Goal: Task Accomplishment & Management: Use online tool/utility

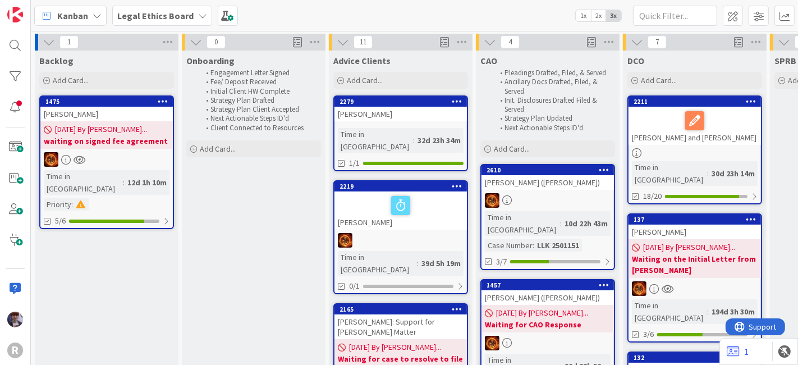
click at [153, 21] on span "Legal Ethics Board" at bounding box center [155, 15] width 76 height 13
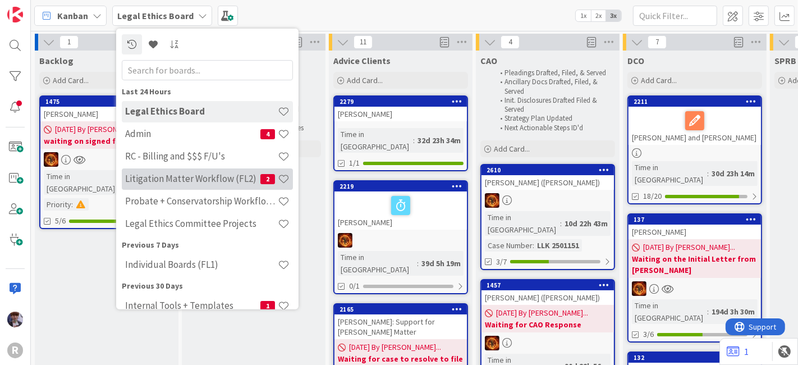
click at [139, 180] on h4 "Litigation Matter Workflow (FL2)" at bounding box center [192, 178] width 135 height 11
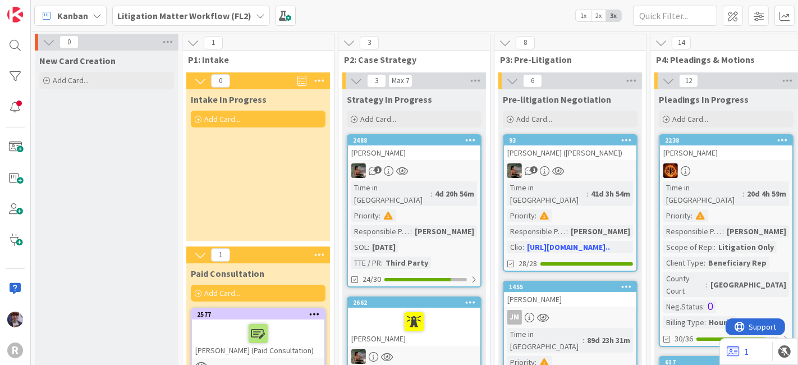
click at [600, 15] on span "2x" at bounding box center [598, 15] width 15 height 11
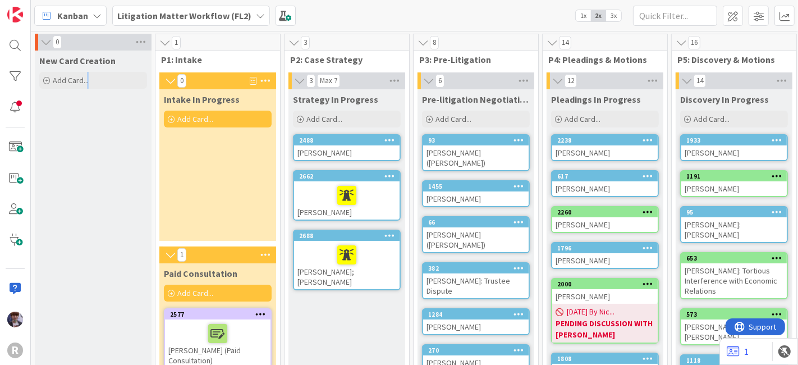
click at [104, 81] on div "Add Card..." at bounding box center [93, 80] width 108 height 17
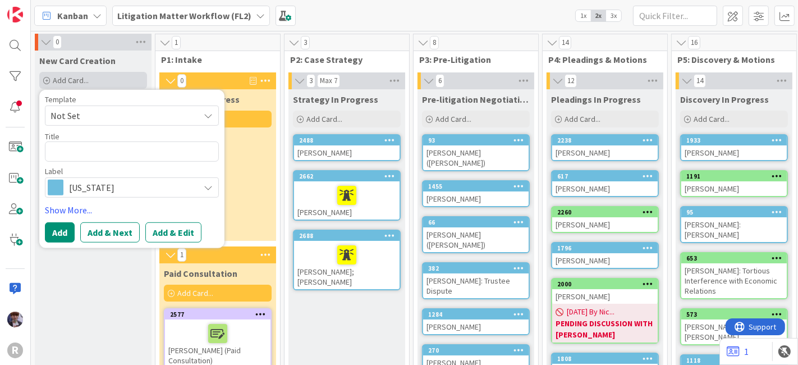
type textarea "x"
type textarea "t"
type textarea "x"
type textarea "te"
type textarea "x"
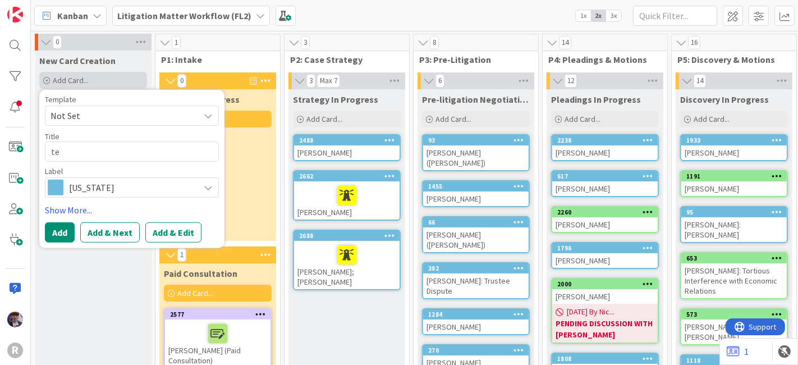
type textarea "tes"
type textarea "x"
type textarea "test"
type textarea "x"
type textarea "test"
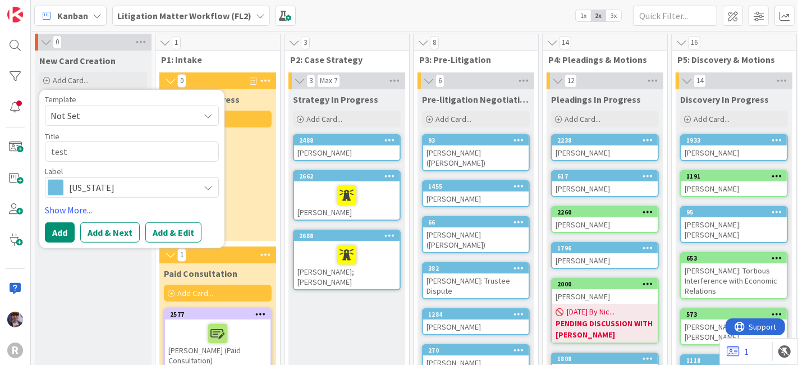
click at [88, 151] on textarea "test" at bounding box center [132, 151] width 174 height 20
type textarea "x"
type textarea "test"
type textarea "x"
type textarea "test"
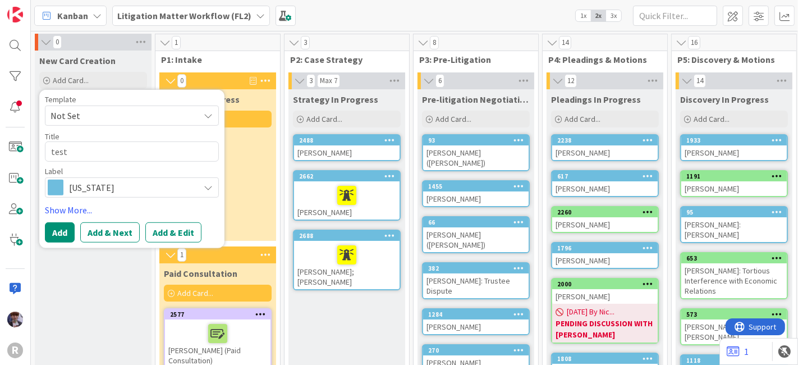
type textarea "x"
type textarea "test o"
type textarea "x"
type textarea "test or"
type textarea "x"
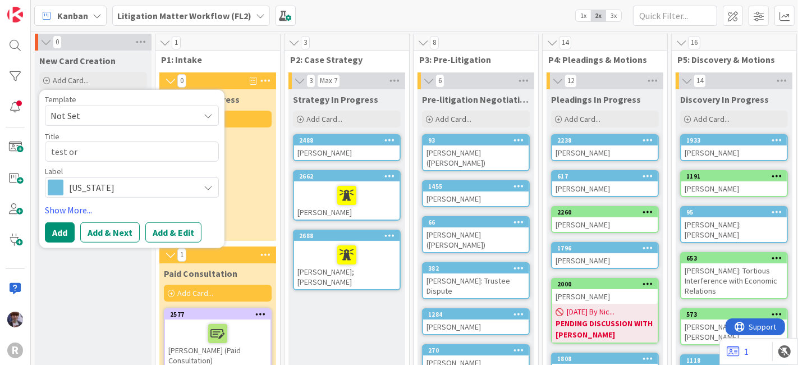
type textarea "test o"
type textarea "x"
type textarea "test"
type textarea "x"
type textarea "test o"
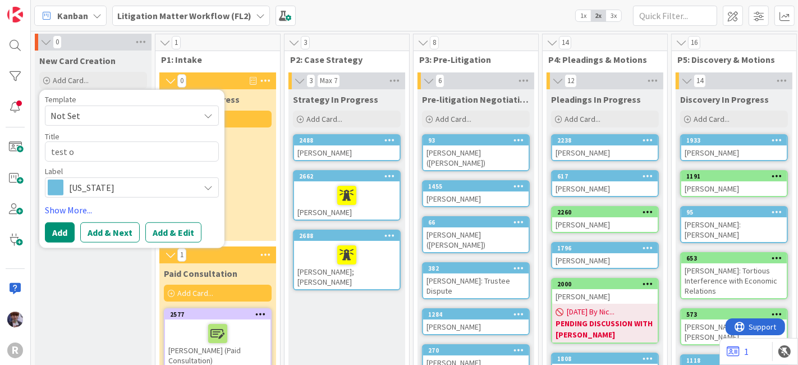
type textarea "x"
type textarea "test"
type textarea "x"
type textarea "test O"
type textarea "x"
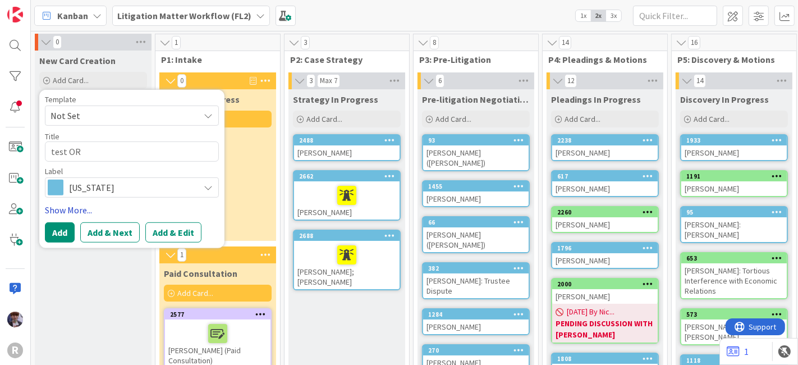
type textarea "test OR"
click at [73, 206] on link "Show More..." at bounding box center [132, 209] width 174 height 13
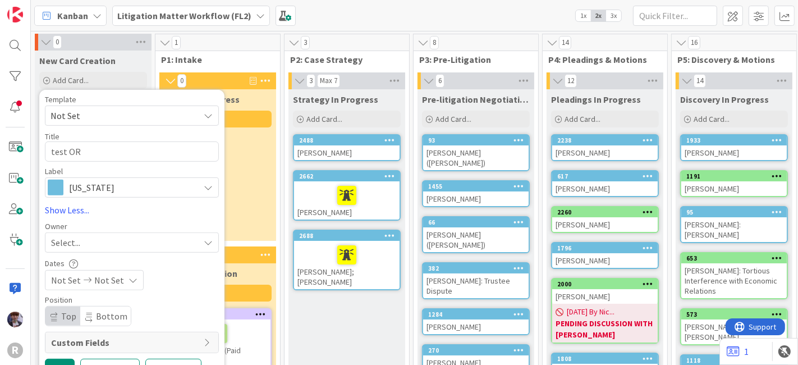
click at [81, 236] on div "Select..." at bounding box center [125, 242] width 148 height 13
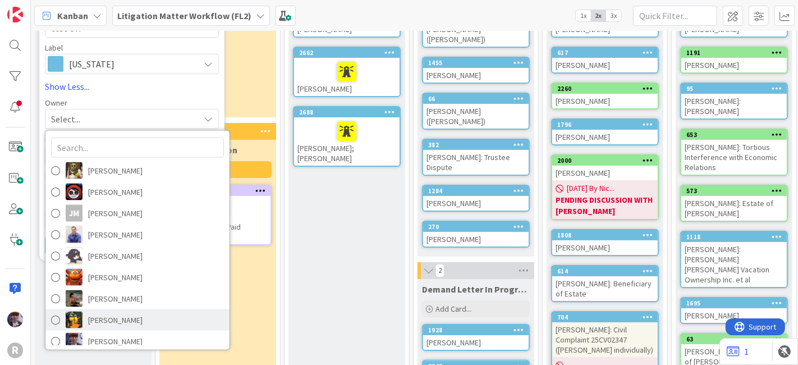
scroll to position [124, 0]
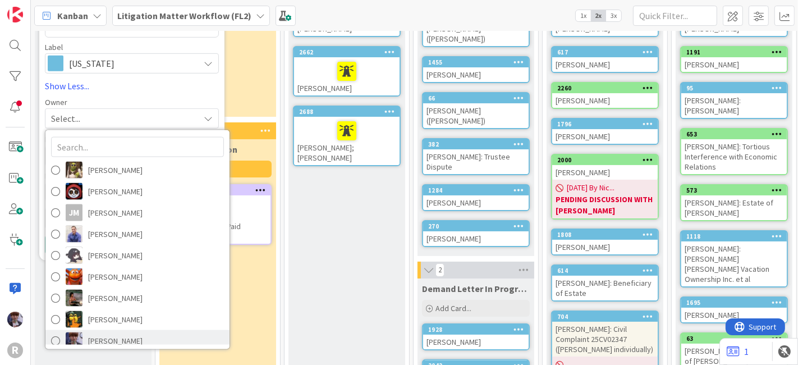
click at [103, 337] on span "[PERSON_NAME]" at bounding box center [115, 340] width 54 height 17
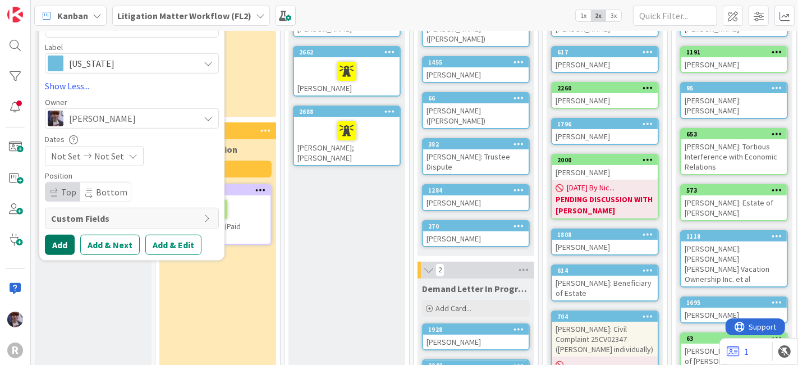
click at [67, 240] on button "Add" at bounding box center [60, 244] width 30 height 20
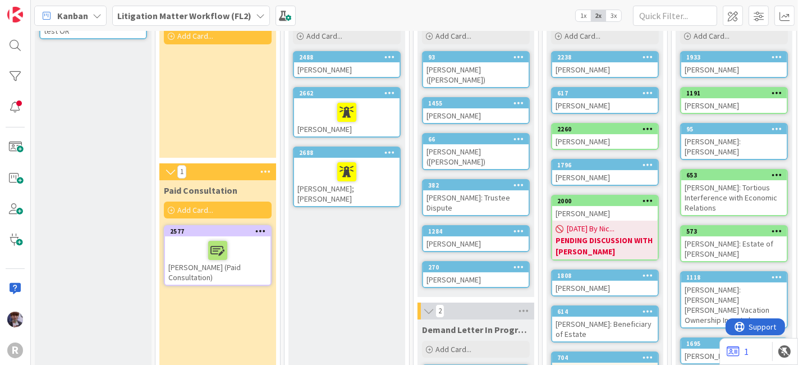
scroll to position [0, 0]
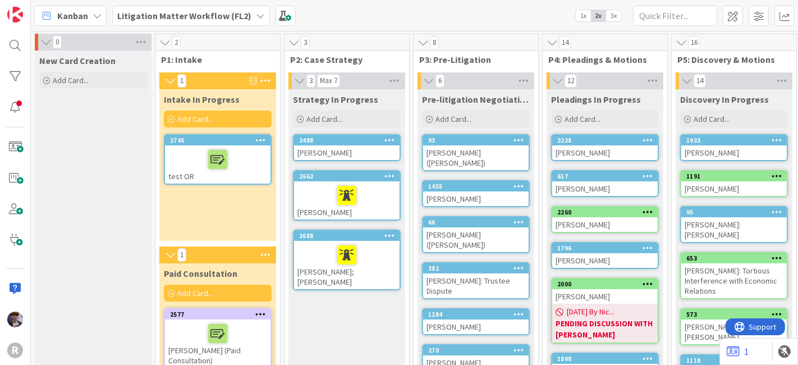
click at [181, 158] on div at bounding box center [217, 160] width 99 height 24
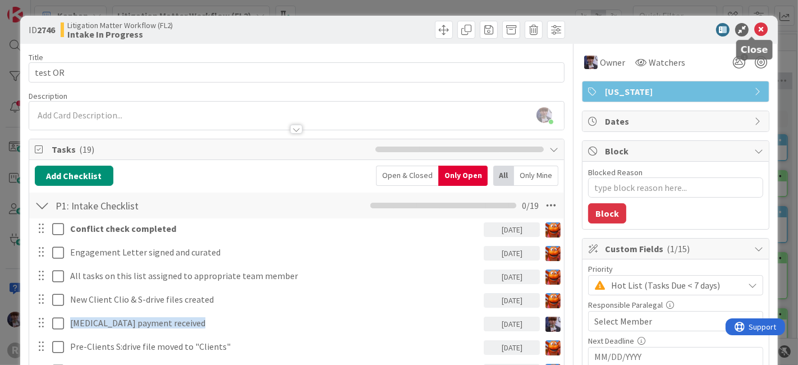
click at [754, 33] on icon at bounding box center [760, 29] width 13 height 13
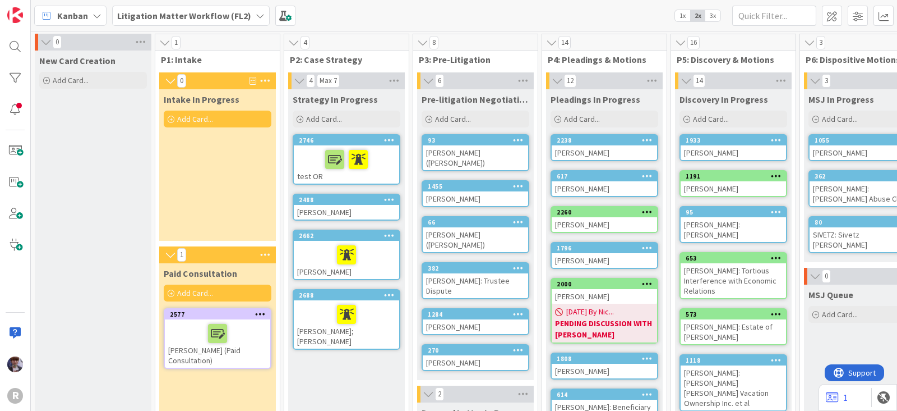
click at [380, 163] on div at bounding box center [346, 160] width 99 height 24
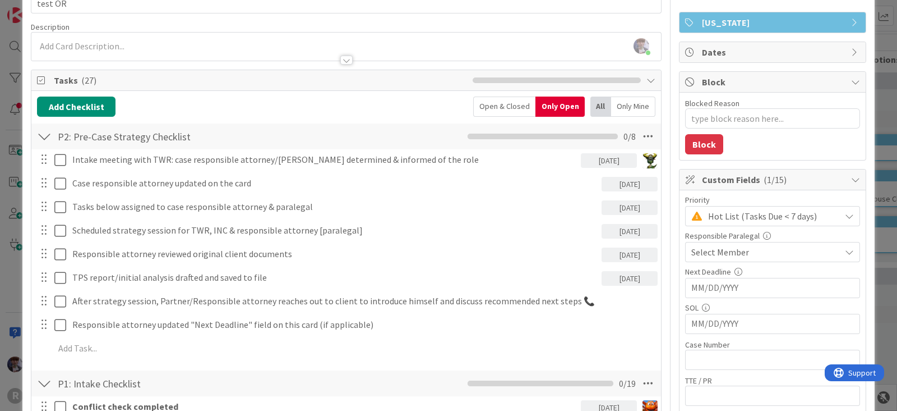
scroll to position [70, 0]
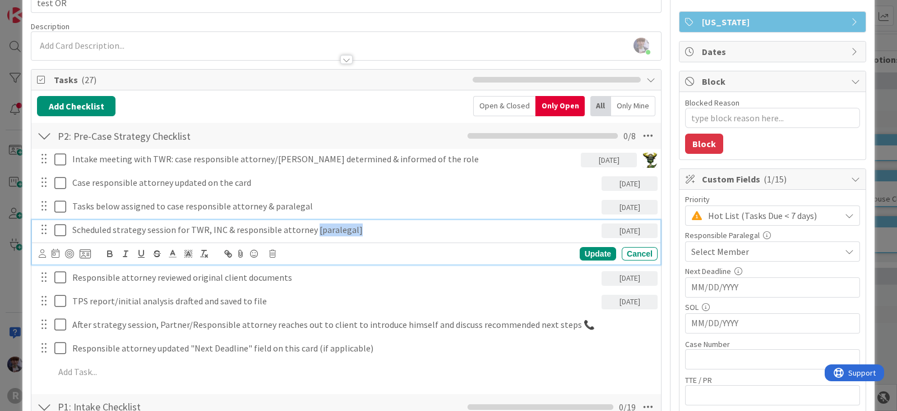
drag, startPoint x: 372, startPoint y: 232, endPoint x: 309, endPoint y: 240, distance: 63.9
click at [309, 240] on div "Scheduled strategy session for TWR, INC & responsible attorney [paralegal] [DAT…" at bounding box center [346, 242] width 629 height 44
click at [355, 230] on p "Scheduled strategy session for TWR, INC & responsible attorney [paralegal]" at bounding box center [334, 229] width 525 height 13
click at [11, 188] on div "ID 2746 Litigation Matter Workflow (FL2) Strategy In Progress Title 7 / 128 tes…" at bounding box center [448, 205] width 897 height 411
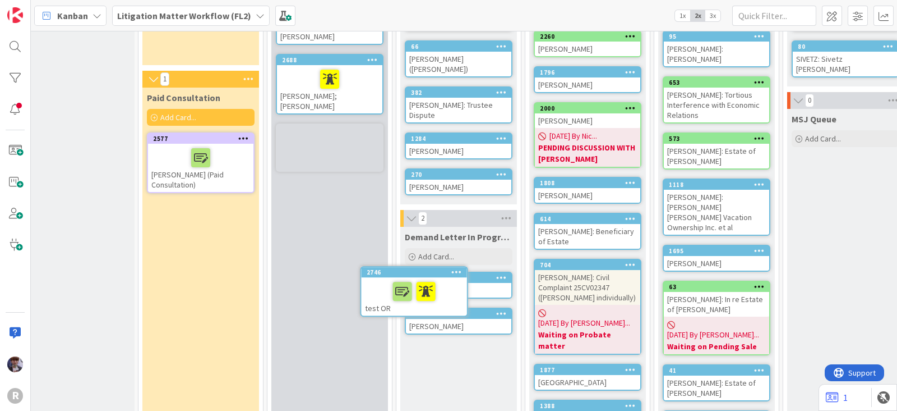
scroll to position [191, 17]
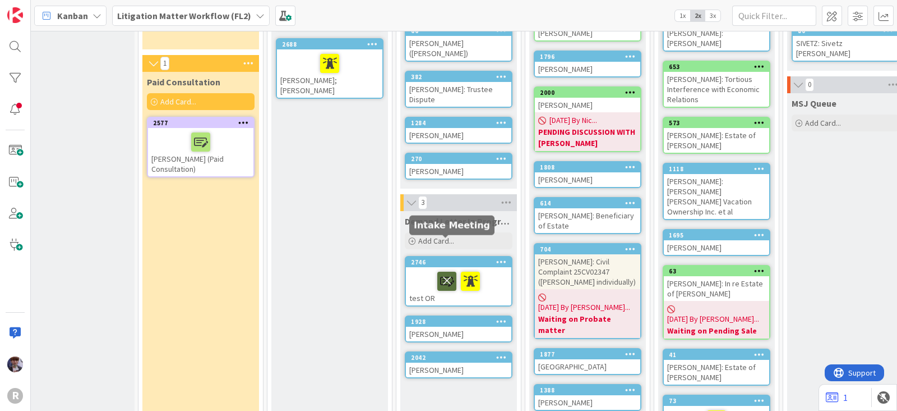
click at [446, 271] on icon at bounding box center [447, 280] width 19 height 18
click at [455, 271] on icon at bounding box center [458, 280] width 19 height 18
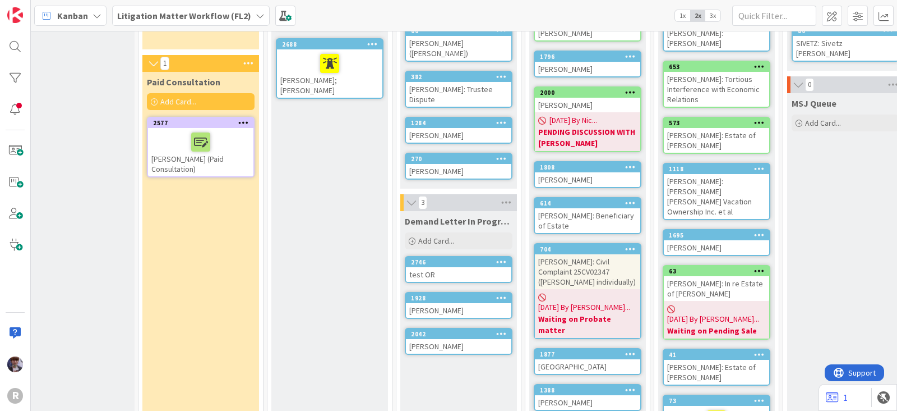
click at [441, 267] on div "test OR" at bounding box center [458, 274] width 105 height 15
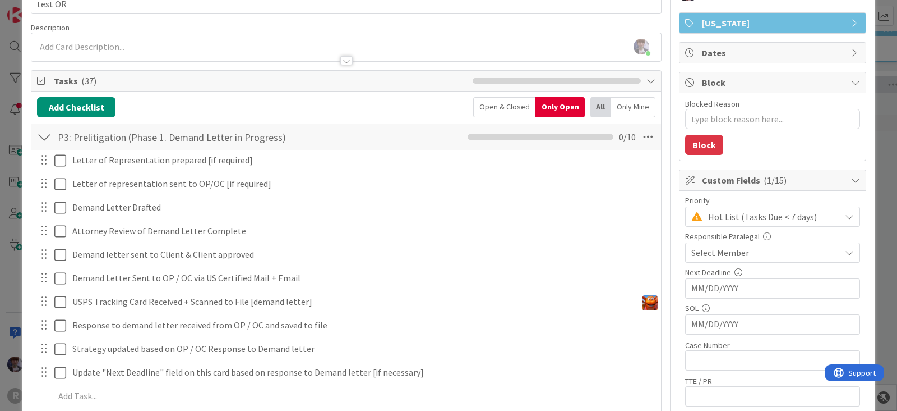
scroll to position [70, 0]
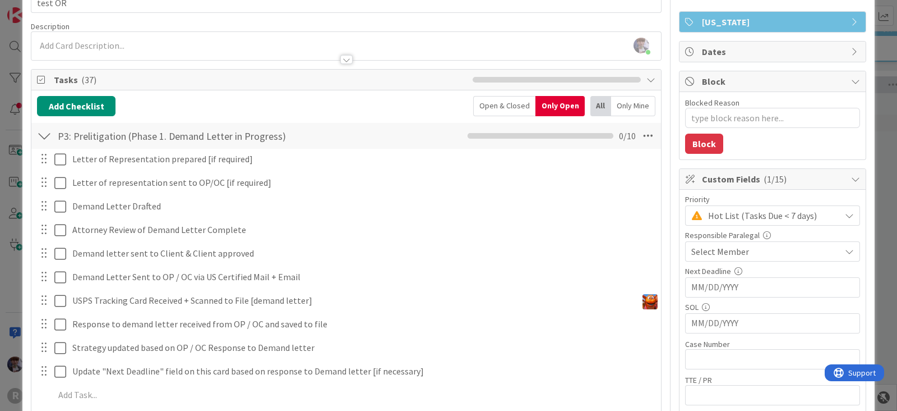
click at [43, 129] on div at bounding box center [44, 136] width 15 height 20
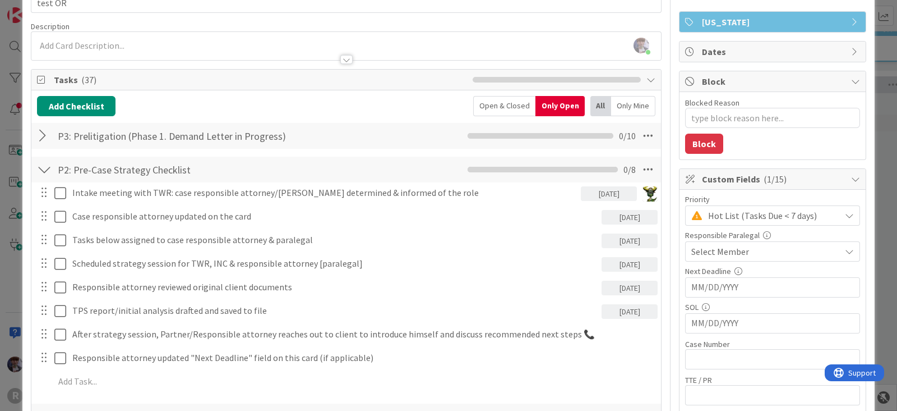
click at [42, 166] on div at bounding box center [44, 169] width 15 height 20
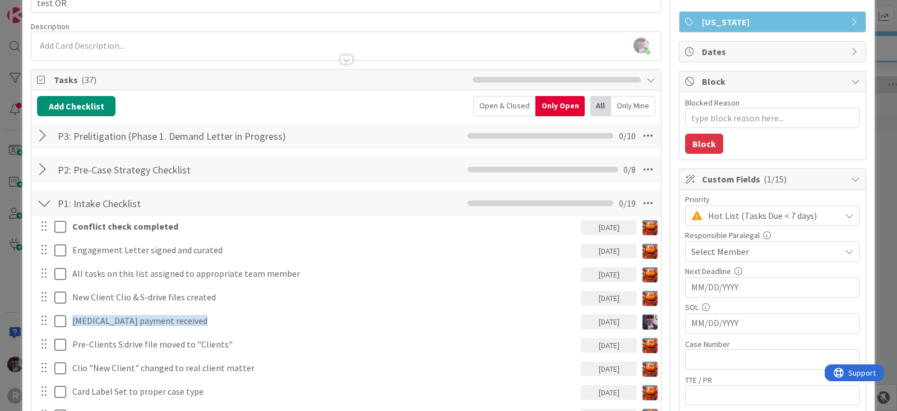
click at [43, 202] on div at bounding box center [44, 203] width 15 height 20
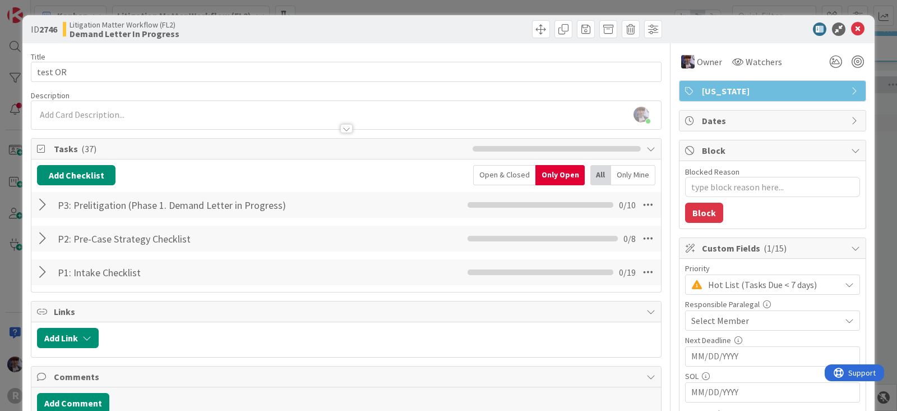
scroll to position [0, 0]
click at [37, 234] on div at bounding box center [44, 239] width 15 height 20
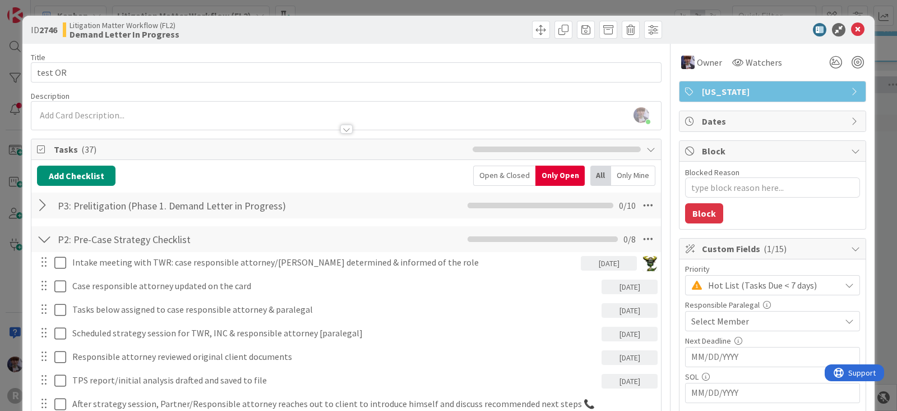
click at [47, 238] on div at bounding box center [44, 239] width 15 height 20
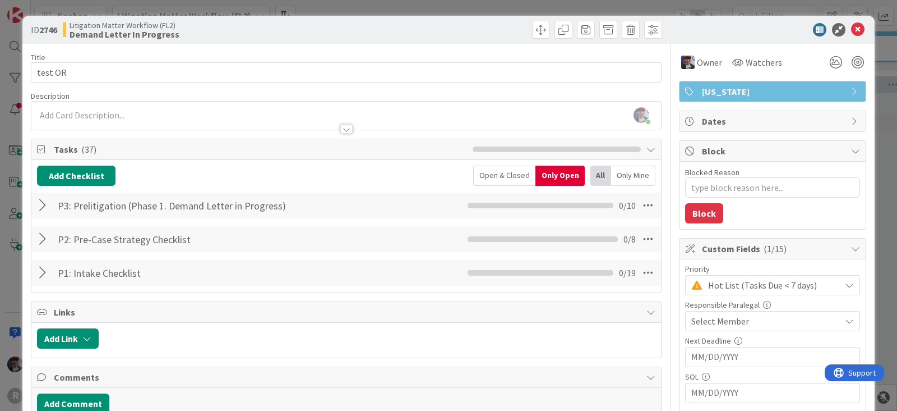
click at [41, 206] on div at bounding box center [44, 205] width 15 height 20
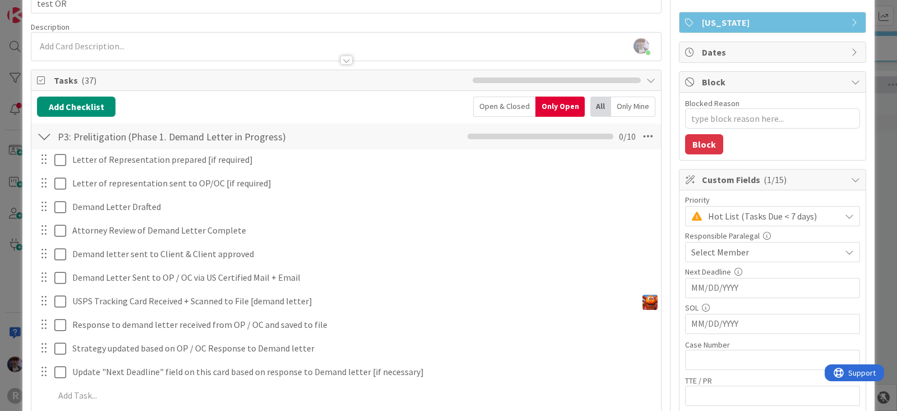
scroll to position [70, 0]
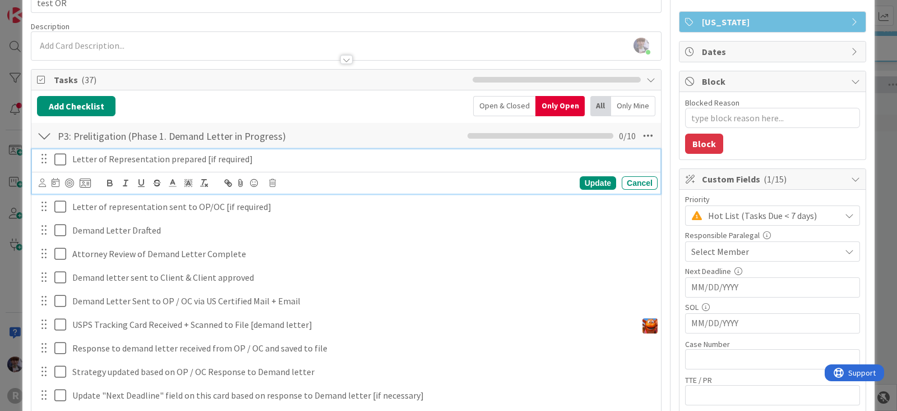
click at [254, 159] on p "Letter of Representation prepared [if required]" at bounding box center [362, 159] width 581 height 13
drag, startPoint x: 255, startPoint y: 161, endPoint x: 45, endPoint y: 152, distance: 210.5
click at [45, 152] on div "Letter of Representation prepared [if required]" at bounding box center [347, 159] width 622 height 20
click at [154, 182] on line "button" at bounding box center [157, 182] width 7 height 1
click at [581, 175] on div "Update Cancel" at bounding box center [348, 183] width 619 height 16
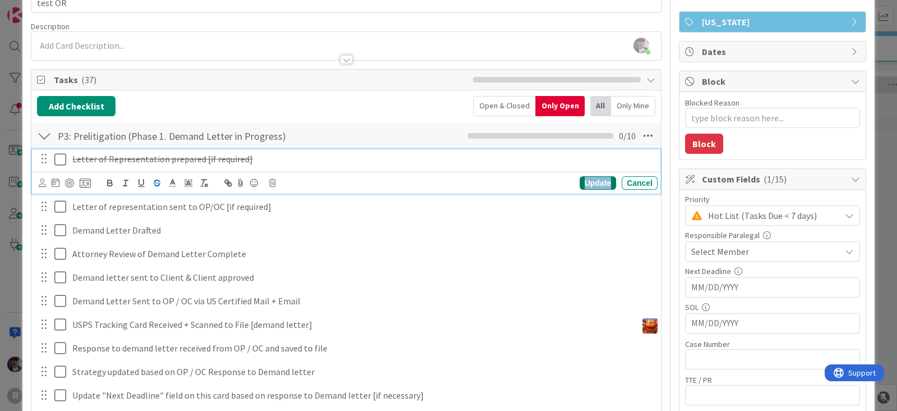
click at [583, 182] on div "Update" at bounding box center [598, 182] width 36 height 13
click at [59, 161] on icon at bounding box center [60, 159] width 12 height 13
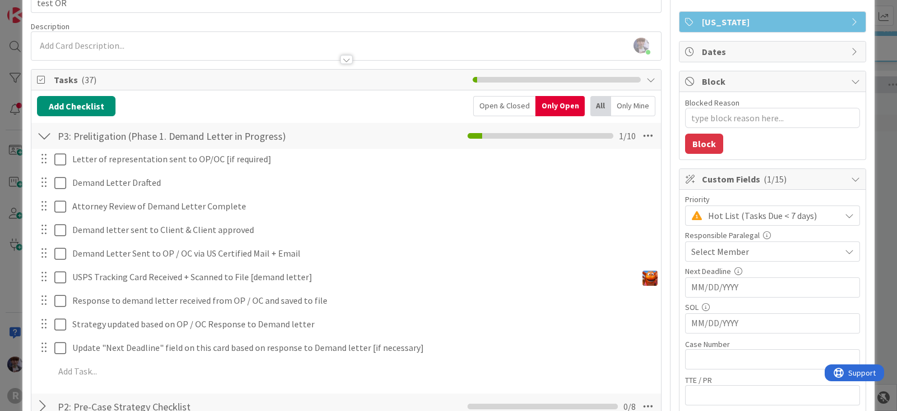
click at [523, 105] on div "Open & Closed" at bounding box center [504, 106] width 62 height 20
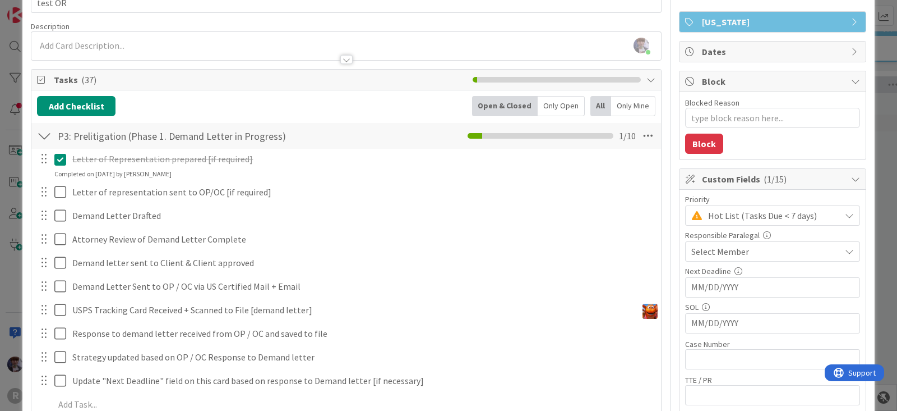
click at [545, 102] on div "Only Open" at bounding box center [561, 106] width 47 height 20
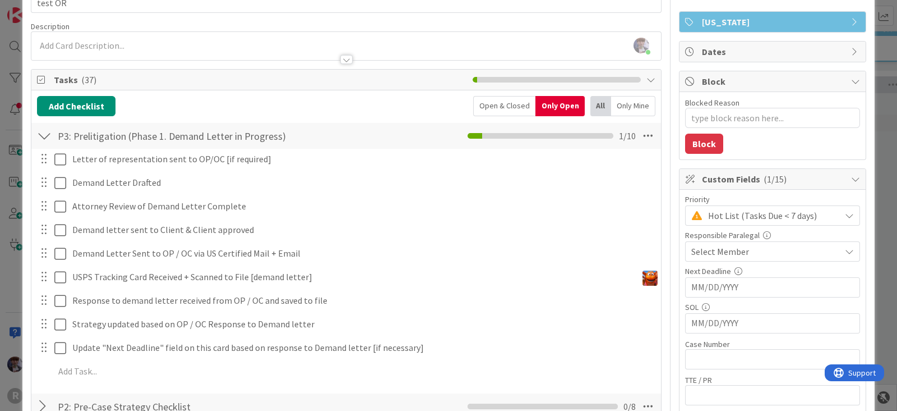
click at [46, 134] on div at bounding box center [44, 136] width 15 height 20
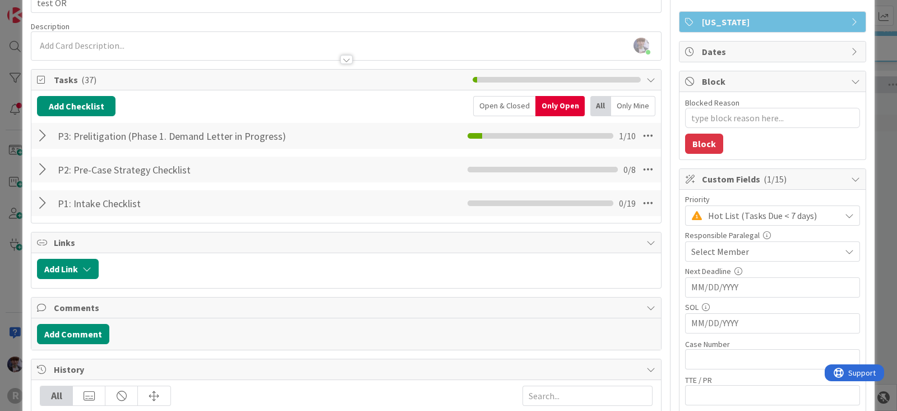
click at [46, 134] on div at bounding box center [44, 136] width 15 height 20
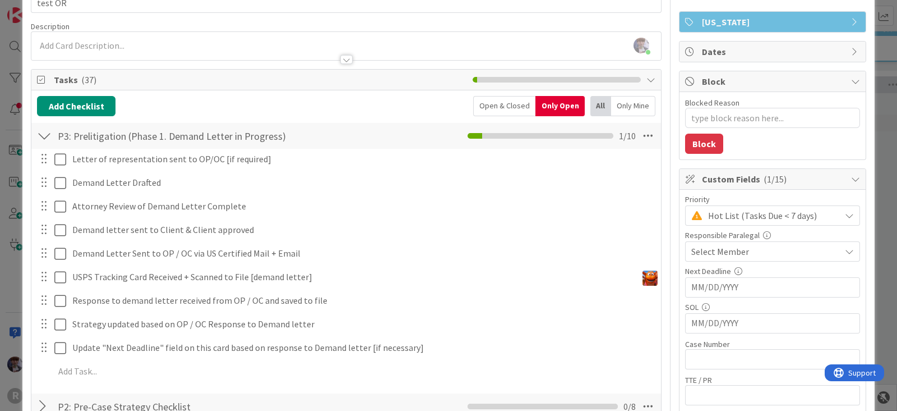
click at [46, 134] on div at bounding box center [44, 136] width 15 height 20
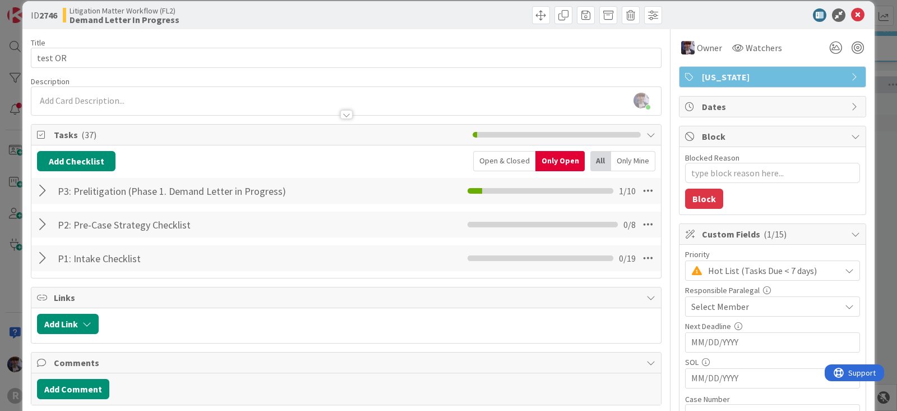
scroll to position [0, 0]
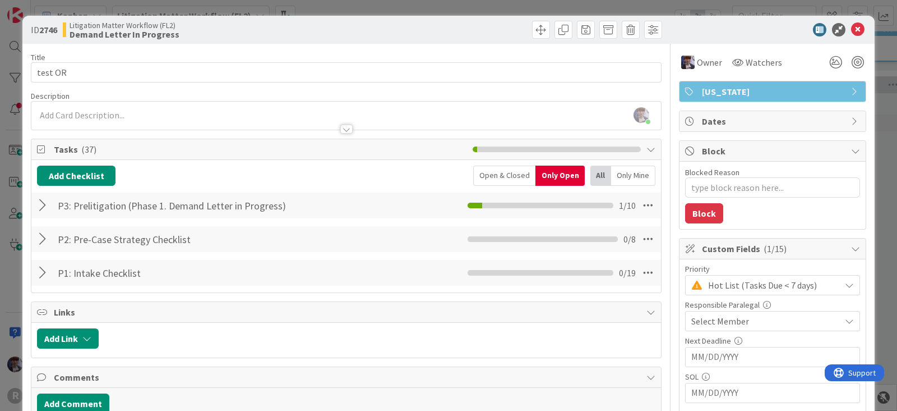
click at [16, 160] on div "ID 2746 Litigation Matter Workflow (FL2) Demand Letter In Progress Title 7 / 12…" at bounding box center [448, 205] width 897 height 411
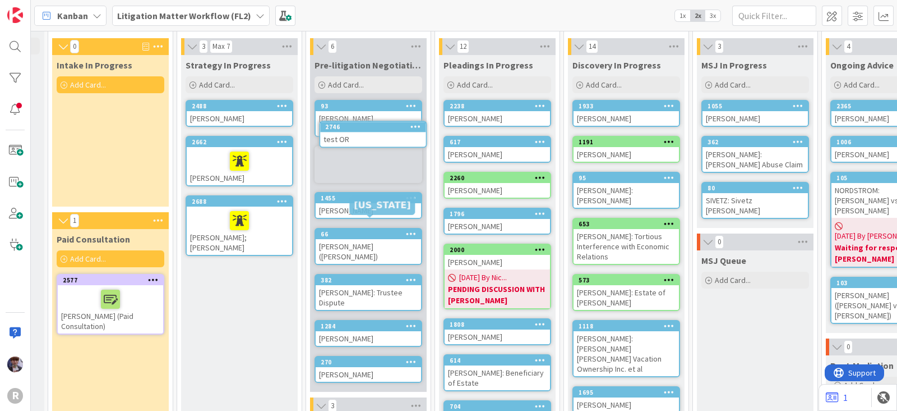
scroll to position [0, 107]
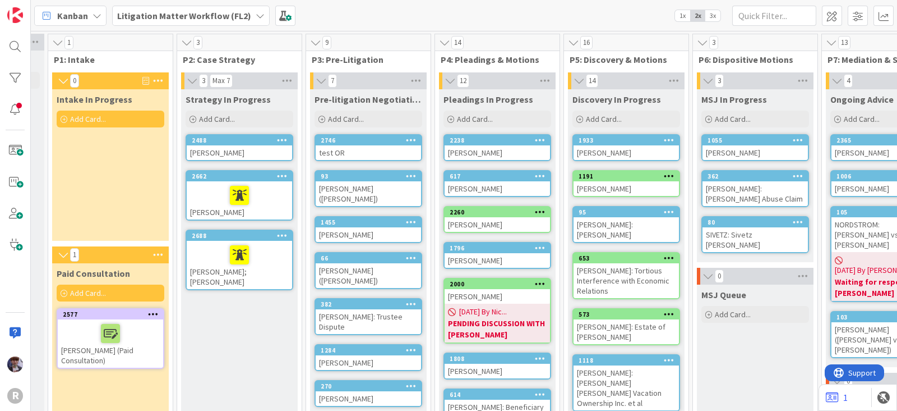
click at [359, 146] on div "test OR" at bounding box center [368, 152] width 105 height 15
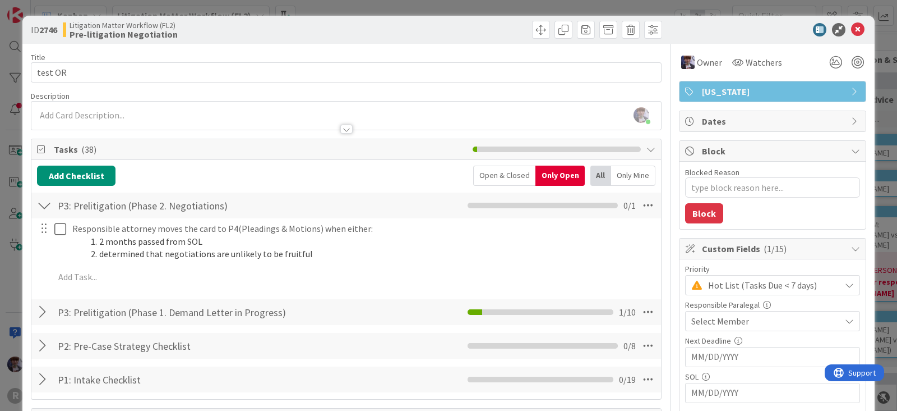
click at [44, 204] on div at bounding box center [44, 205] width 15 height 20
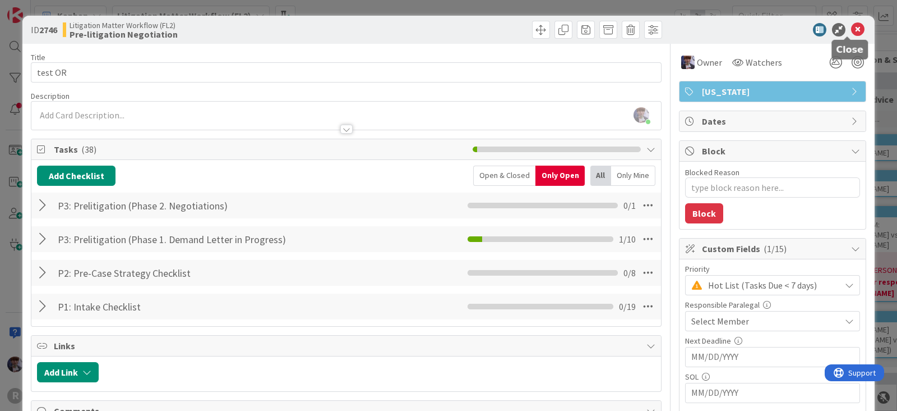
click at [797, 31] on icon at bounding box center [858, 29] width 13 height 13
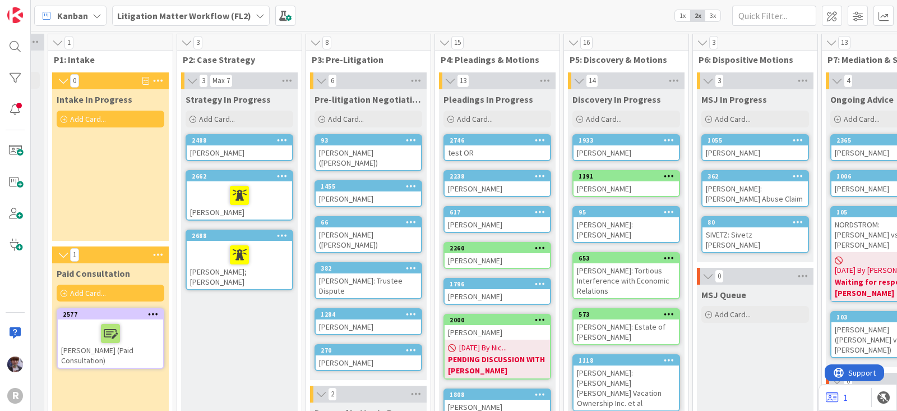
click at [481, 148] on div "test OR" at bounding box center [497, 152] width 105 height 15
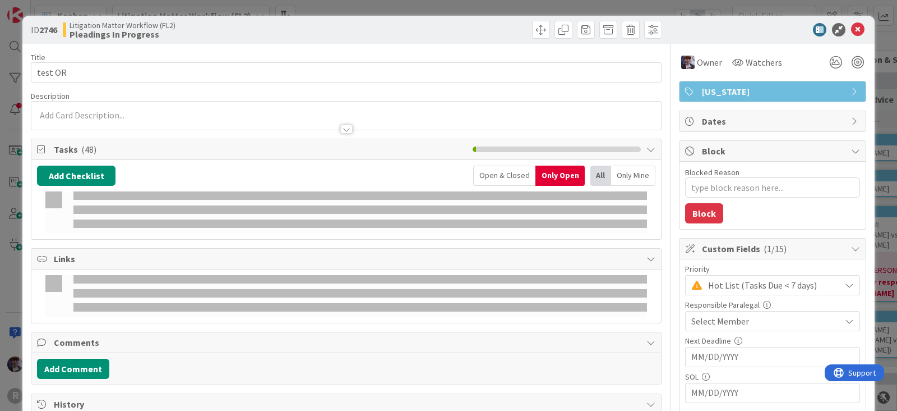
type textarea "x"
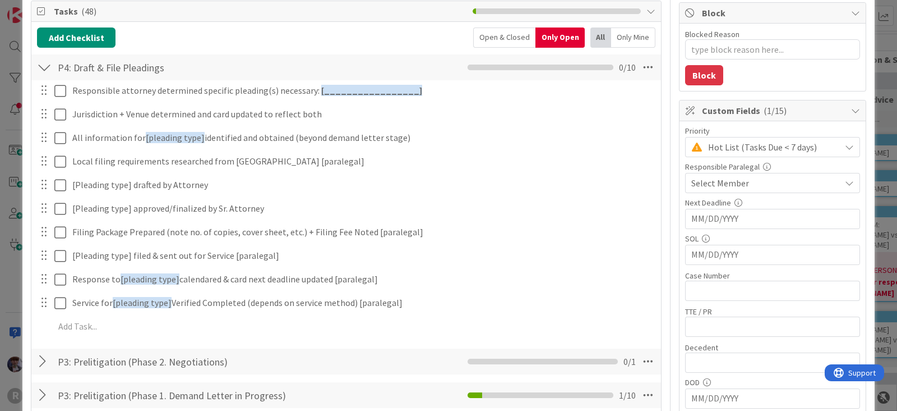
scroll to position [139, 0]
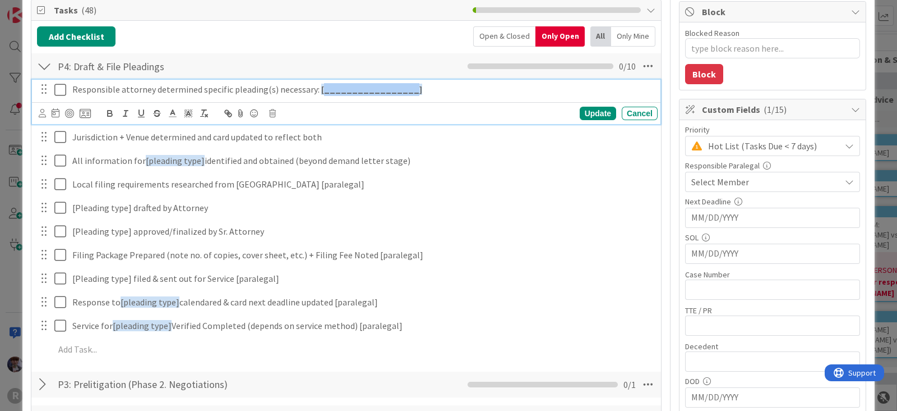
drag, startPoint x: 392, startPoint y: 89, endPoint x: 318, endPoint y: 94, distance: 73.7
click at [321, 94] on strong "[_________________]" at bounding box center [371, 89] width 101 height 11
click at [595, 111] on div "Update" at bounding box center [598, 113] width 36 height 13
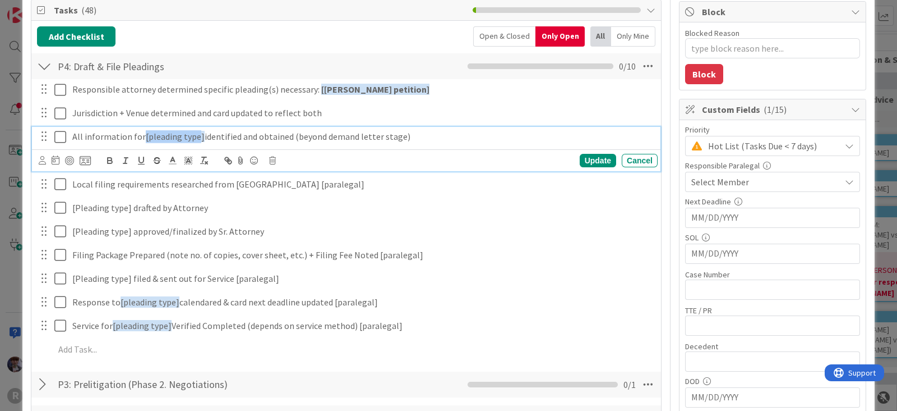
drag, startPoint x: 196, startPoint y: 136, endPoint x: 142, endPoint y: 150, distance: 55.6
click at [142, 150] on div "All information for [pleading type] identified and obtained (beyond demand lett…" at bounding box center [346, 149] width 629 height 44
click at [214, 136] on p "All information for [pleading type] identified and obtained (beyond demand lett…" at bounding box center [362, 136] width 581 height 13
drag, startPoint x: 199, startPoint y: 135, endPoint x: 143, endPoint y: 140, distance: 56.3
click at [143, 140] on p "All information for [pleading type] identified and obtained (beyond demand lett…" at bounding box center [362, 136] width 581 height 13
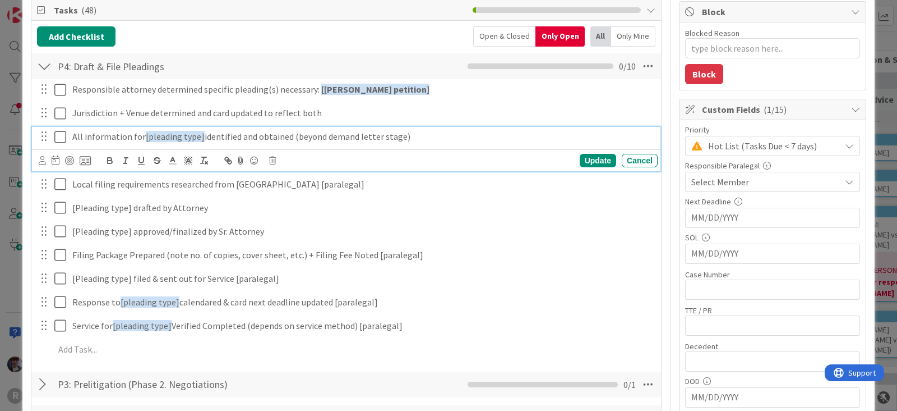
click at [130, 139] on p "All information for [pleading type] identified and obtained (beyond demand lett…" at bounding box center [362, 136] width 581 height 13
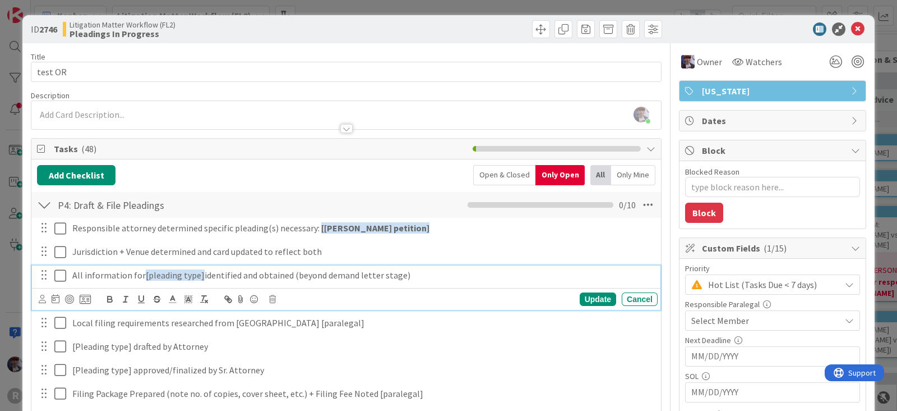
scroll to position [0, 0]
drag, startPoint x: 139, startPoint y: 275, endPoint x: 200, endPoint y: 283, distance: 61.0
click at [200, 283] on div "All information for [pleading type] identified and obtained (beyond demand lett…" at bounding box center [363, 276] width 590 height 20
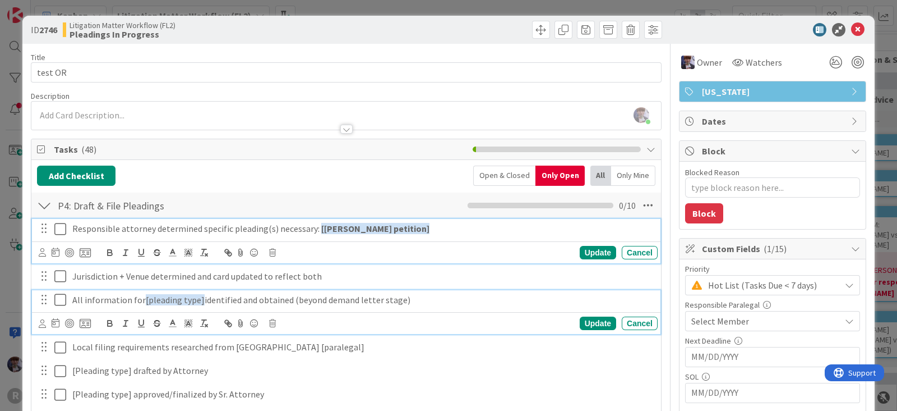
click at [325, 224] on strong "[[PERSON_NAME] petition]" at bounding box center [375, 228] width 108 height 11
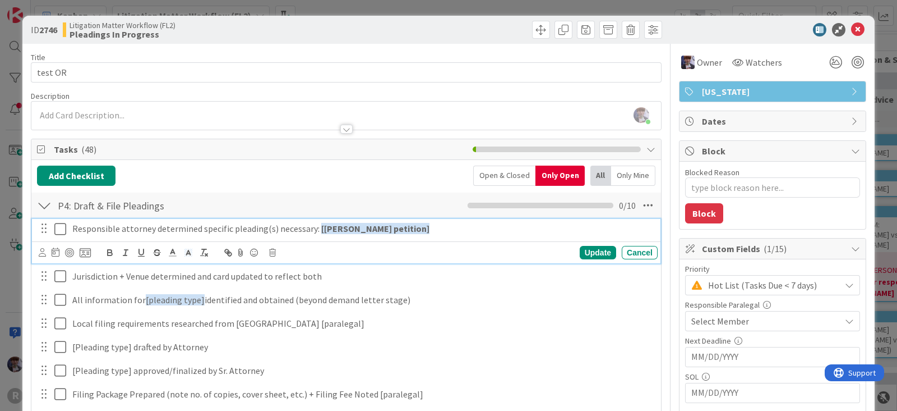
click at [390, 232] on p "Responsible attorney determined specific pleading(s) necessary: [[PERSON_NAME] …" at bounding box center [362, 228] width 581 height 13
click at [583, 252] on div "Update" at bounding box center [598, 252] width 36 height 13
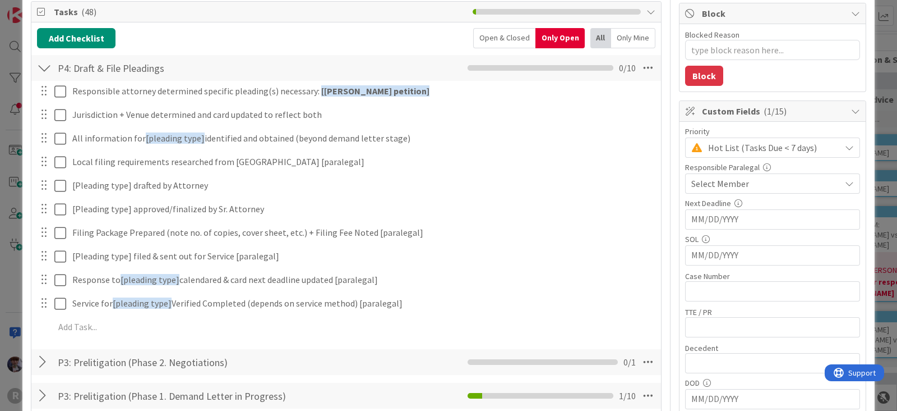
scroll to position [138, 0]
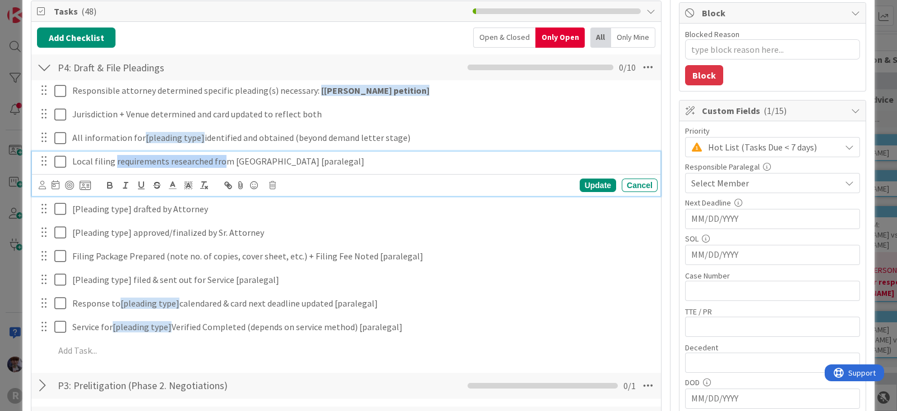
drag, startPoint x: 223, startPoint y: 153, endPoint x: 114, endPoint y: 150, distance: 108.9
click at [114, 150] on div "Responsible attorney determined specific pleading(s) necessary: [[PERSON_NAME] …" at bounding box center [346, 222] width 619 height 284
click at [347, 160] on p "Local filing requirements researched from [GEOGRAPHIC_DATA] [paralegal]" at bounding box center [362, 161] width 581 height 13
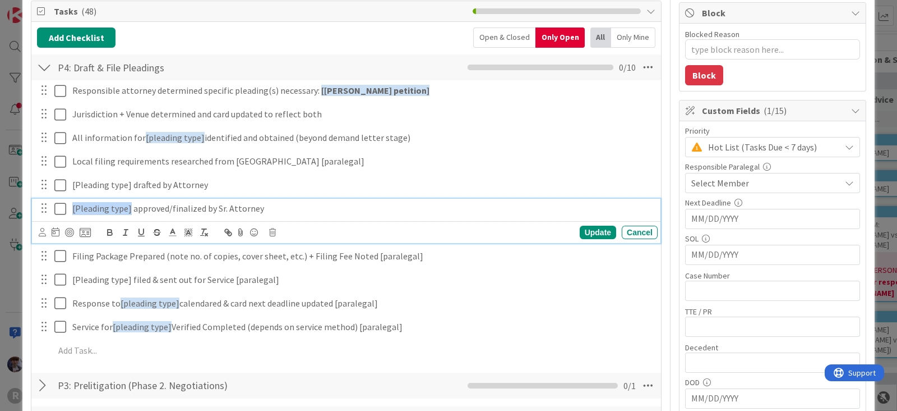
drag, startPoint x: 129, startPoint y: 231, endPoint x: 39, endPoint y: 218, distance: 90.7
click at [39, 218] on div "[Pleading type] approved/finalized by Sr. Attorney Update Cancel" at bounding box center [346, 221] width 629 height 44
click at [300, 209] on p "[Pleading type] approved/finalized by Sr. Attorney" at bounding box center [362, 208] width 581 height 13
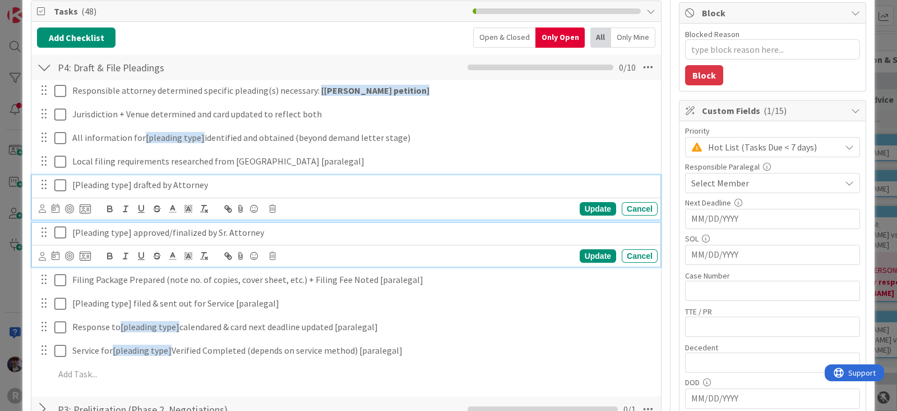
click at [367, 189] on p "[Pleading type] drafted by Attorney" at bounding box center [362, 184] width 581 height 13
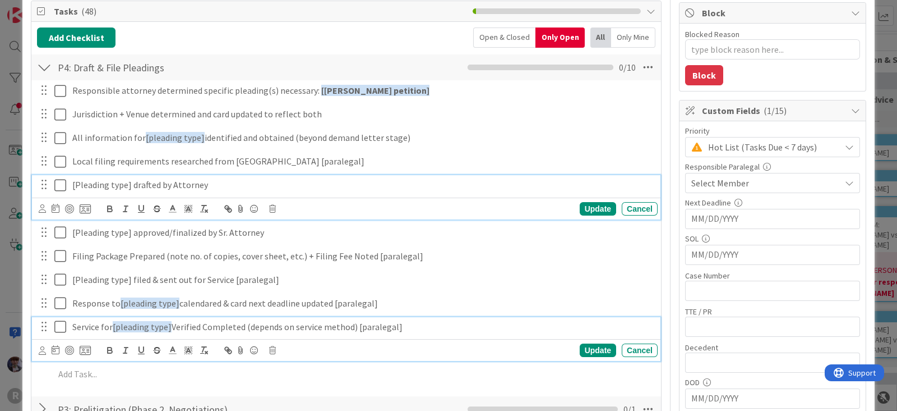
drag, startPoint x: 416, startPoint y: 324, endPoint x: 33, endPoint y: 305, distance: 383.6
click at [37, 305] on div "Responsible attorney determined specific pleading(s) necessary: [[PERSON_NAME] …" at bounding box center [346, 234] width 619 height 308
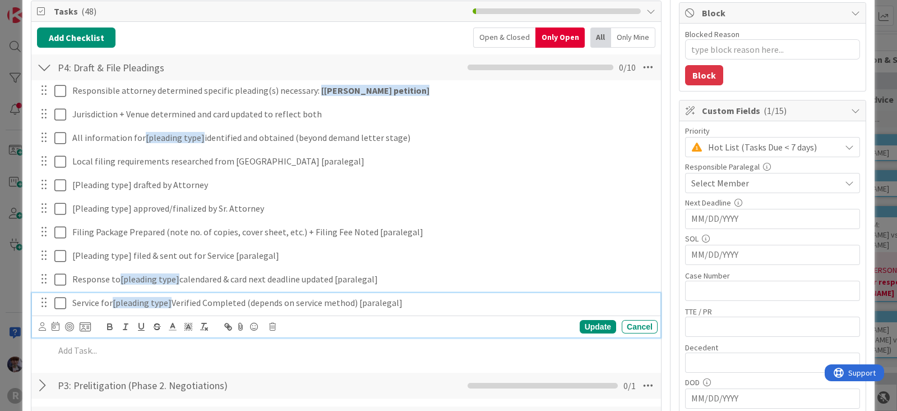
scroll to position [114, 0]
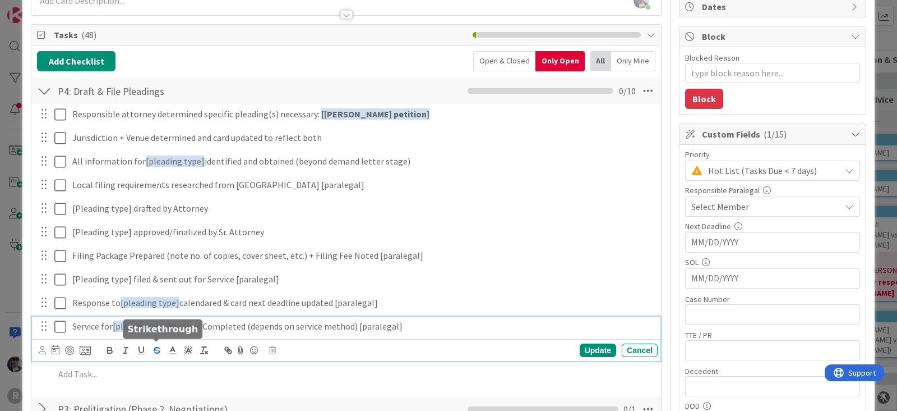
click at [158, 349] on icon "button" at bounding box center [157, 350] width 10 height 10
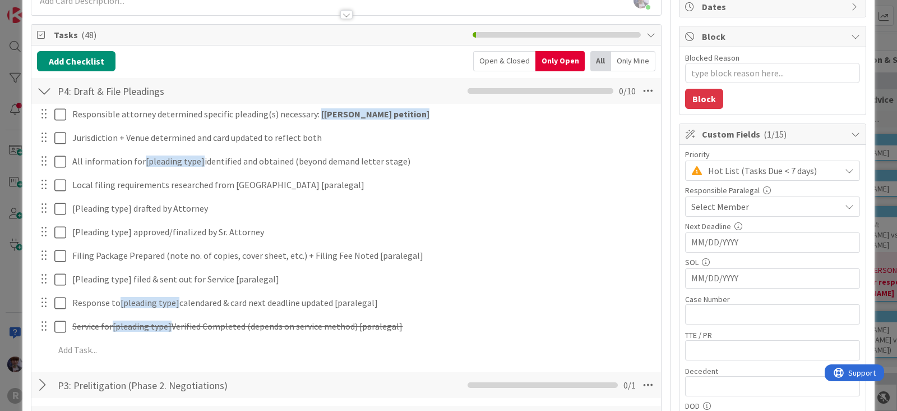
click at [575, 348] on div "Responsible attorney determined specific pleading(s) necessary: [[PERSON_NAME] …" at bounding box center [346, 234] width 619 height 260
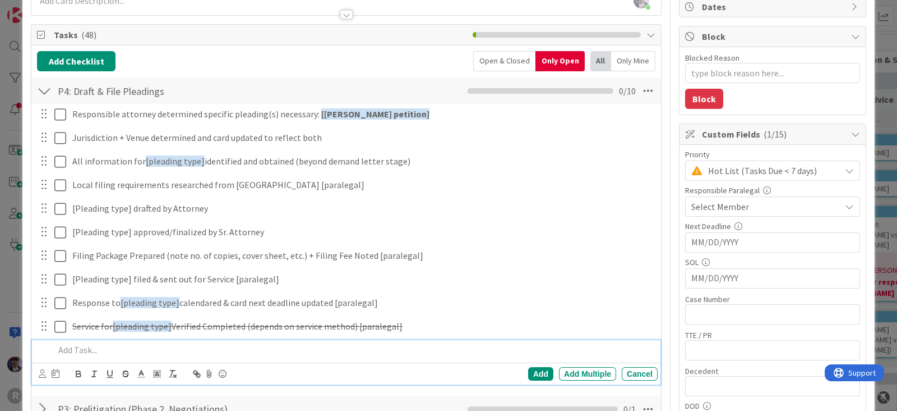
click at [192, 354] on p at bounding box center [353, 349] width 599 height 13
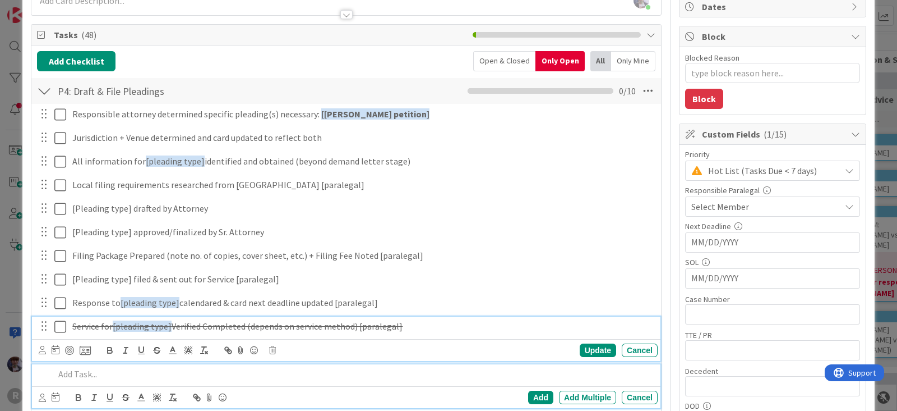
click at [422, 317] on div "Service for [pleading type] Verified Completed (depends on service method) [par…" at bounding box center [363, 326] width 590 height 20
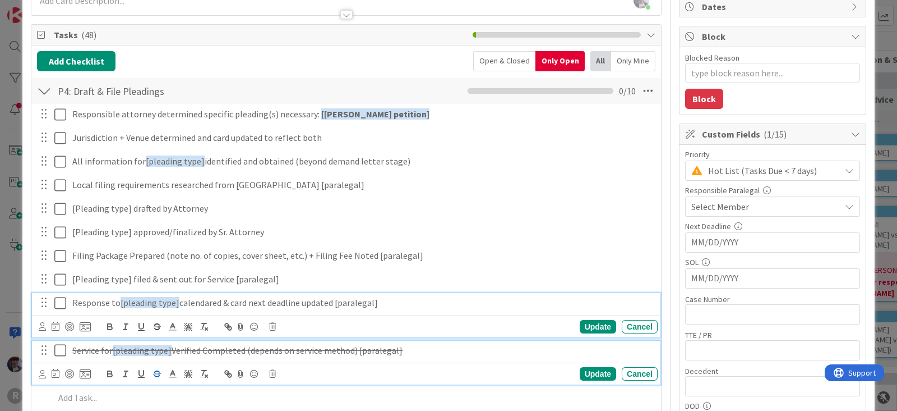
click at [267, 293] on div "Response to [pleading type] calendared & card next deadline updated [paralegal]…" at bounding box center [346, 315] width 629 height 44
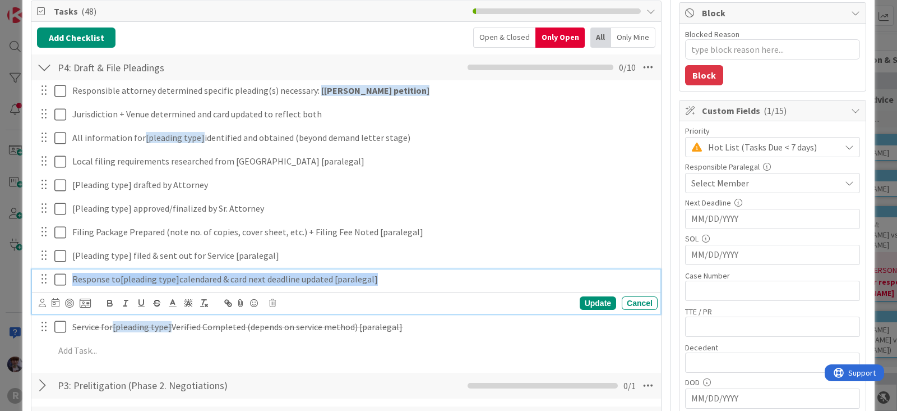
drag, startPoint x: 75, startPoint y: 278, endPoint x: 376, endPoint y: 290, distance: 301.5
click at [373, 290] on div "Response to [pleading type] calendared & card next deadline updated [paralegal]…" at bounding box center [346, 291] width 629 height 44
click at [337, 273] on p "Response to [pleading type] calendared & card next deadline updated [paralegal]" at bounding box center [362, 279] width 581 height 13
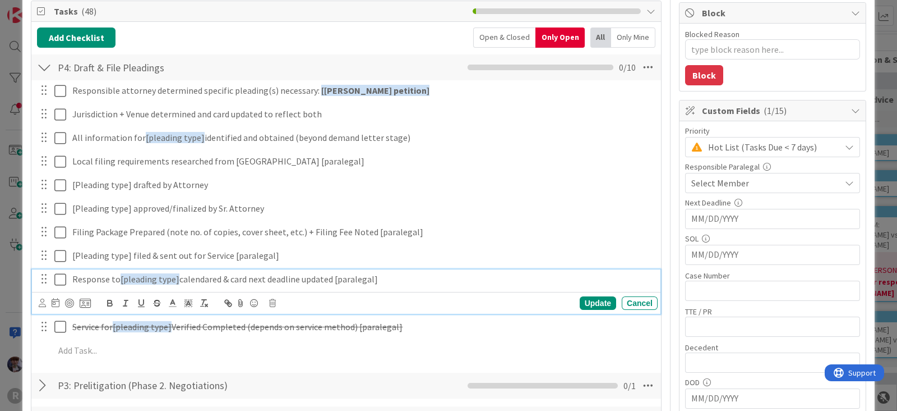
click at [385, 280] on p "Response to [pleading type] calendared & card next deadline updated [paralegal]" at bounding box center [362, 279] width 581 height 13
drag, startPoint x: 225, startPoint y: 279, endPoint x: 305, endPoint y: 284, distance: 79.3
click at [305, 284] on div "Response to [pleading type] calendared & card next deadline updated [paralegal]" at bounding box center [363, 279] width 590 height 20
click at [344, 278] on p "Response to [pleading type] calendared & card next deadline updated [paralegal]" at bounding box center [362, 279] width 581 height 13
click at [393, 278] on p "Response to [pleading type] calendared & card next deadline updated [paralegal]" at bounding box center [362, 279] width 581 height 13
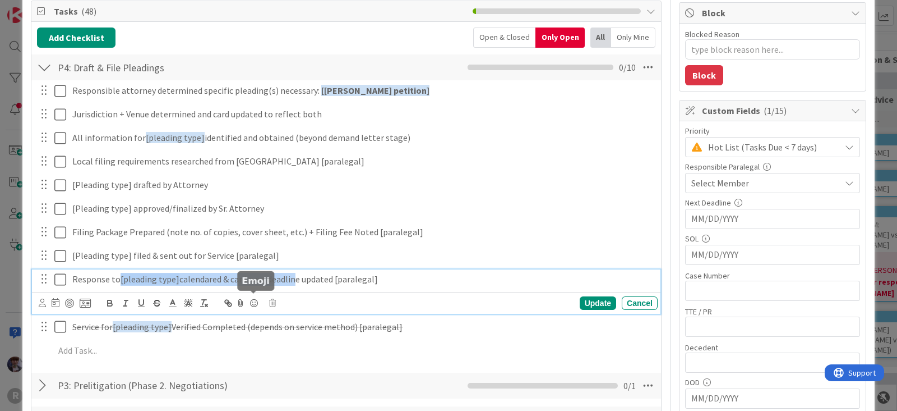
drag, startPoint x: 117, startPoint y: 278, endPoint x: 291, endPoint y: 296, distance: 174.8
click at [291, 296] on div "Response to [pleading type] calendared & card next deadline updated [paralegal]…" at bounding box center [346, 291] width 629 height 44
click at [324, 280] on p "Response to [pleading type] calendared & card next deadline updated [paralegal]" at bounding box center [362, 279] width 581 height 13
drag, startPoint x: 395, startPoint y: 282, endPoint x: 14, endPoint y: 245, distance: 383.2
click at [14, 245] on div "ID 2746 Litigation Matter Workflow (FL2) Pleadings In Progress Title 7 / 128 te…" at bounding box center [448, 205] width 897 height 411
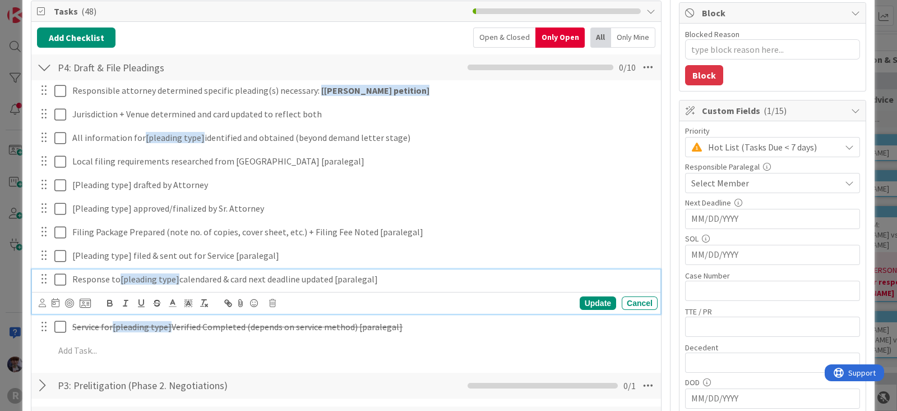
click at [333, 284] on div "Response to [pleading type] calendared & card next deadline updated [paralegal]" at bounding box center [363, 279] width 590 height 20
click at [363, 282] on p "Response to [pleading type] calendared & card next deadline updated [paralegal]" at bounding box center [362, 279] width 581 height 13
drag, startPoint x: 328, startPoint y: 277, endPoint x: 226, endPoint y: 277, distance: 102.1
click at [227, 277] on p "Response to [pleading type] calendared & card next deadline updated [paralegal]" at bounding box center [362, 279] width 581 height 13
click at [224, 277] on p "Response to [pleading type] calendared & card next deadline updated [paralegal]" at bounding box center [362, 279] width 581 height 13
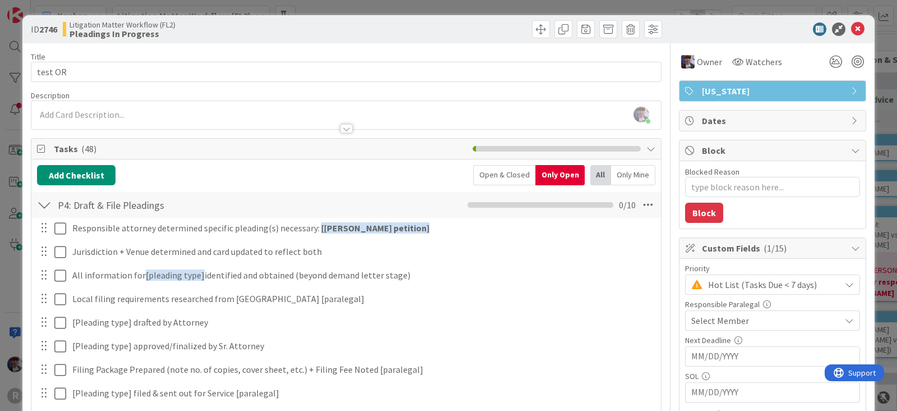
scroll to position [0, 0]
click at [43, 201] on div at bounding box center [44, 205] width 15 height 20
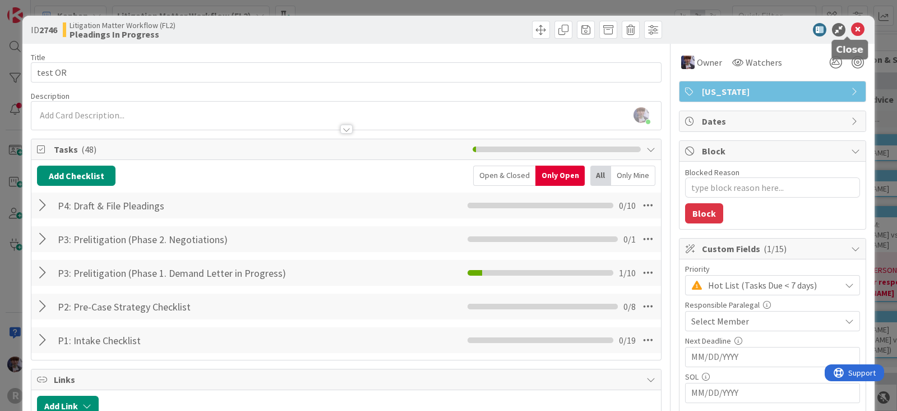
click at [797, 27] on icon at bounding box center [858, 29] width 13 height 13
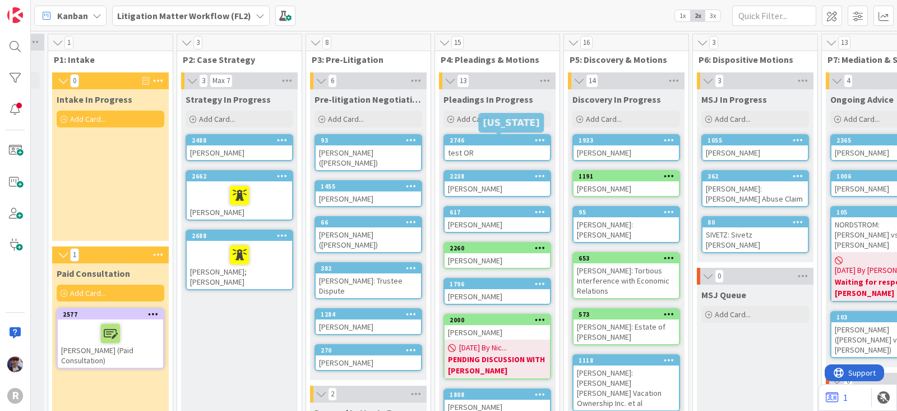
click at [477, 141] on div "2746" at bounding box center [500, 140] width 100 height 8
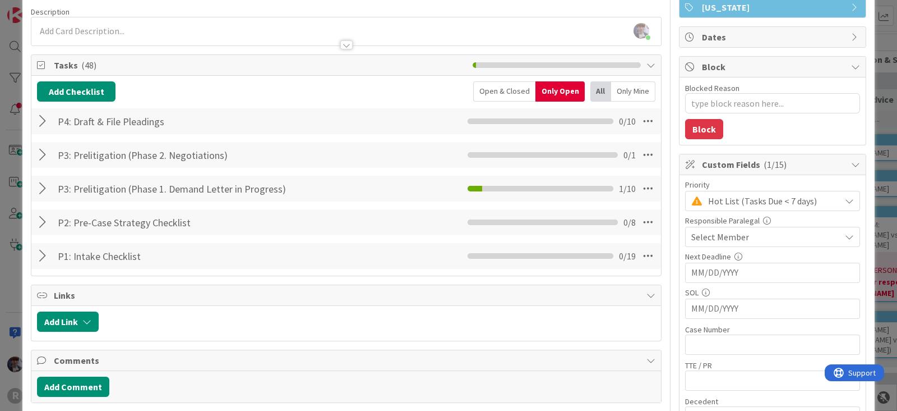
scroll to position [84, 0]
click at [745, 206] on span "Hot List (Tasks Due < 7 days)" at bounding box center [771, 202] width 127 height 16
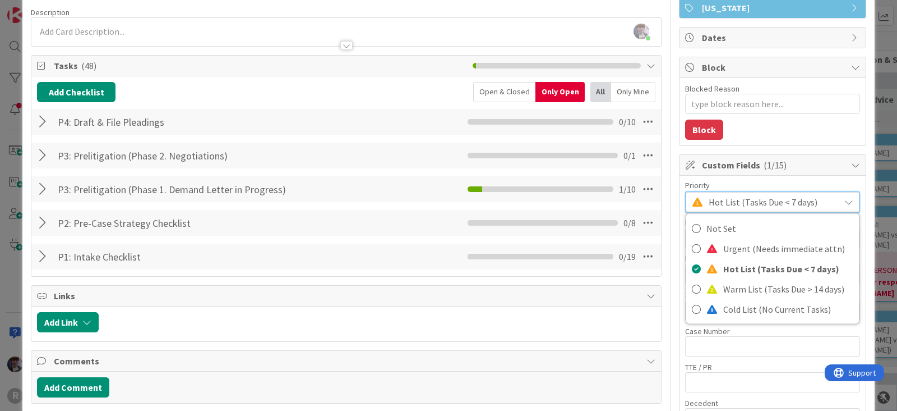
click at [664, 279] on div "Title 7 / 128 test OR Description [PERSON_NAME] just joined Owner Watchers [US_…" at bounding box center [449, 385] width 836 height 850
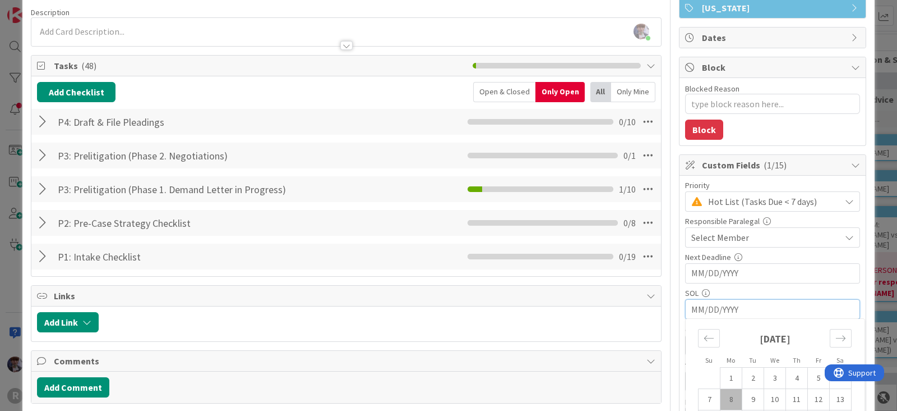
drag, startPoint x: 720, startPoint y: 309, endPoint x: 696, endPoint y: 310, distance: 24.7
click at [696, 310] on input "MM/DD/YYYY" at bounding box center [773, 309] width 163 height 19
click at [665, 303] on div "Title 7 / 128 test OR Description [PERSON_NAME] just joined Owner Watchers [US_…" at bounding box center [449, 384] width 836 height 849
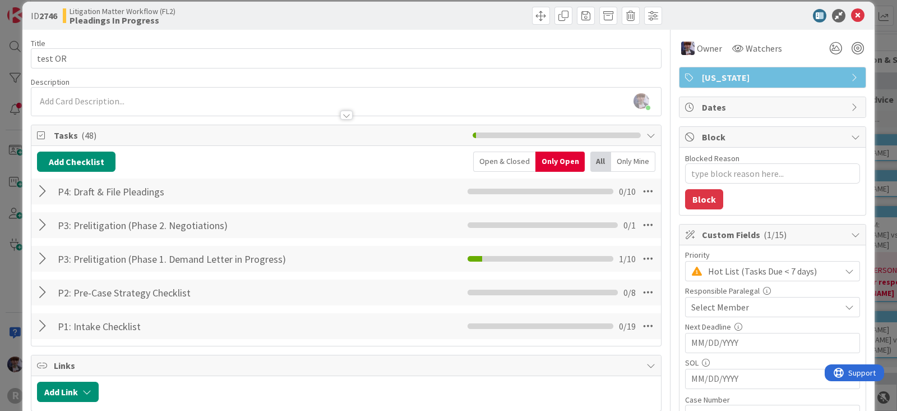
scroll to position [13, 0]
click at [797, 17] on icon at bounding box center [858, 16] width 13 height 13
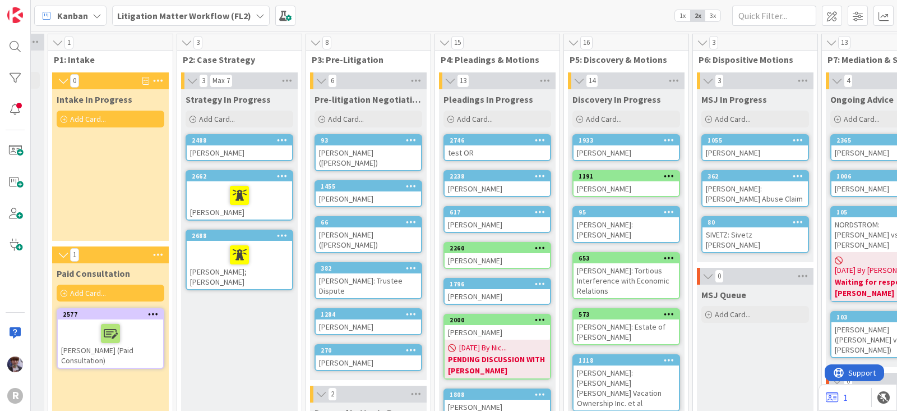
click at [712, 19] on span "3x" at bounding box center [713, 15] width 15 height 11
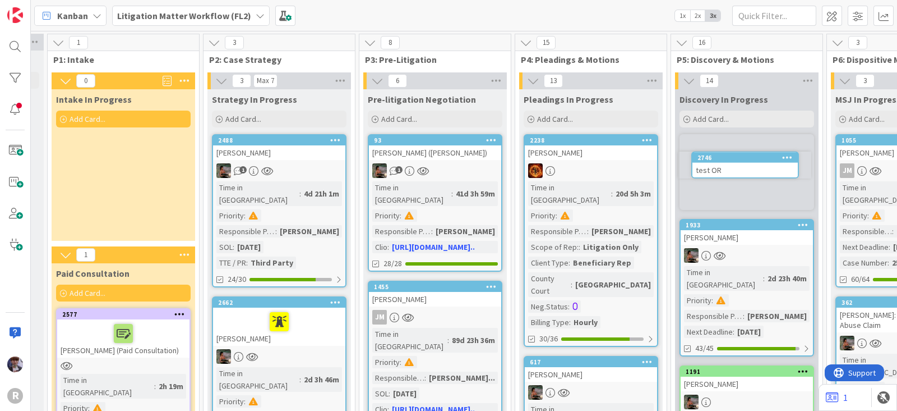
scroll to position [0, 140]
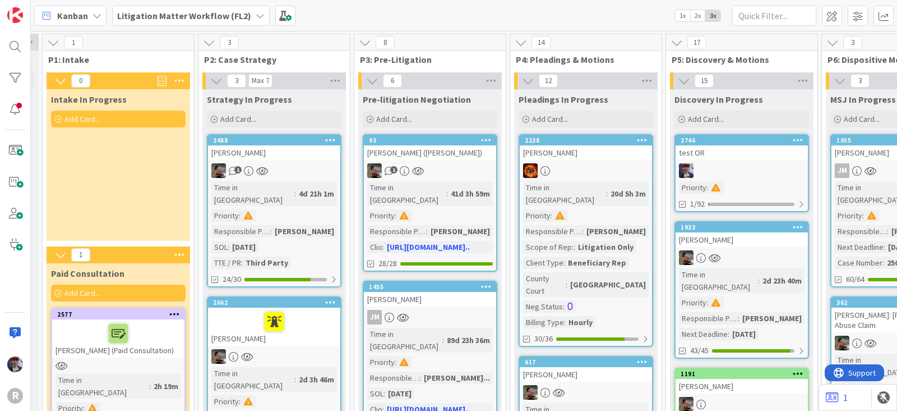
click at [757, 162] on link "2746 test OR Priority : 1/92" at bounding box center [742, 173] width 135 height 78
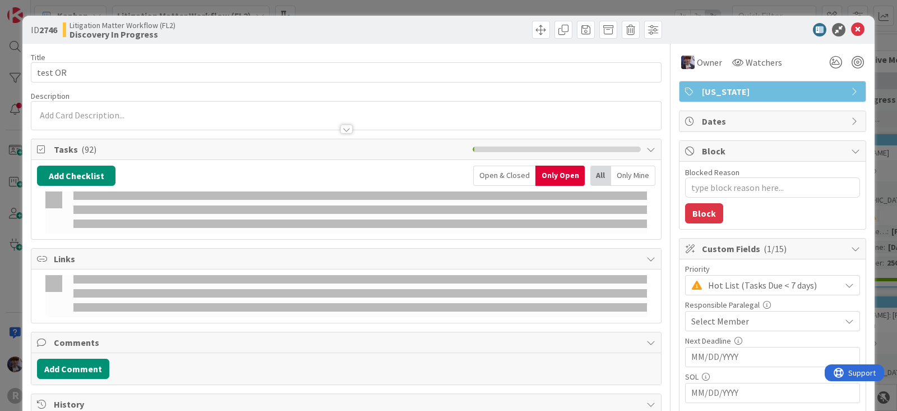
type textarea "x"
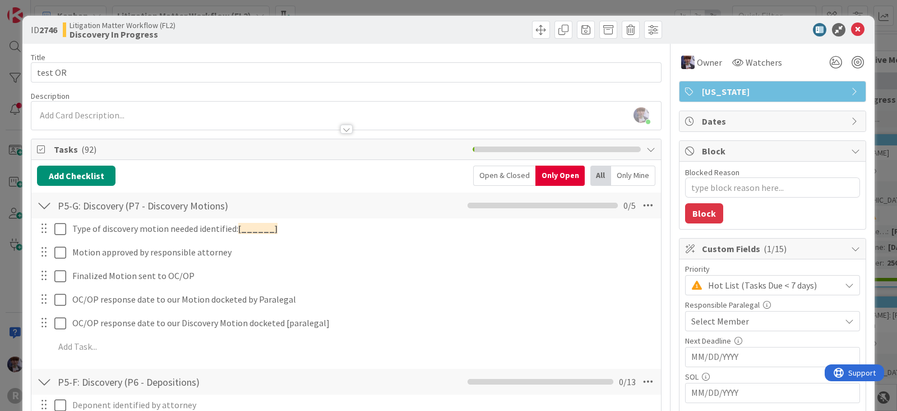
click at [45, 206] on div at bounding box center [44, 205] width 15 height 20
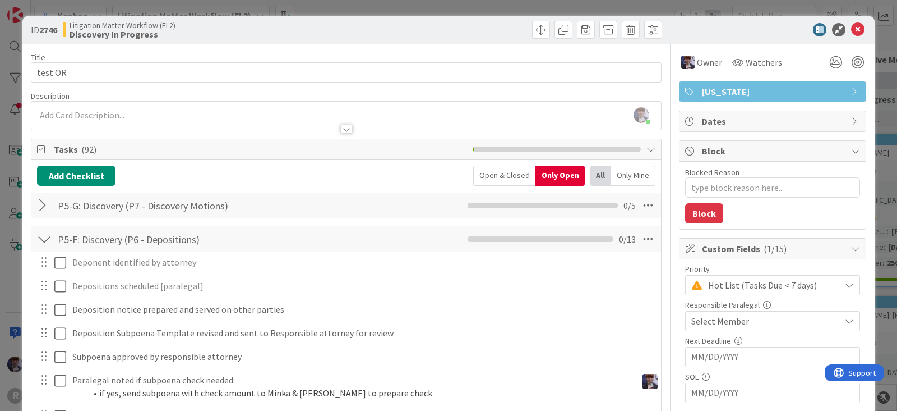
click at [42, 234] on div at bounding box center [44, 239] width 15 height 20
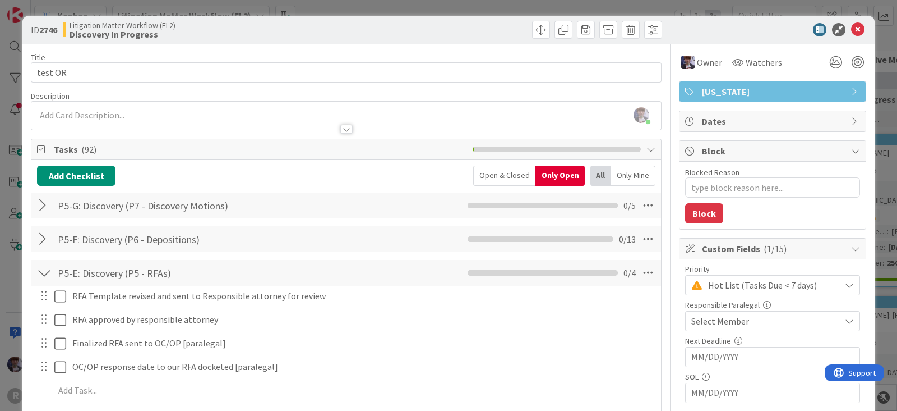
click at [40, 270] on div at bounding box center [44, 273] width 15 height 20
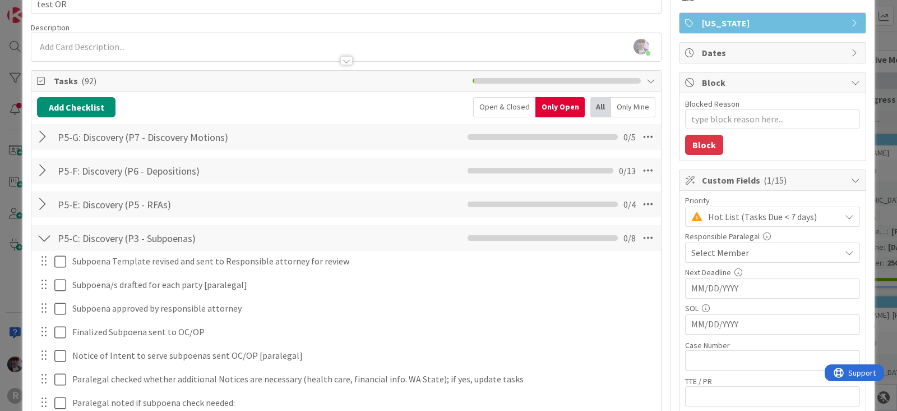
click at [44, 234] on div at bounding box center [44, 238] width 15 height 20
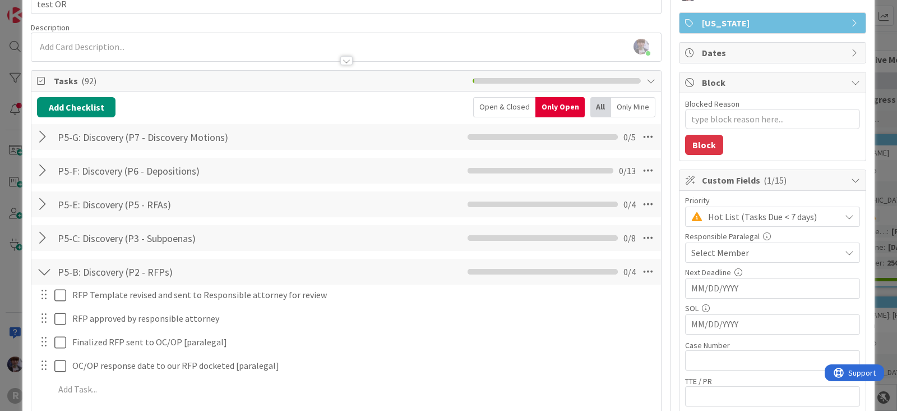
scroll to position [69, 0]
click at [39, 270] on div at bounding box center [44, 271] width 15 height 20
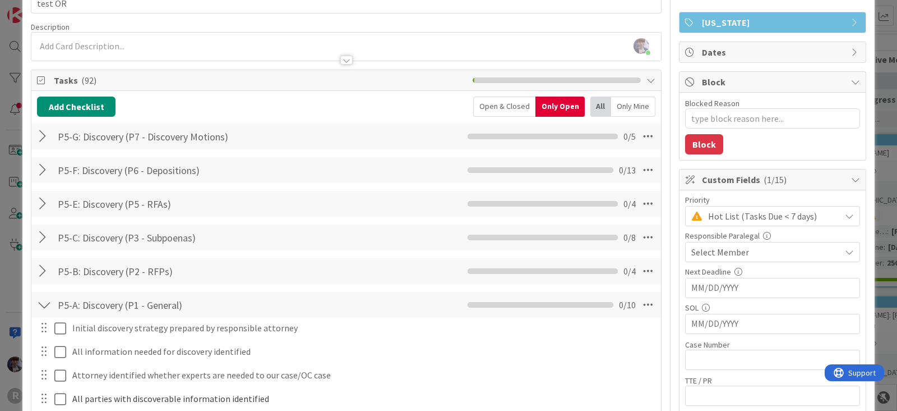
click at [43, 301] on div at bounding box center [44, 304] width 15 height 20
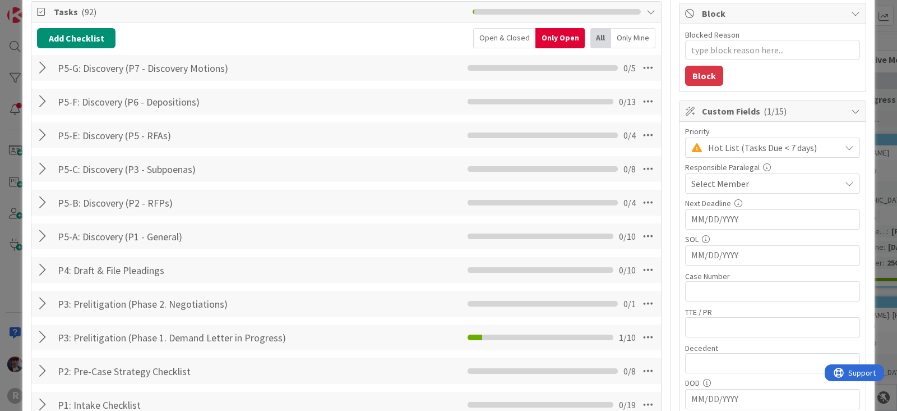
scroll to position [138, 0]
click at [43, 234] on div at bounding box center [44, 235] width 15 height 20
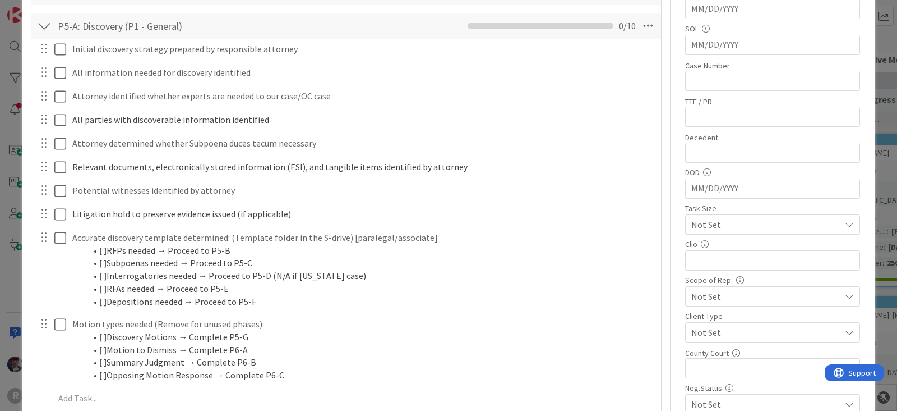
scroll to position [348, 0]
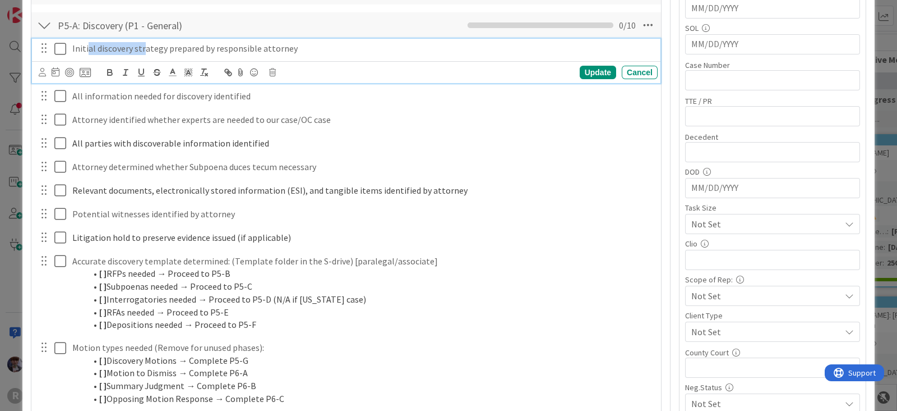
drag, startPoint x: 89, startPoint y: 48, endPoint x: 142, endPoint y: 54, distance: 53.6
click at [142, 54] on div "Initial discovery strategy prepared by responsible attorney" at bounding box center [363, 49] width 590 height 20
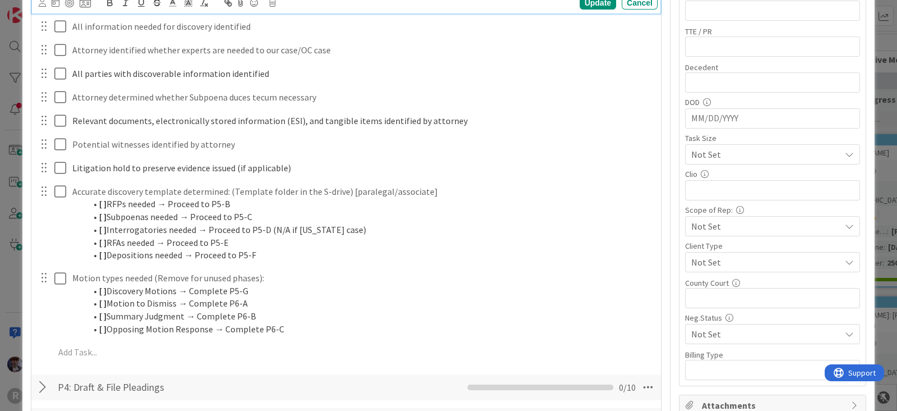
scroll to position [418, 0]
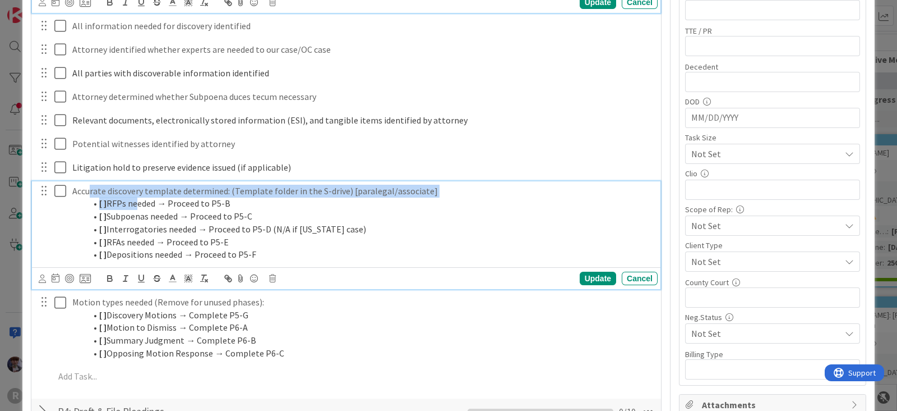
drag, startPoint x: 91, startPoint y: 187, endPoint x: 135, endPoint y: 199, distance: 44.6
click at [135, 199] on div "Accurate discovery template determined: (Template folder in the S-drive) [paral…" at bounding box center [363, 222] width 590 height 83
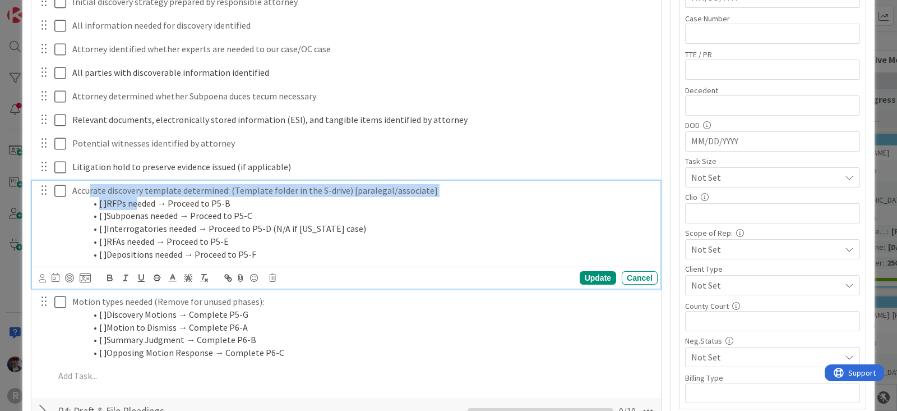
click at [106, 204] on strong "[ ]" at bounding box center [102, 202] width 7 height 11
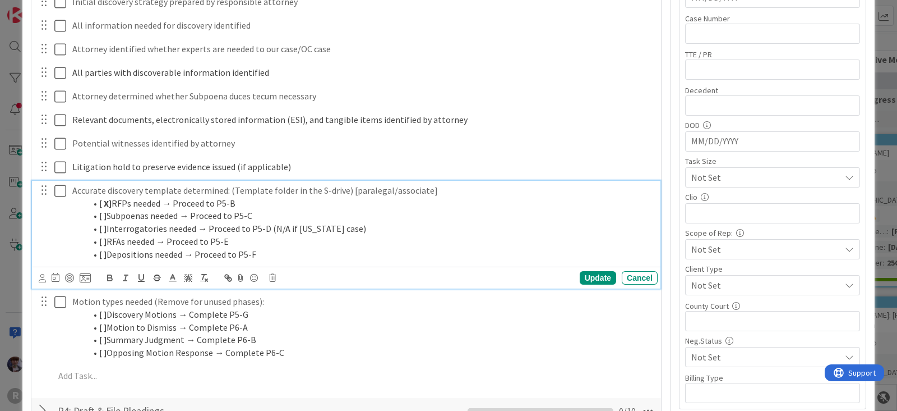
click at [220, 222] on li "[ ] Interrogatories needed → Proceed to P5-D (N/A if [US_STATE] case)" at bounding box center [370, 228] width 568 height 13
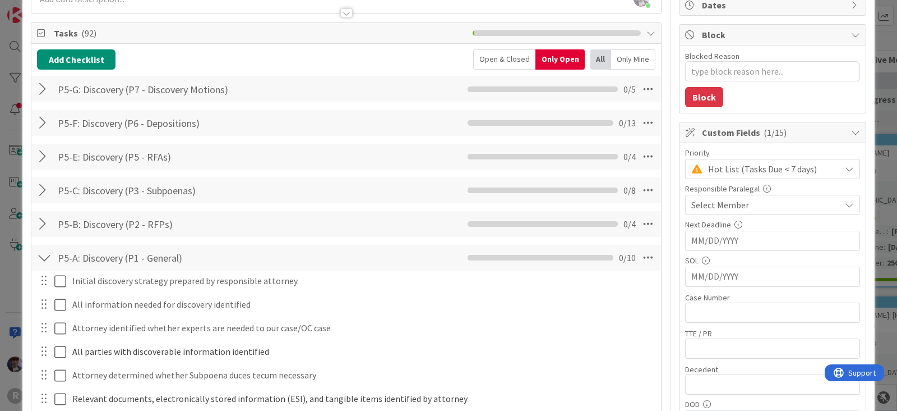
scroll to position [116, 0]
click at [42, 223] on div at bounding box center [44, 224] width 15 height 20
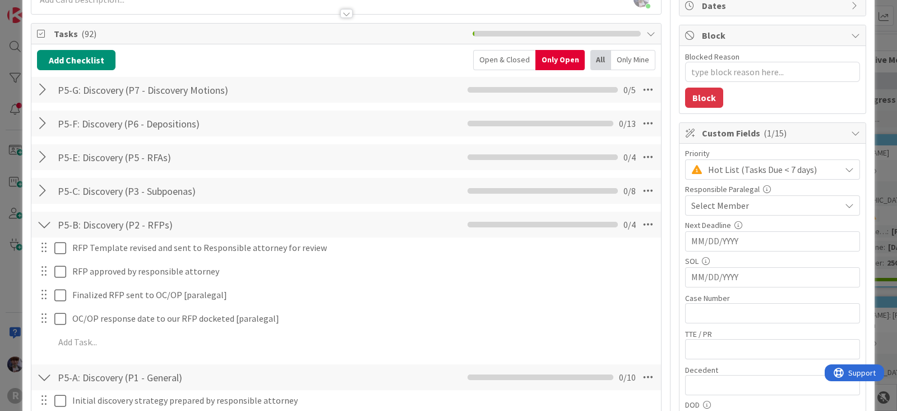
type textarea "x"
click at [42, 222] on div at bounding box center [44, 224] width 15 height 20
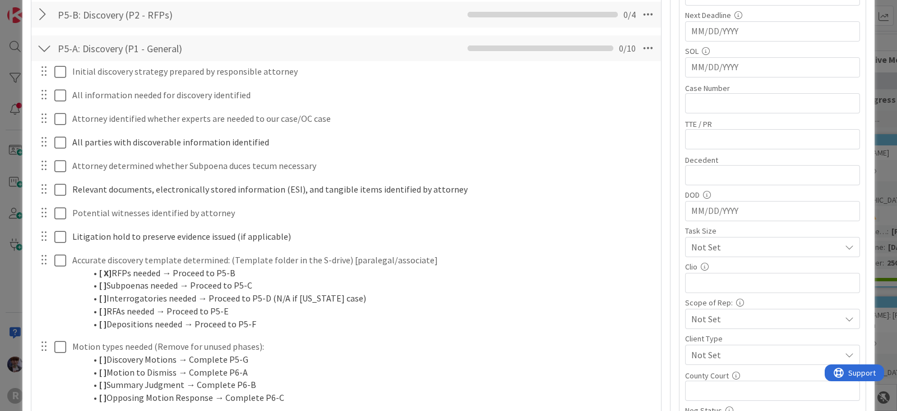
scroll to position [325, 0]
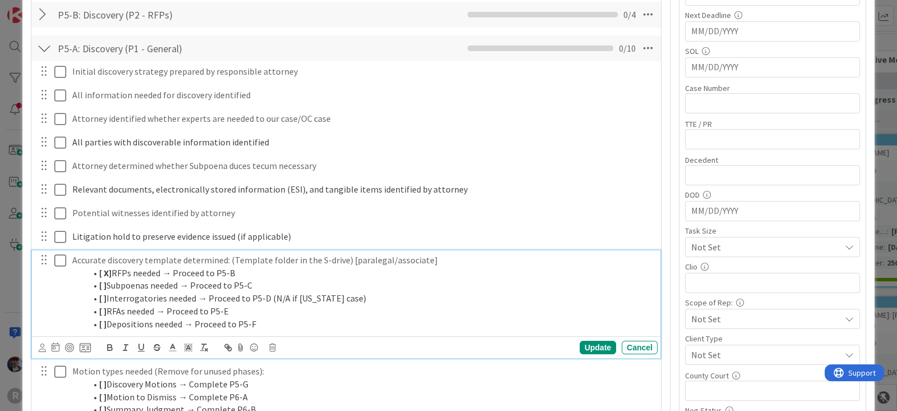
click at [106, 273] on strong "[ X]" at bounding box center [105, 272] width 12 height 11
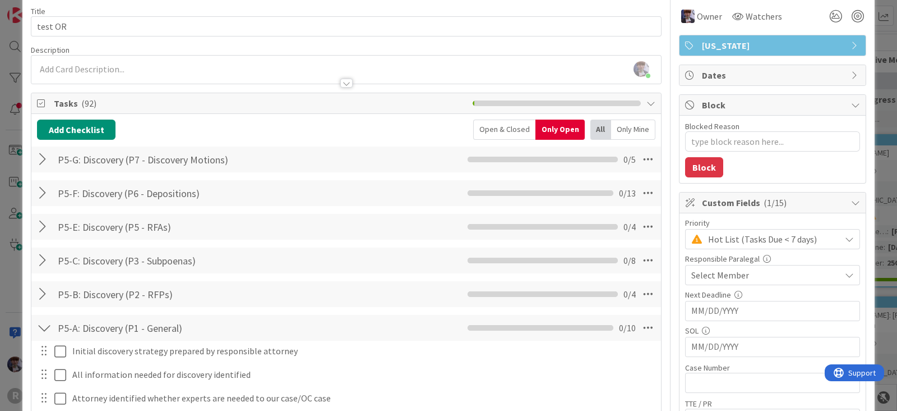
scroll to position [45, 0]
click at [45, 223] on div at bounding box center [44, 227] width 15 height 20
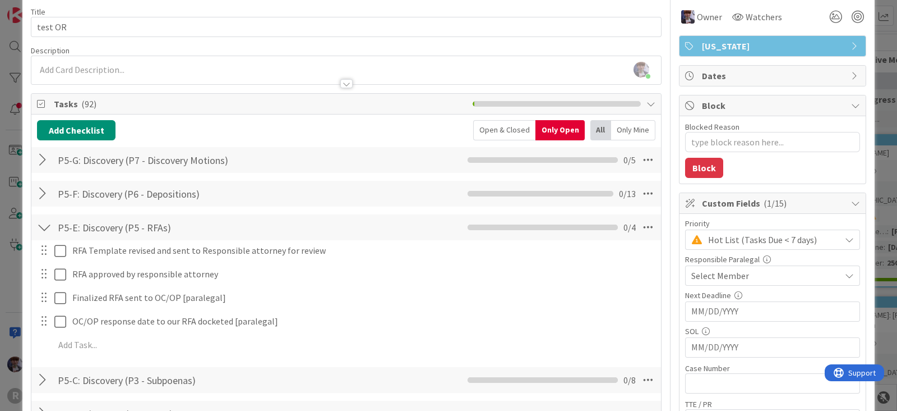
click at [41, 228] on div at bounding box center [44, 227] width 15 height 20
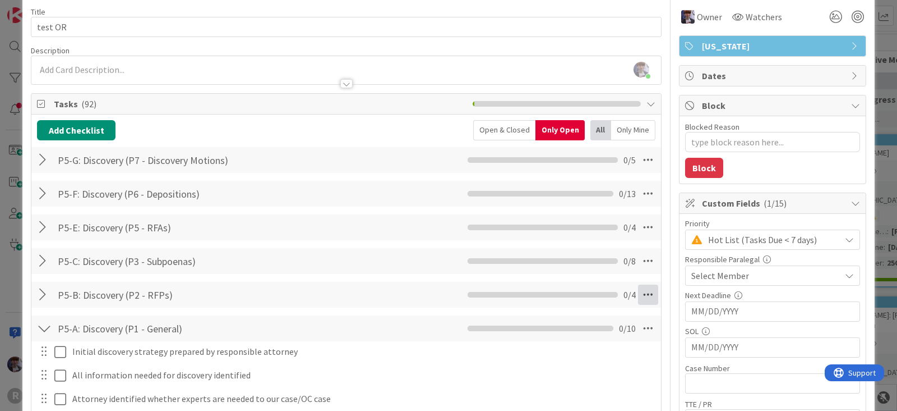
click at [644, 293] on icon at bounding box center [648, 294] width 20 height 20
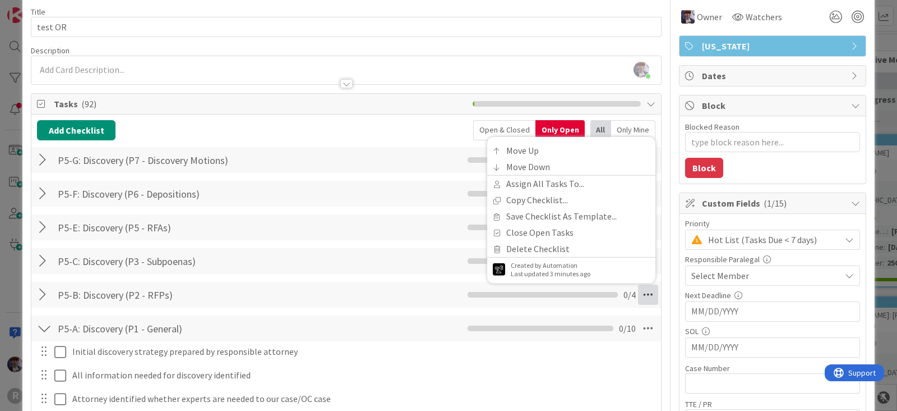
click at [638, 291] on icon at bounding box center [648, 294] width 20 height 20
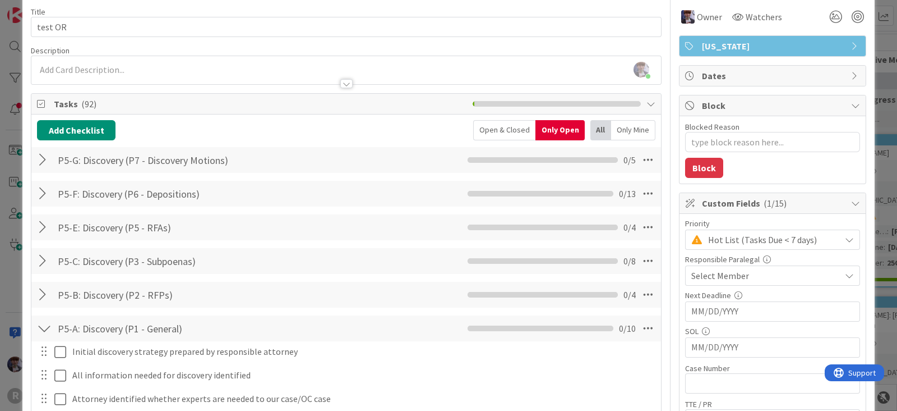
click at [45, 190] on div at bounding box center [44, 193] width 15 height 20
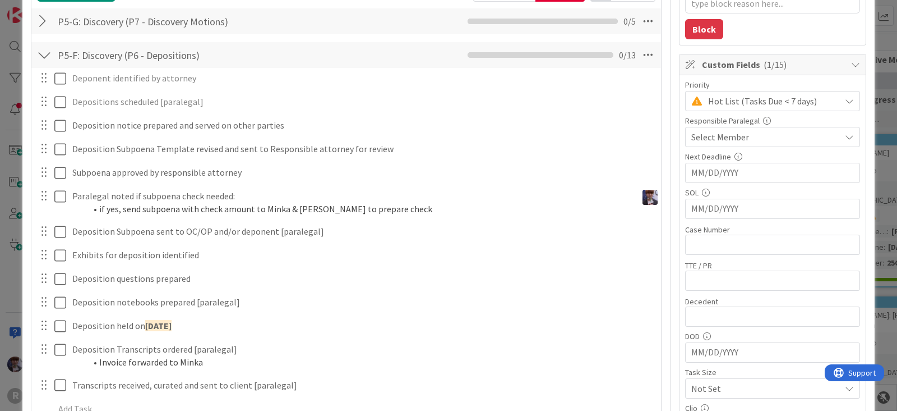
scroll to position [185, 0]
click at [40, 52] on div at bounding box center [44, 54] width 15 height 20
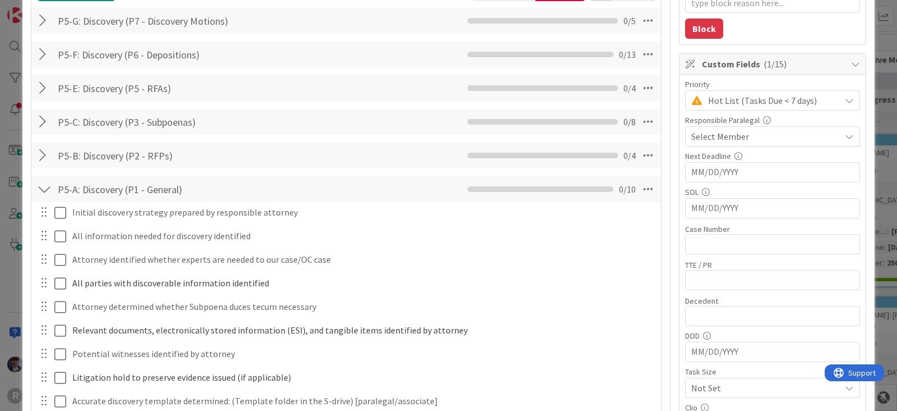
click at [41, 88] on div at bounding box center [44, 88] width 15 height 20
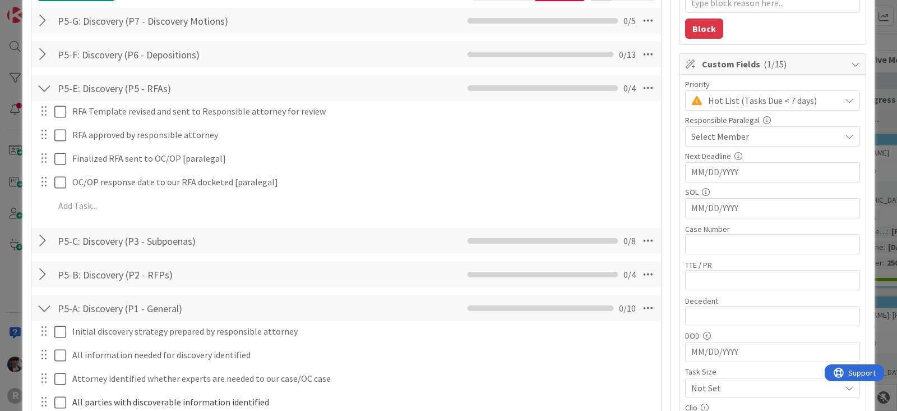
click at [41, 88] on div at bounding box center [44, 88] width 15 height 20
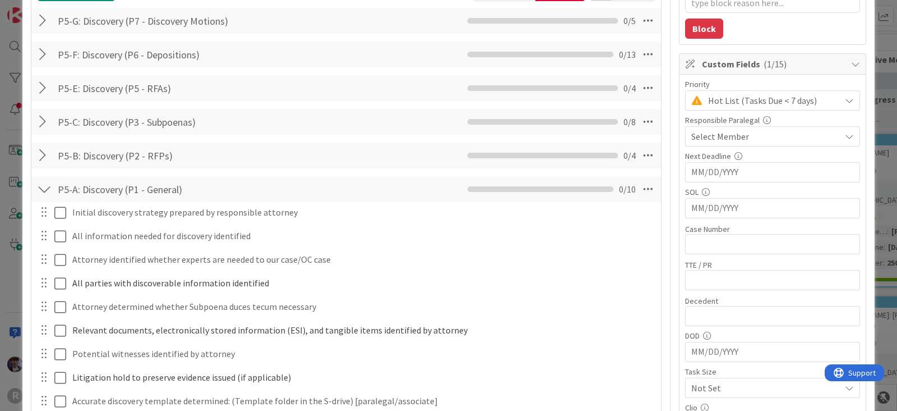
click at [39, 26] on div at bounding box center [44, 21] width 15 height 20
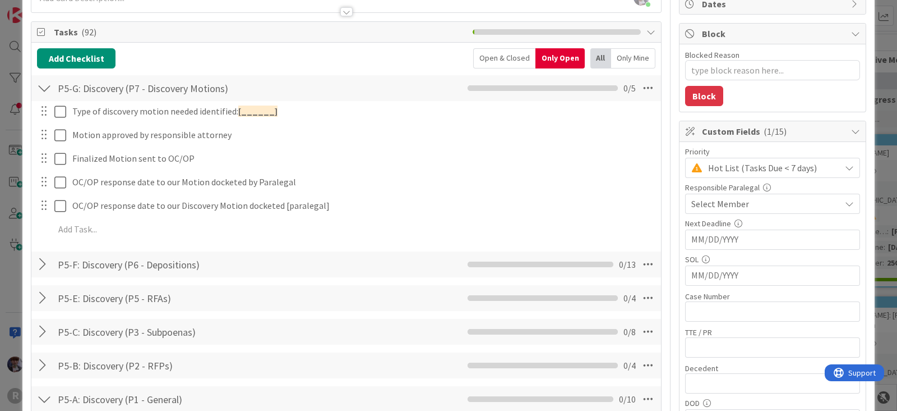
scroll to position [116, 0]
click at [44, 89] on div at bounding box center [44, 90] width 15 height 20
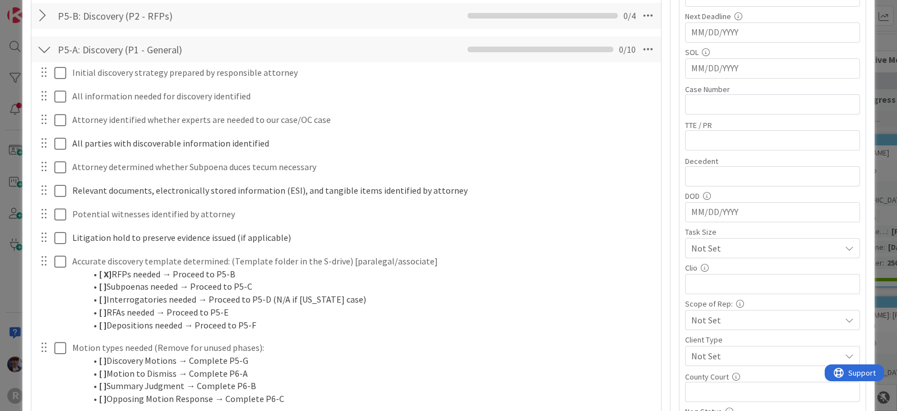
scroll to position [325, 0]
click at [42, 48] on div at bounding box center [44, 49] width 15 height 20
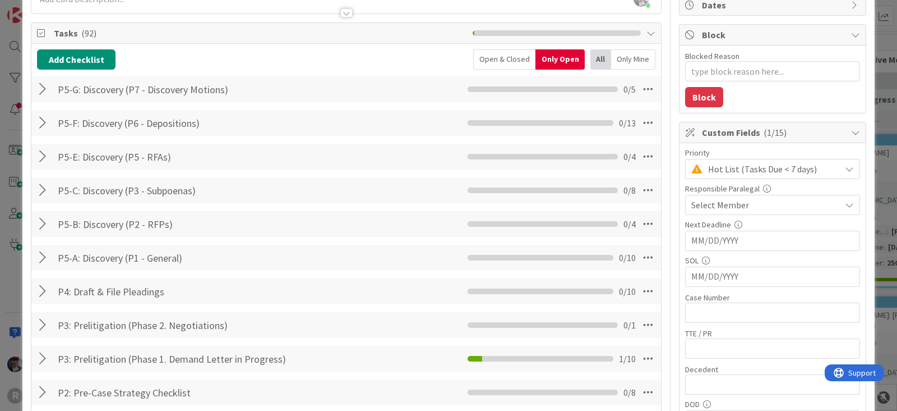
scroll to position [115, 0]
click at [45, 192] on div at bounding box center [44, 191] width 15 height 20
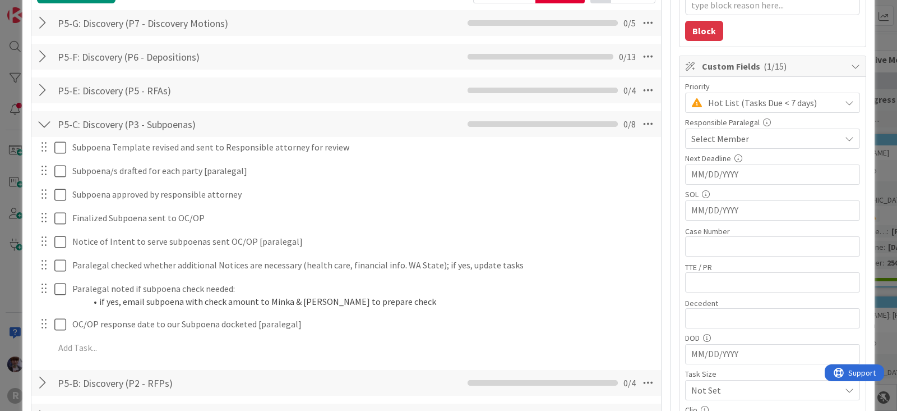
click at [45, 131] on div "P5-C: Discovery (P3 - Subpoenas) Checklist Name 32 / 64 P5-C: Discovery (P3 - S…" at bounding box center [346, 124] width 630 height 26
click at [45, 123] on div at bounding box center [44, 122] width 15 height 20
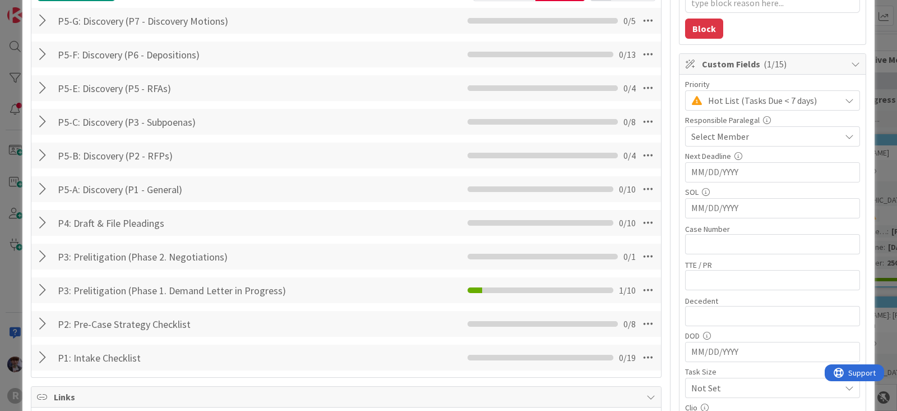
click at [46, 185] on div at bounding box center [44, 189] width 15 height 20
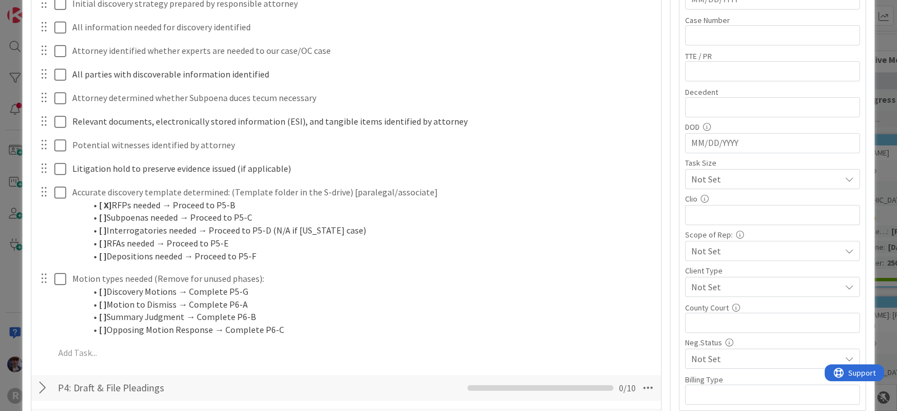
scroll to position [394, 0]
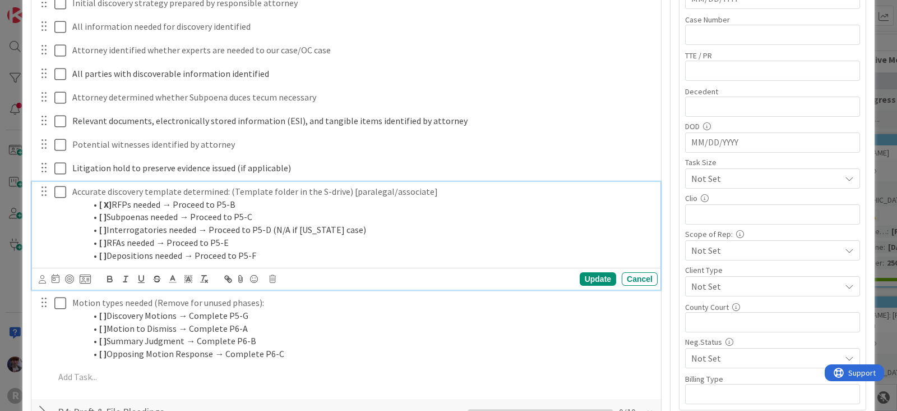
click at [103, 241] on strong "[ ]" at bounding box center [102, 242] width 7 height 11
click at [109, 200] on strong "[ X]" at bounding box center [105, 204] width 12 height 11
click at [104, 228] on strong "[ ]" at bounding box center [102, 229] width 7 height 11
drag, startPoint x: 105, startPoint y: 231, endPoint x: 201, endPoint y: 223, distance: 95.7
click at [201, 223] on li "[ X] Interrogatories needed → Proceed to P5-D (N/A if [US_STATE] case)" at bounding box center [370, 229] width 568 height 13
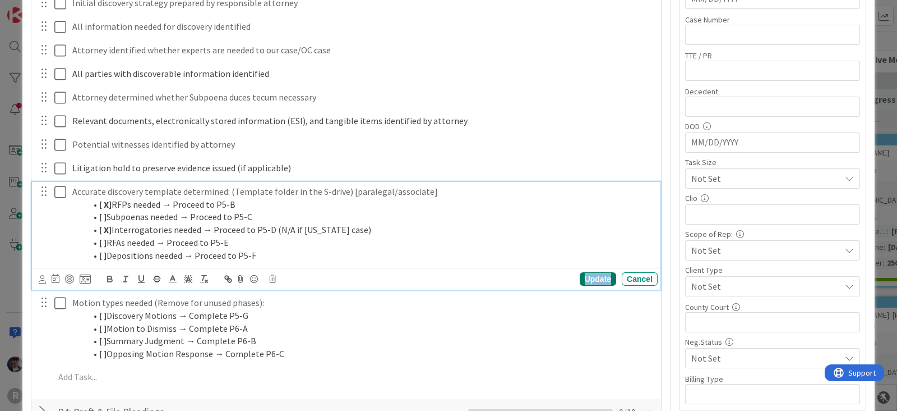
click at [588, 277] on div "Update" at bounding box center [598, 278] width 36 height 13
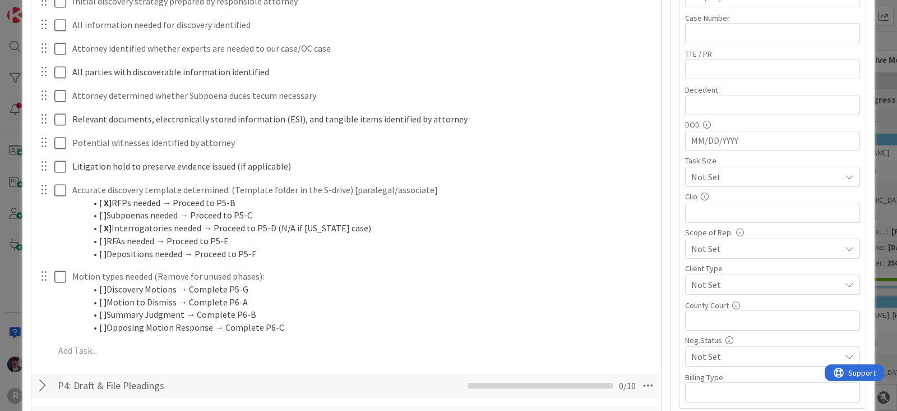
scroll to position [395, 0]
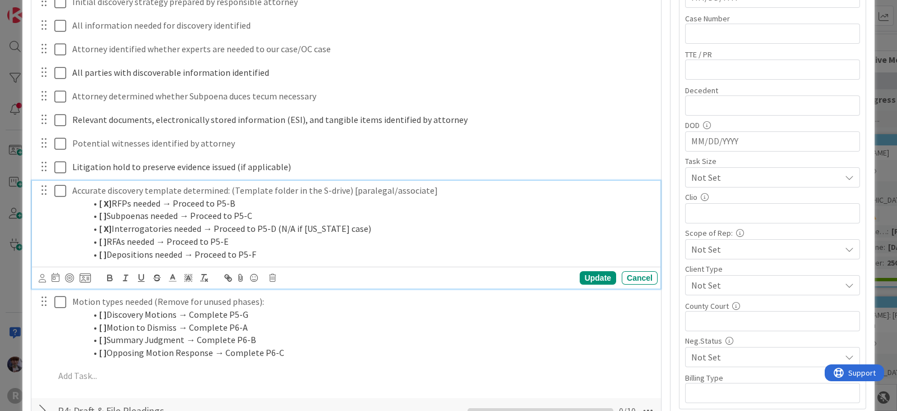
click at [110, 199] on strong "[ X]" at bounding box center [105, 202] width 12 height 11
drag, startPoint x: 227, startPoint y: 188, endPoint x: 59, endPoint y: 183, distance: 168.4
click at [59, 183] on div "Accurate discovery template determined: (Template folder in the S-drive) [paral…" at bounding box center [347, 222] width 622 height 83
drag, startPoint x: 103, startPoint y: 228, endPoint x: 109, endPoint y: 228, distance: 5.6
click at [109, 228] on strong "[ X]" at bounding box center [105, 228] width 12 height 11
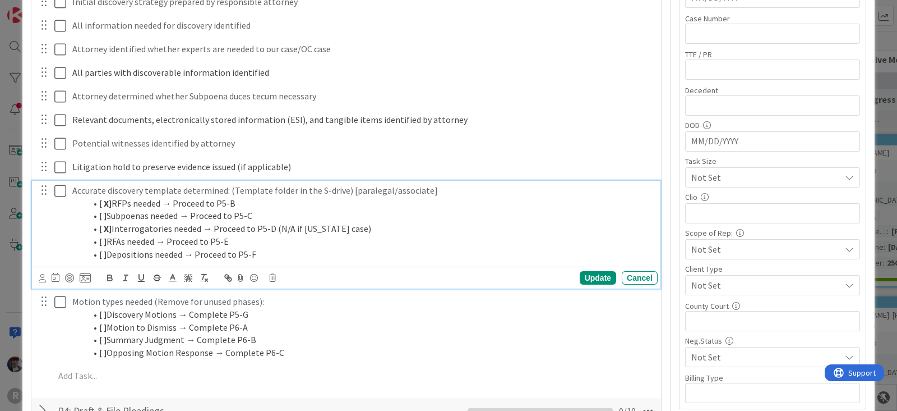
click at [128, 237] on li "[ ] RFAs needed → Proceed to P5-E" at bounding box center [370, 241] width 568 height 13
drag, startPoint x: 111, startPoint y: 222, endPoint x: 128, endPoint y: 228, distance: 17.7
click at [111, 223] on strong "[ X]" at bounding box center [105, 228] width 12 height 11
drag, startPoint x: 108, startPoint y: 226, endPoint x: 233, endPoint y: 228, distance: 125.1
click at [233, 228] on li "[ X] Interrogatories needed → Proceed to P5-D (N/A if [US_STATE] case)" at bounding box center [370, 228] width 568 height 13
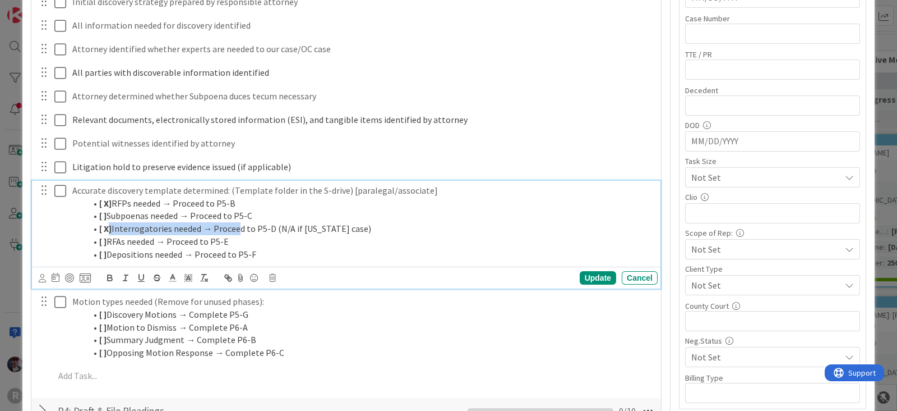
click at [199, 227] on li "[ X] Interrogatories needed → Proceed to P5-D (N/A if [US_STATE] case)" at bounding box center [370, 228] width 568 height 13
drag, startPoint x: 109, startPoint y: 225, endPoint x: 254, endPoint y: 240, distance: 145.4
click at [129, 223] on li "[ X] Interrogatories needed → Proceed to P5-D (N/A if [US_STATE] case)" at bounding box center [370, 228] width 568 height 13
click at [230, 231] on li "[ ] Interrogatories needed → Proceed to P5-D (N/A if [US_STATE] case)" at bounding box center [370, 228] width 568 height 13
click at [103, 243] on strong "[ ]" at bounding box center [102, 241] width 7 height 11
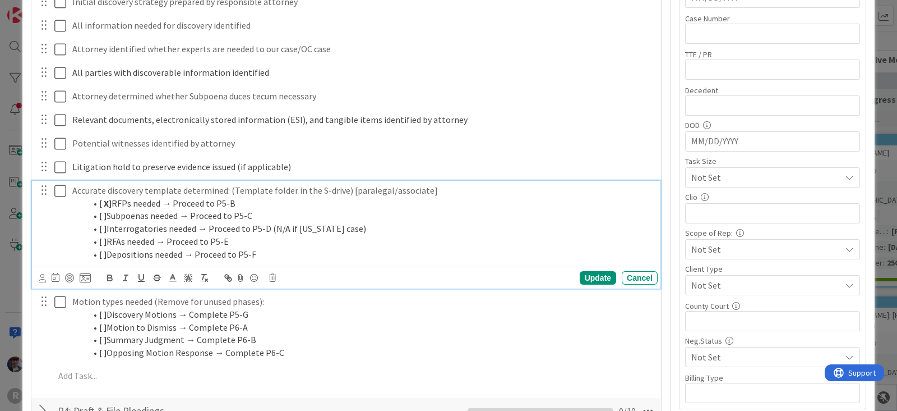
click at [104, 240] on strong "[ ]" at bounding box center [102, 241] width 7 height 11
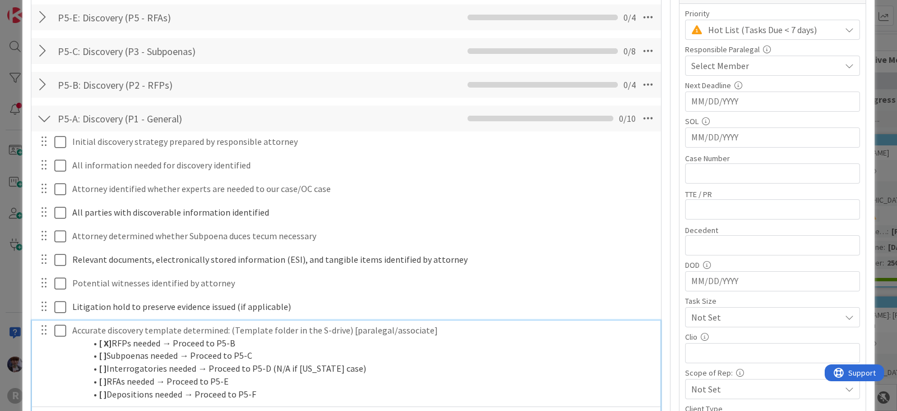
scroll to position [255, 0]
click at [238, 364] on li "[ ] RFAs needed → Proceed to P5-E" at bounding box center [370, 381] width 568 height 13
drag, startPoint x: 249, startPoint y: 379, endPoint x: 87, endPoint y: 349, distance: 164.8
click at [87, 349] on ol "[ X] RFPs needed → Proceed to P5-B [ ] Subpoenas needed → Proceed to P5-C [ ] I…" at bounding box center [362, 369] width 581 height 64
click at [126, 364] on li "[ ] Interrogatories needed → Proceed to P5-D (N/A if [US_STATE] case)" at bounding box center [370, 368] width 568 height 13
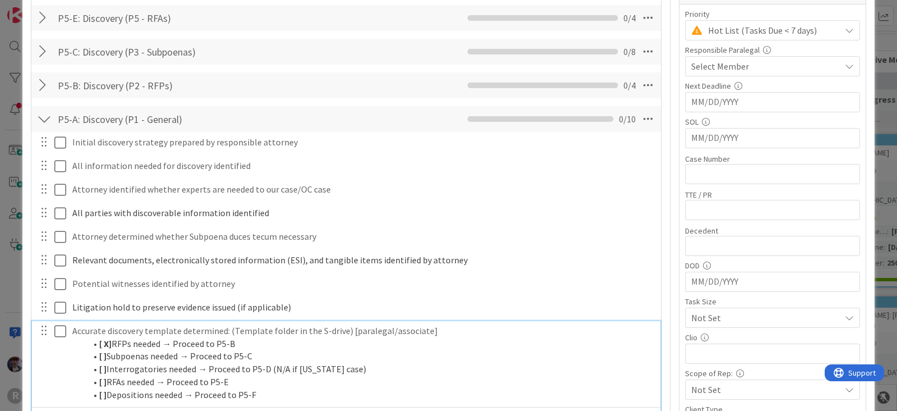
click at [103, 364] on strong "[ ]" at bounding box center [102, 368] width 7 height 11
click at [43, 80] on div at bounding box center [44, 85] width 15 height 20
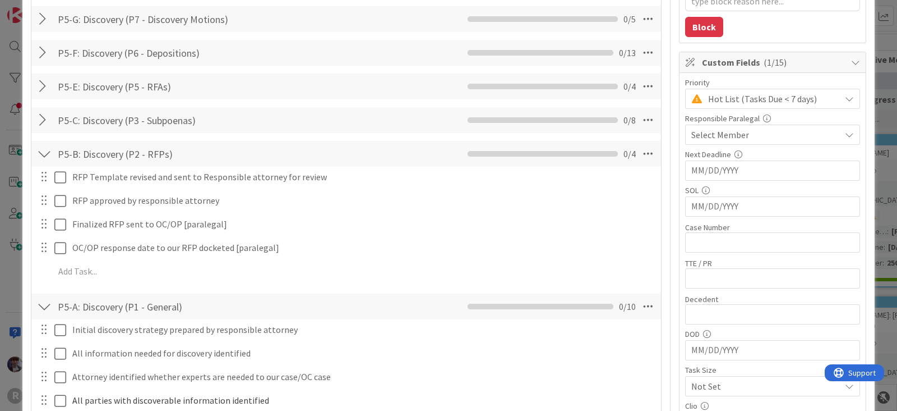
scroll to position [185, 0]
click at [44, 153] on div at bounding box center [44, 155] width 15 height 20
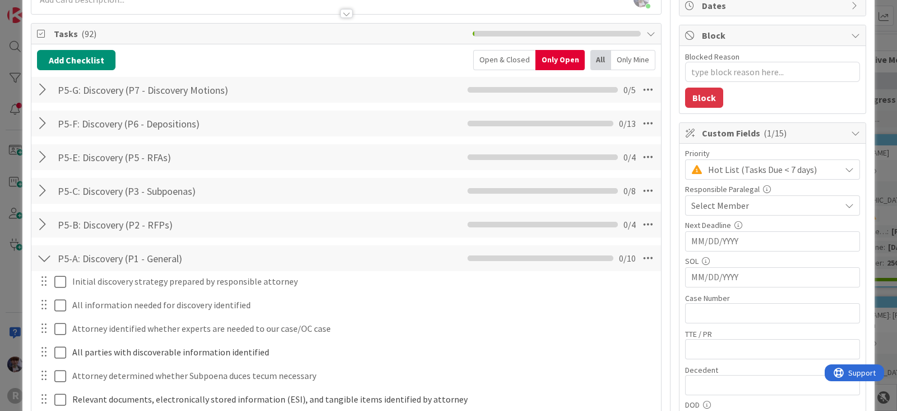
scroll to position [115, 0]
click at [41, 225] on div at bounding box center [44, 225] width 15 height 20
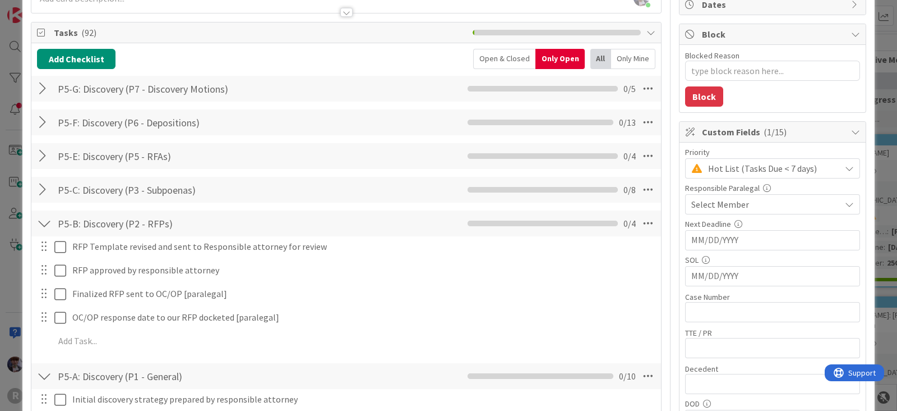
scroll to position [116, 0]
click at [45, 218] on div at bounding box center [44, 224] width 15 height 20
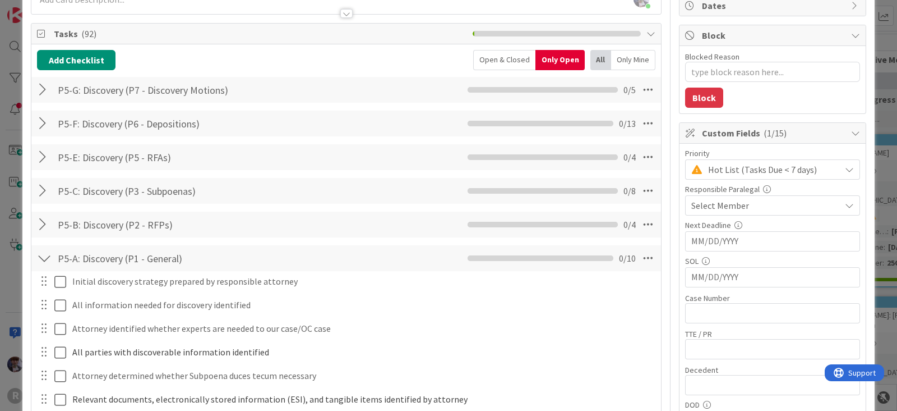
click at [45, 262] on div at bounding box center [44, 258] width 15 height 20
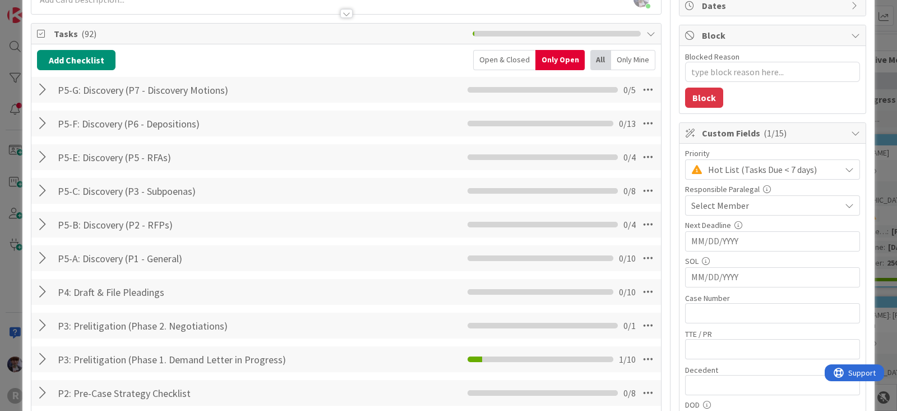
click at [41, 254] on div at bounding box center [44, 258] width 15 height 20
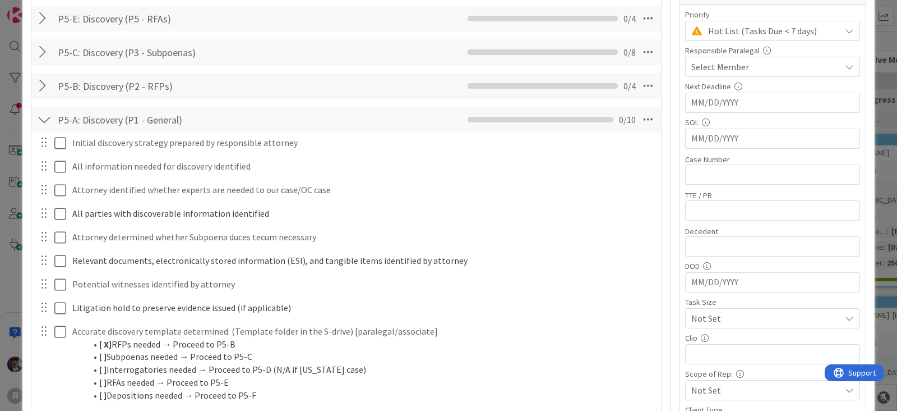
scroll to position [255, 0]
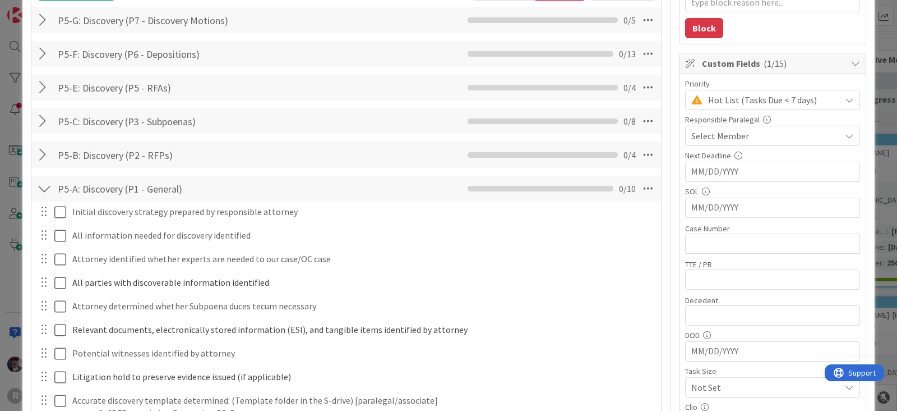
click at [48, 186] on div at bounding box center [44, 188] width 15 height 20
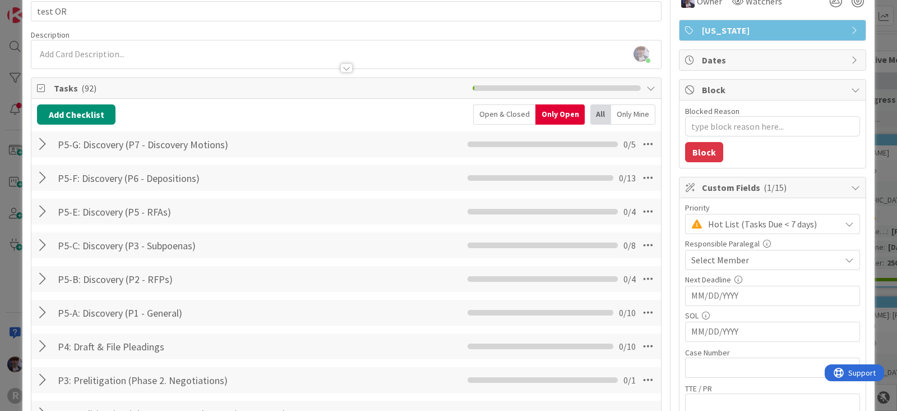
scroll to position [57, 0]
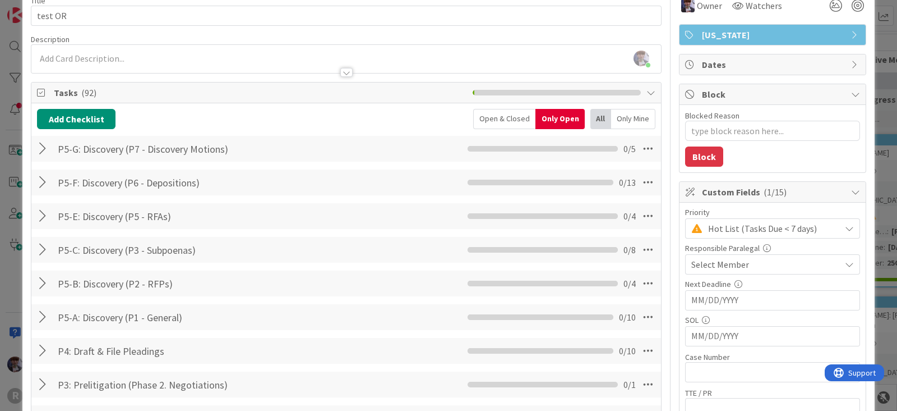
click at [11, 227] on div "ID 2746 Litigation Matter Workflow (FL2) Discovery In Progress Title 7 / 128 te…" at bounding box center [448, 205] width 897 height 411
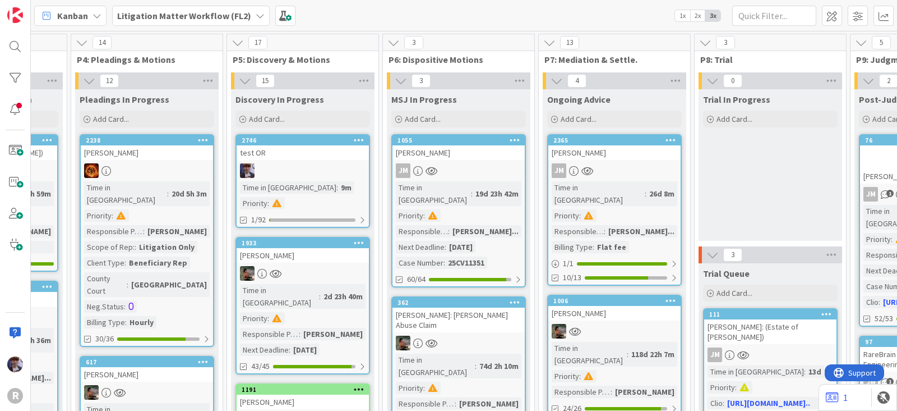
scroll to position [0, 581]
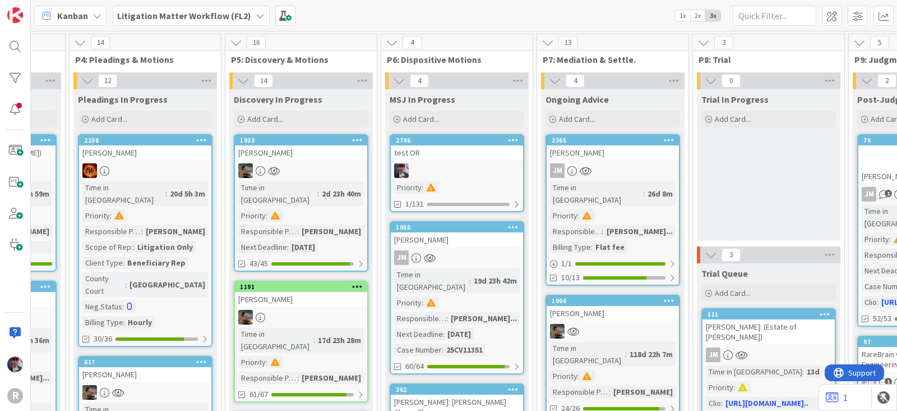
click at [432, 150] on div "test OR" at bounding box center [457, 152] width 132 height 15
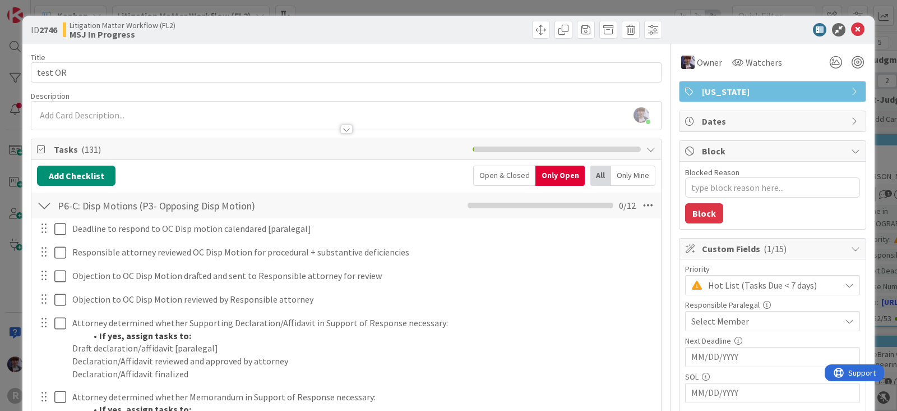
click at [49, 201] on div at bounding box center [44, 205] width 15 height 20
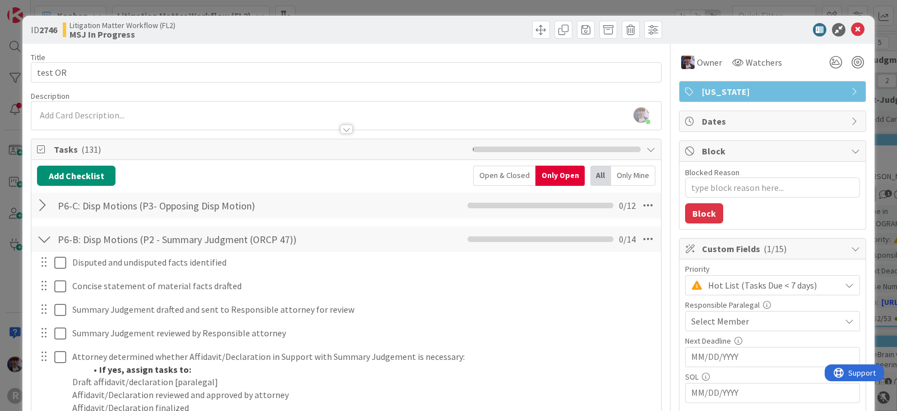
click at [47, 237] on div at bounding box center [44, 239] width 15 height 20
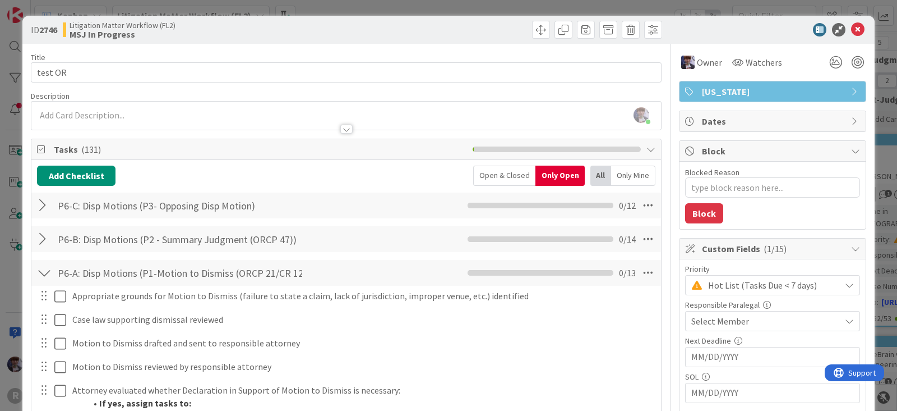
click at [42, 270] on div at bounding box center [44, 273] width 15 height 20
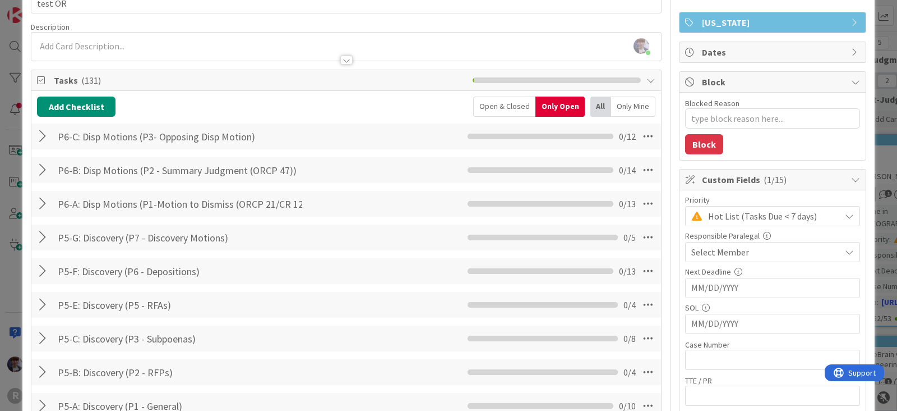
scroll to position [70, 0]
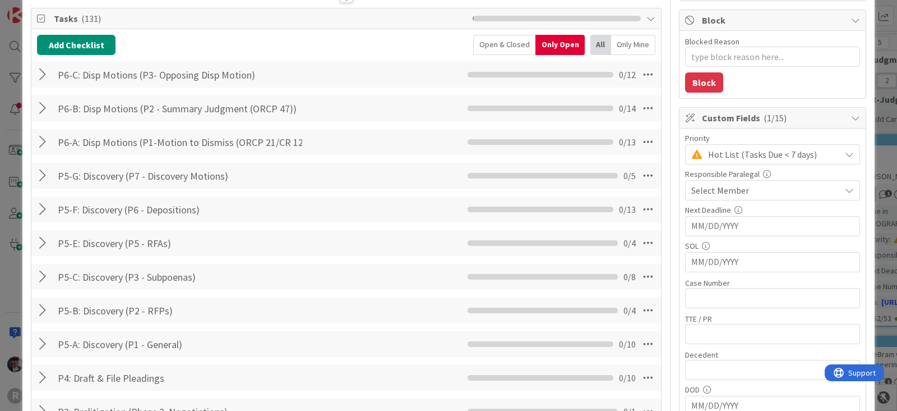
click at [40, 344] on div at bounding box center [44, 344] width 15 height 20
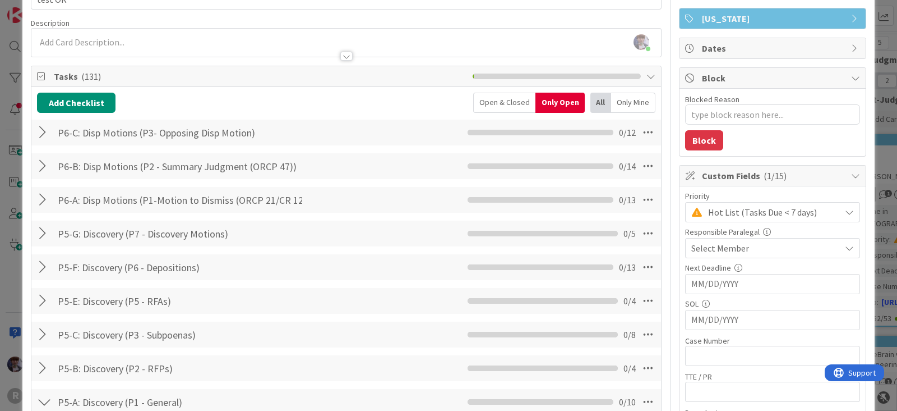
scroll to position [71, 0]
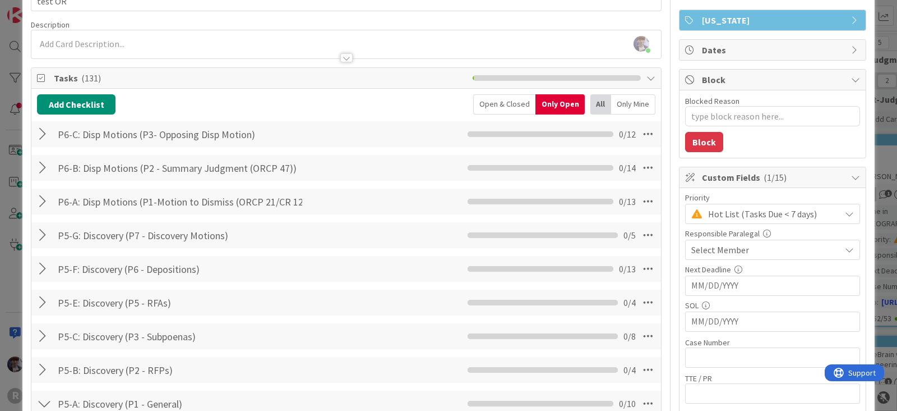
click at [43, 234] on div at bounding box center [44, 235] width 15 height 20
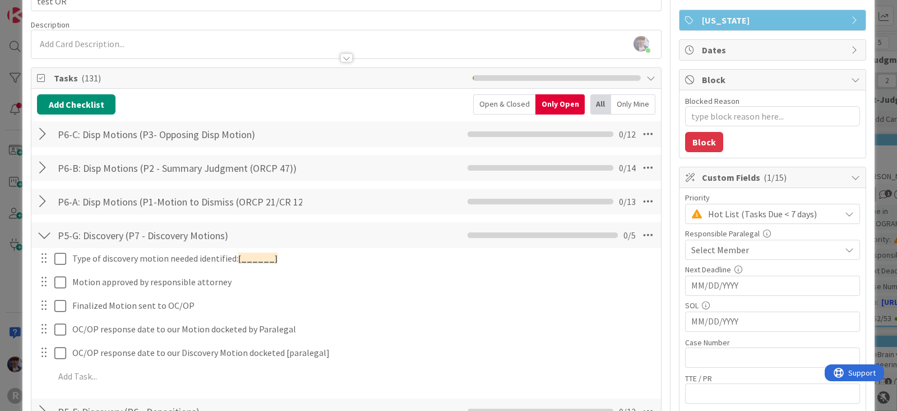
click at [44, 232] on div at bounding box center [44, 235] width 15 height 20
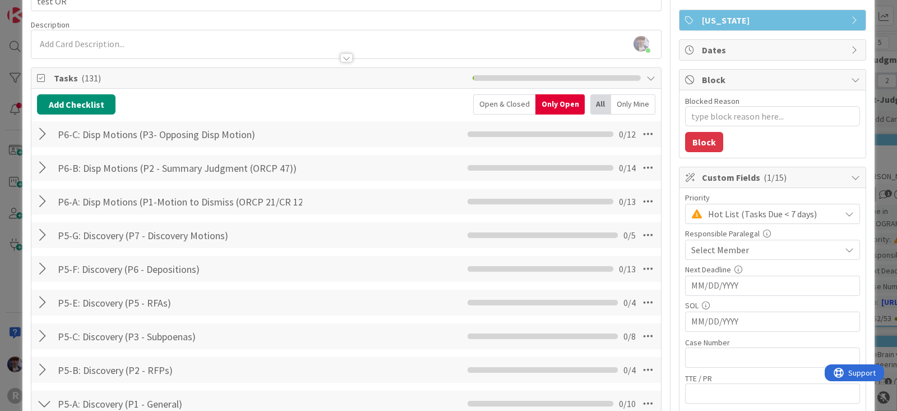
click at [39, 203] on div at bounding box center [44, 201] width 15 height 20
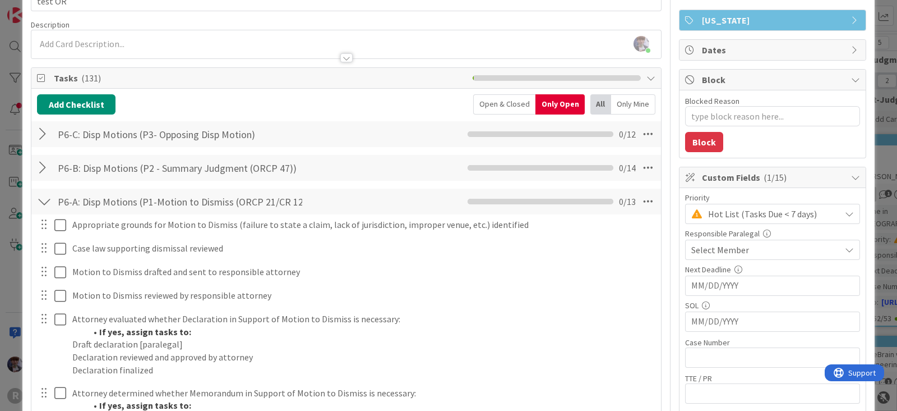
click at [40, 198] on div at bounding box center [44, 201] width 15 height 20
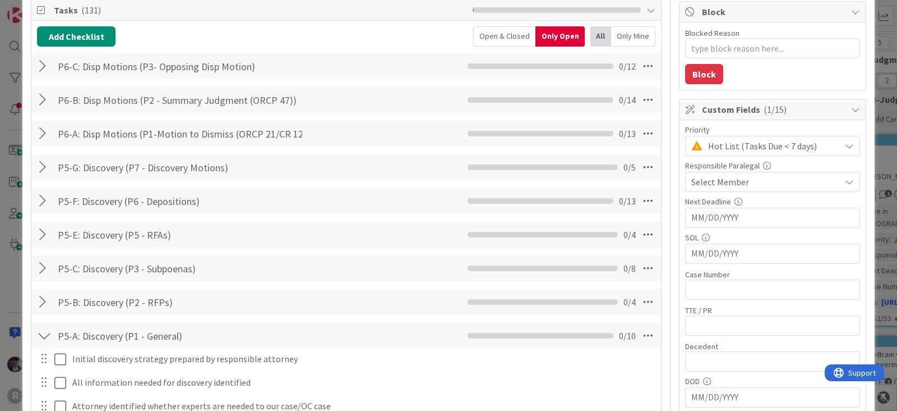
scroll to position [140, 0]
click at [40, 334] on div at bounding box center [44, 335] width 15 height 20
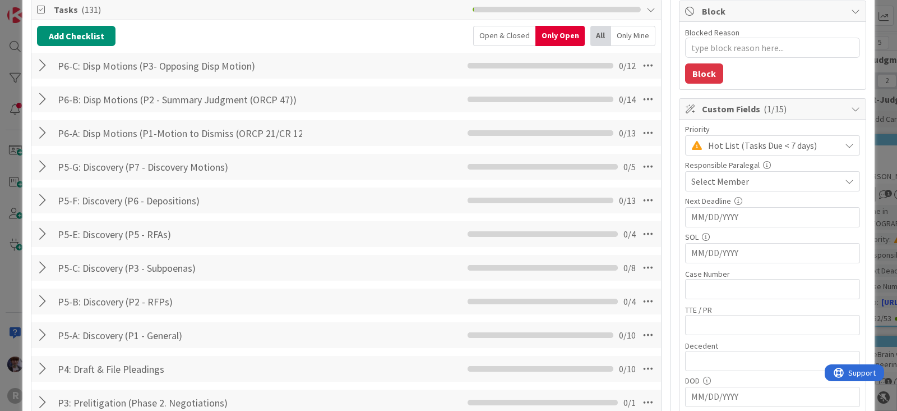
click at [39, 332] on div at bounding box center [44, 335] width 15 height 20
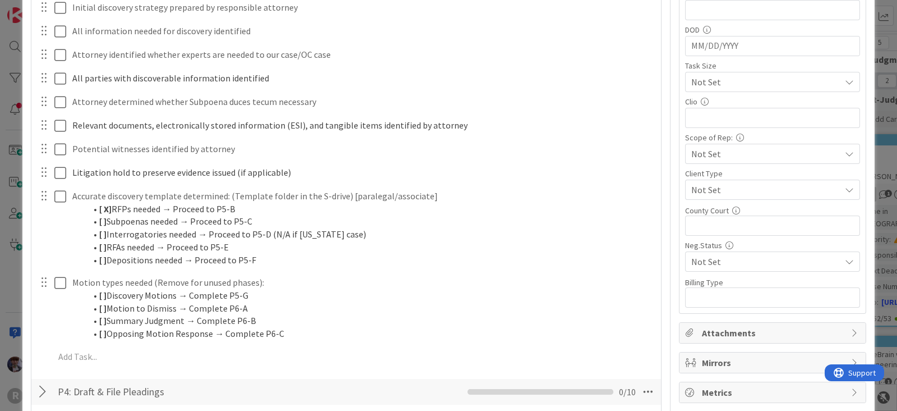
scroll to position [490, 0]
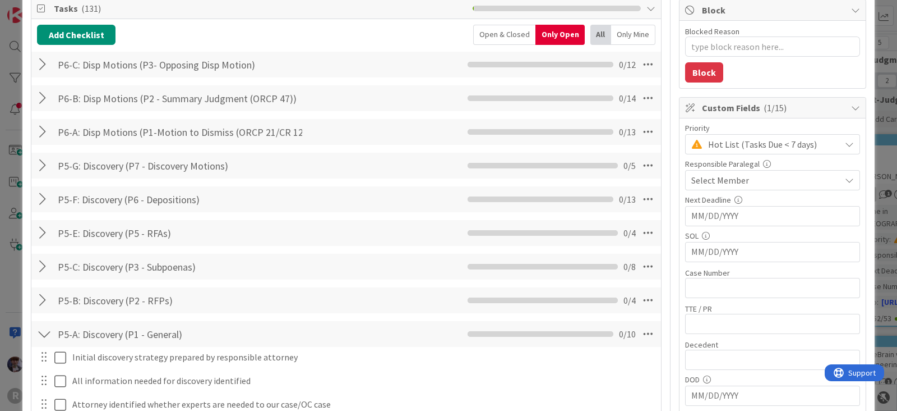
click at [38, 321] on div "P5-A: Discovery (P1 - General) Checklist Name 30 / 64 P5-A: Discovery (P1 - Gen…" at bounding box center [346, 334] width 630 height 26
click at [44, 321] on div "P5-A: Discovery (P1 - General) Checklist Name 30 / 64 P5-A: Discovery (P1 - Gen…" at bounding box center [346, 334] width 630 height 26
click at [42, 330] on div at bounding box center [44, 334] width 15 height 20
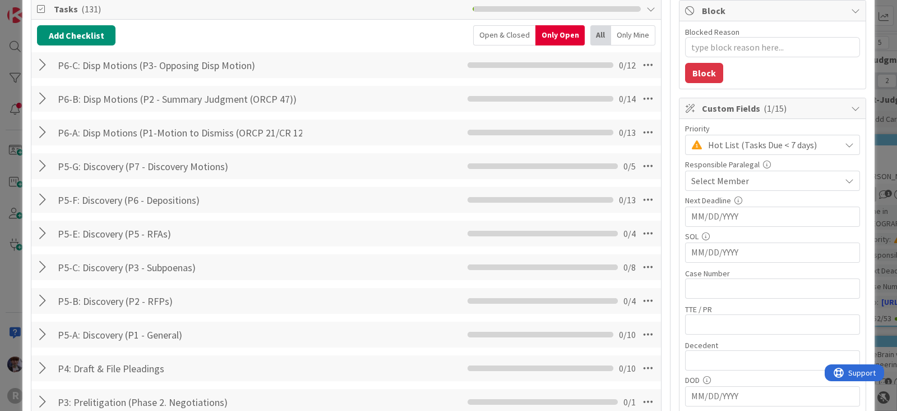
click at [40, 296] on div at bounding box center [44, 301] width 15 height 20
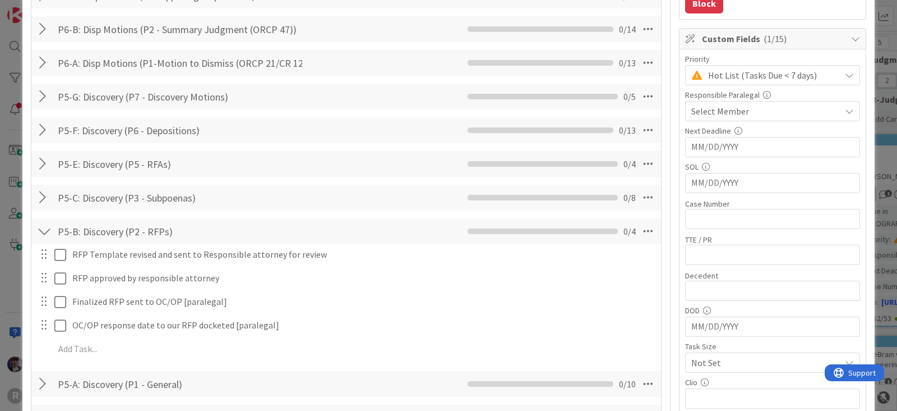
scroll to position [210, 0]
click at [45, 227] on div at bounding box center [44, 230] width 15 height 20
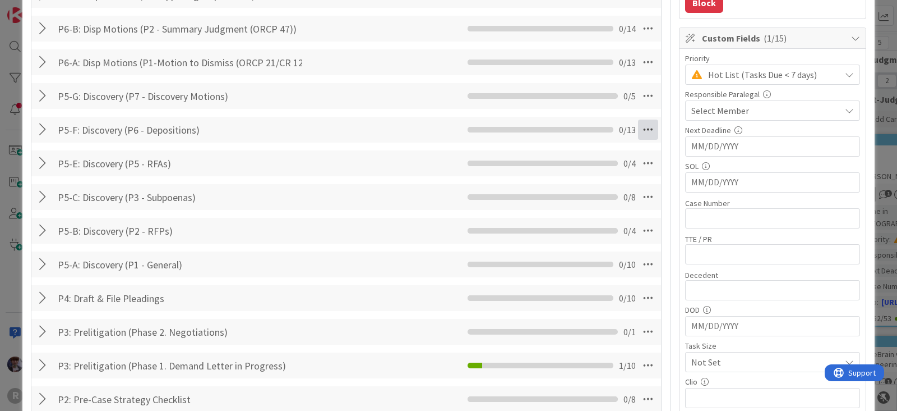
click at [644, 137] on icon at bounding box center [648, 129] width 20 height 20
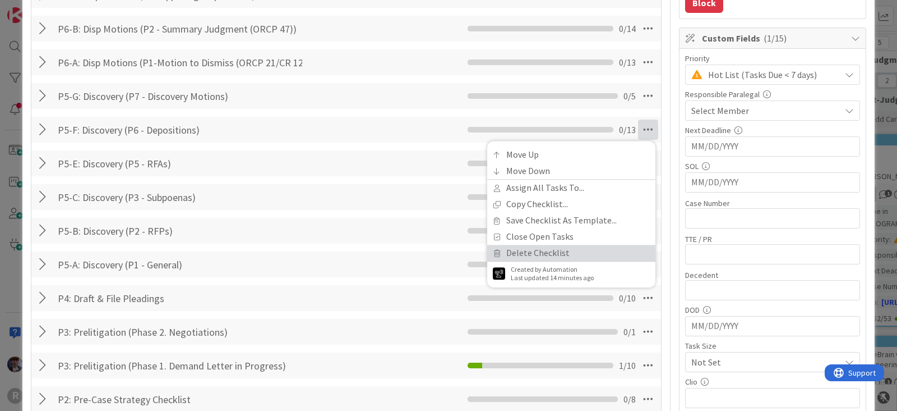
click at [555, 248] on link "Delete Checklist" at bounding box center [571, 253] width 168 height 16
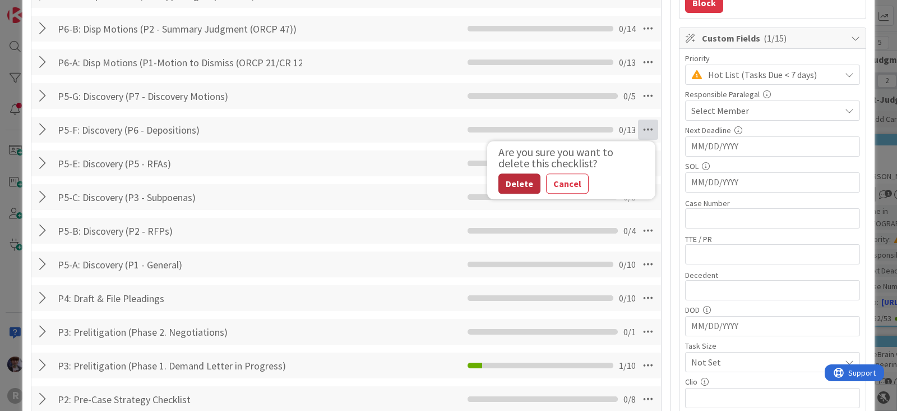
click at [513, 187] on button "Delete" at bounding box center [520, 183] width 42 height 20
type textarea "x"
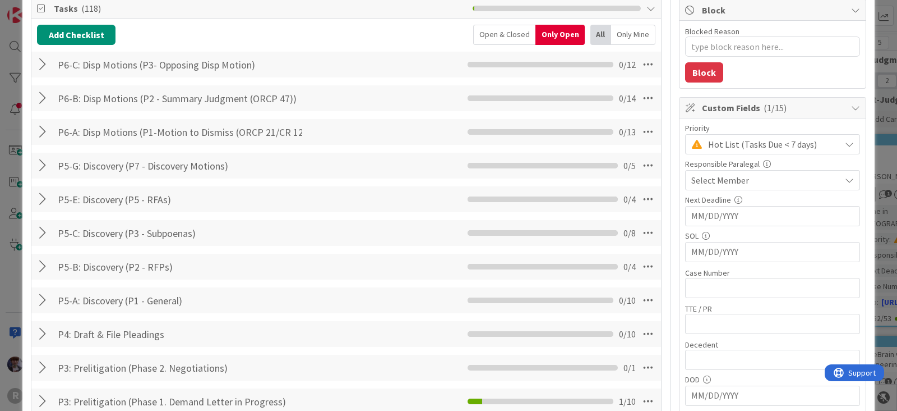
scroll to position [140, 0]
click at [638, 100] on icon at bounding box center [648, 99] width 20 height 20
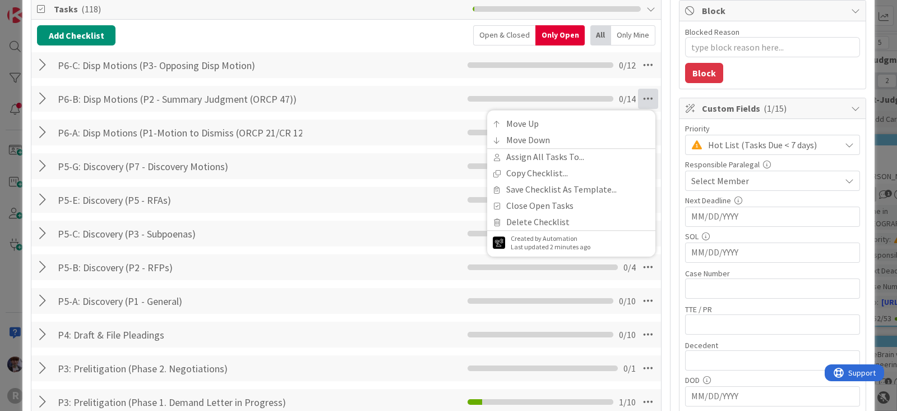
click at [42, 100] on div at bounding box center [44, 99] width 15 height 20
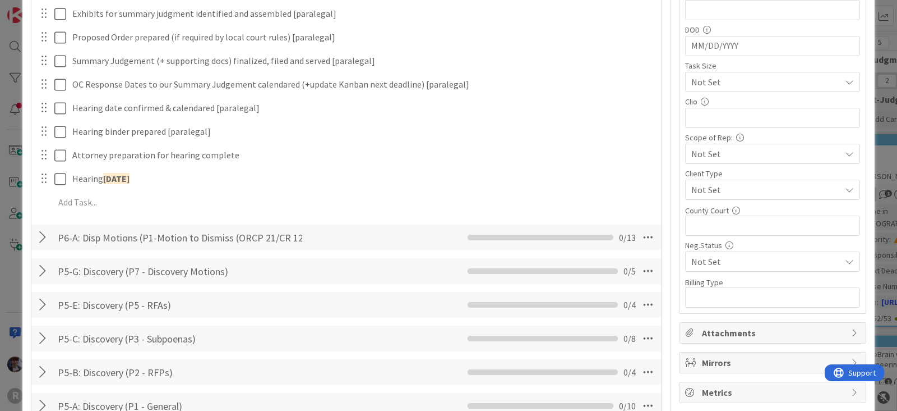
click at [38, 234] on div at bounding box center [44, 237] width 15 height 20
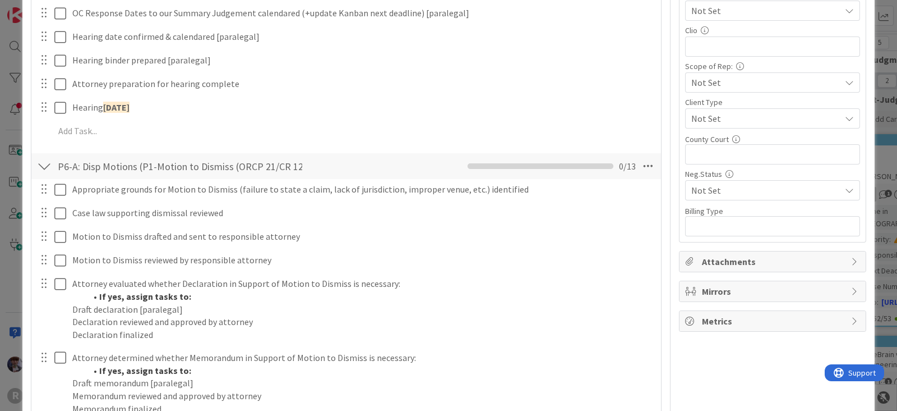
scroll to position [561, 0]
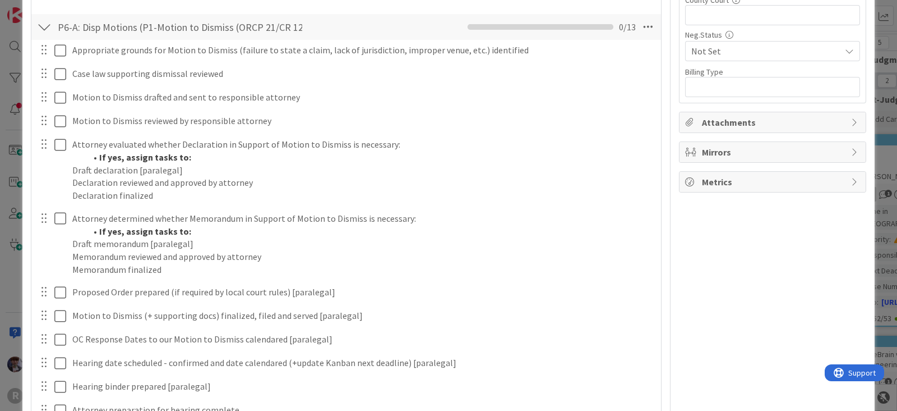
scroll to position [701, 0]
click at [42, 27] on div at bounding box center [44, 26] width 15 height 20
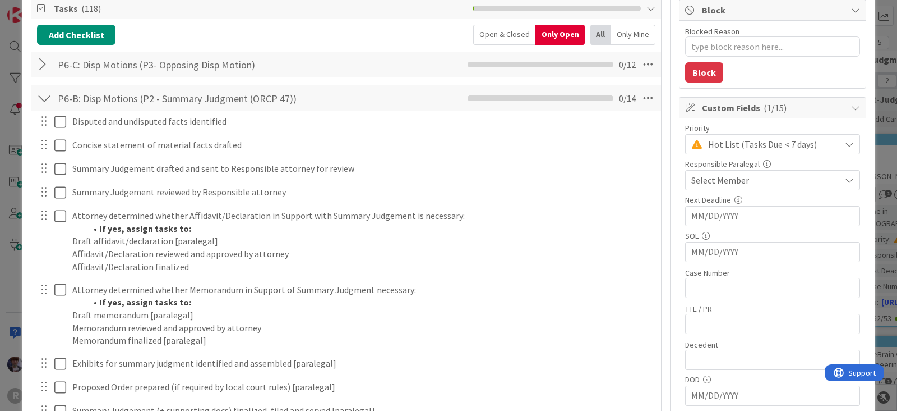
scroll to position [140, 0]
click at [45, 98] on div at bounding box center [44, 99] width 15 height 20
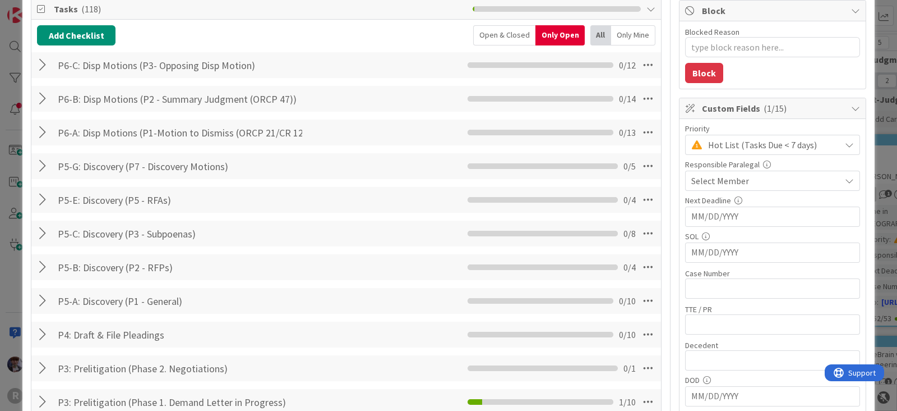
click at [37, 298] on div at bounding box center [44, 301] width 15 height 20
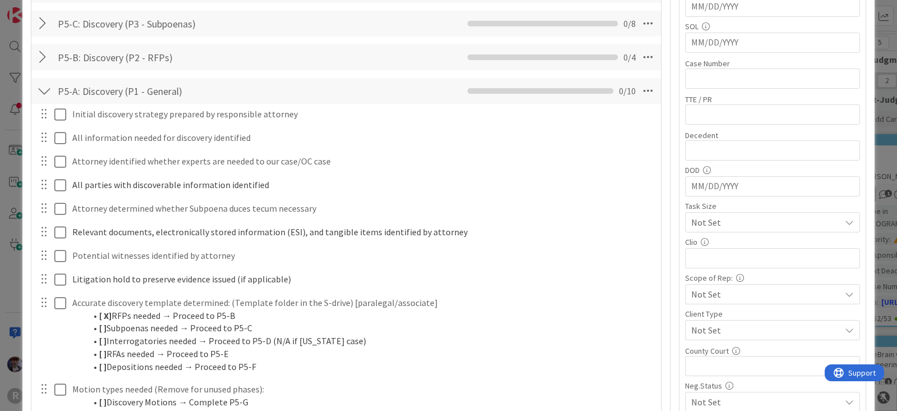
scroll to position [351, 0]
click at [34, 85] on div "P5-A: Discovery (P1 - General) Checklist Name 30 / 64 P5-A: Discovery (P1 - Gen…" at bounding box center [346, 90] width 630 height 26
click at [43, 93] on div at bounding box center [44, 90] width 15 height 20
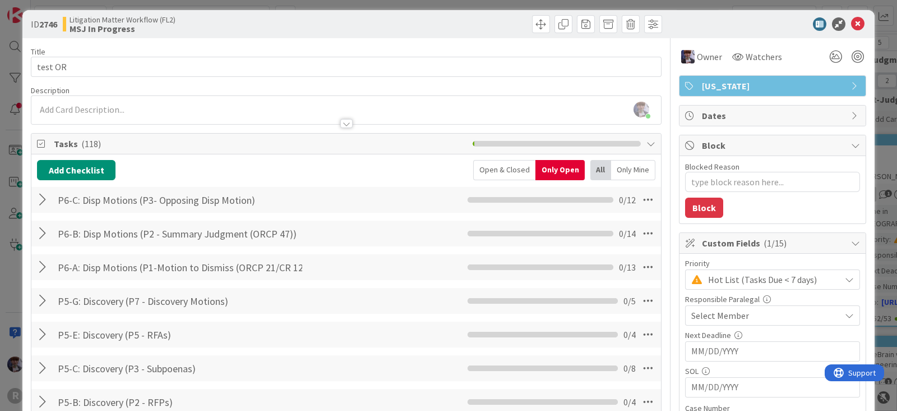
scroll to position [0, 0]
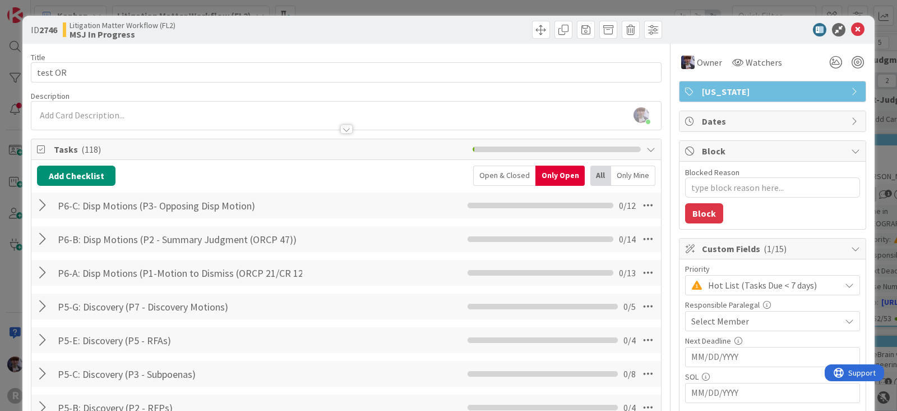
click at [9, 61] on div "ID 2746 Litigation Matter Workflow (FL2) MSJ In Progress Title 7 / 128 test OR …" at bounding box center [448, 205] width 897 height 411
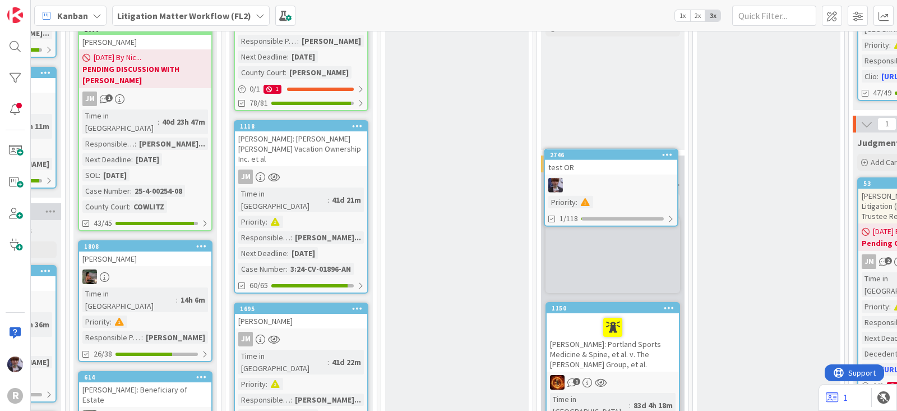
scroll to position [797, 581]
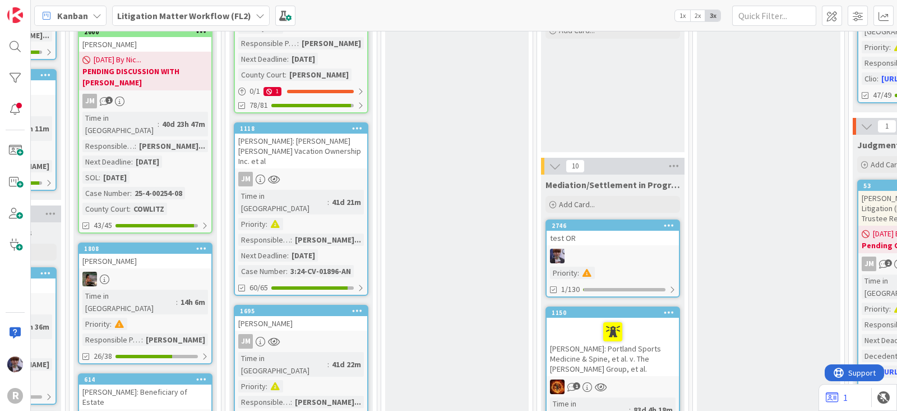
click at [607, 231] on div "test OR" at bounding box center [613, 238] width 132 height 15
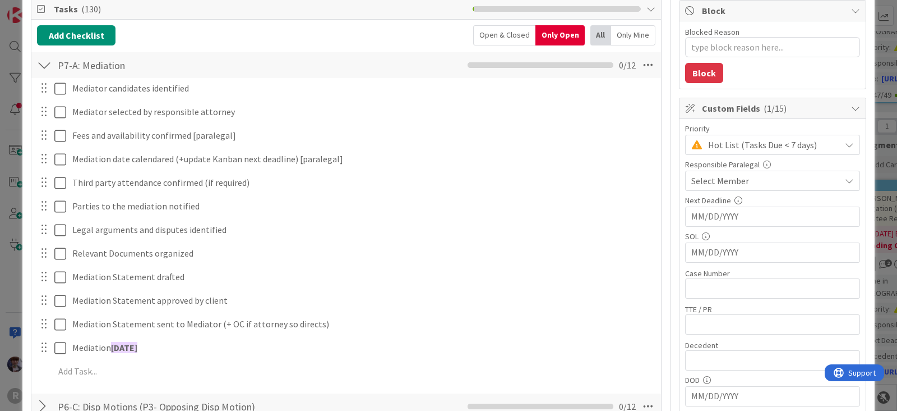
scroll to position [140, 0]
click at [39, 66] on div at bounding box center [44, 66] width 15 height 20
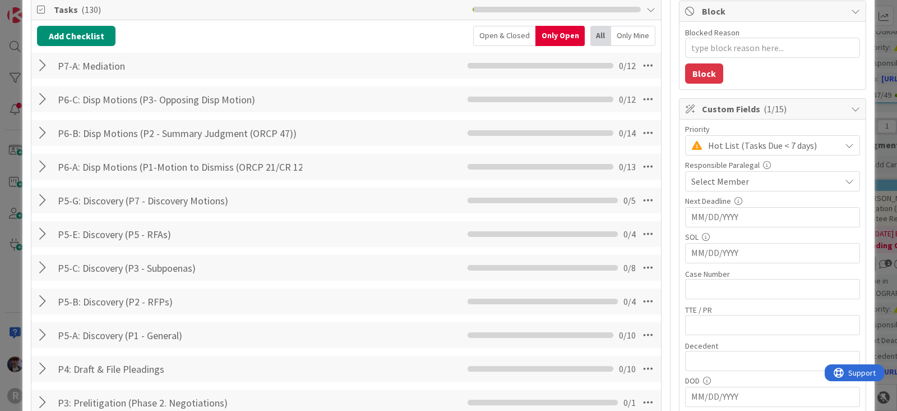
click at [47, 66] on div at bounding box center [44, 66] width 15 height 20
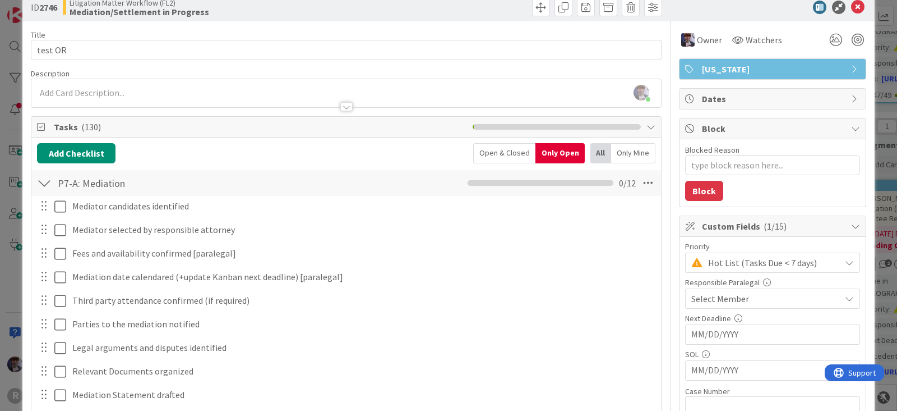
scroll to position [0, 0]
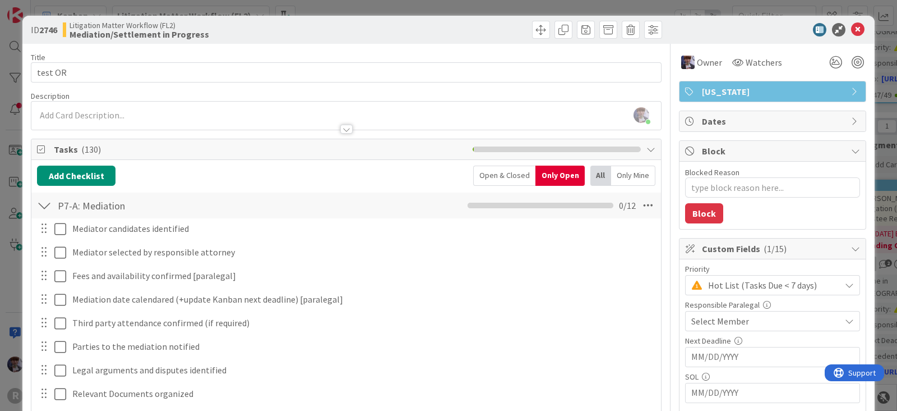
click at [42, 202] on div at bounding box center [44, 205] width 15 height 20
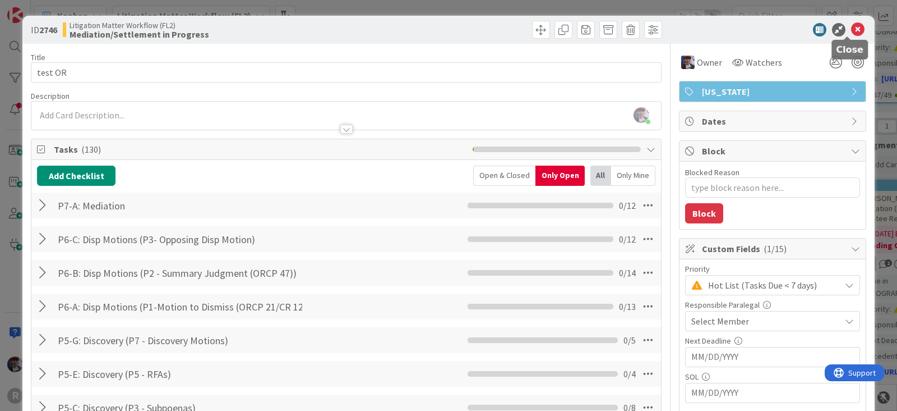
click at [852, 31] on icon at bounding box center [858, 29] width 13 height 13
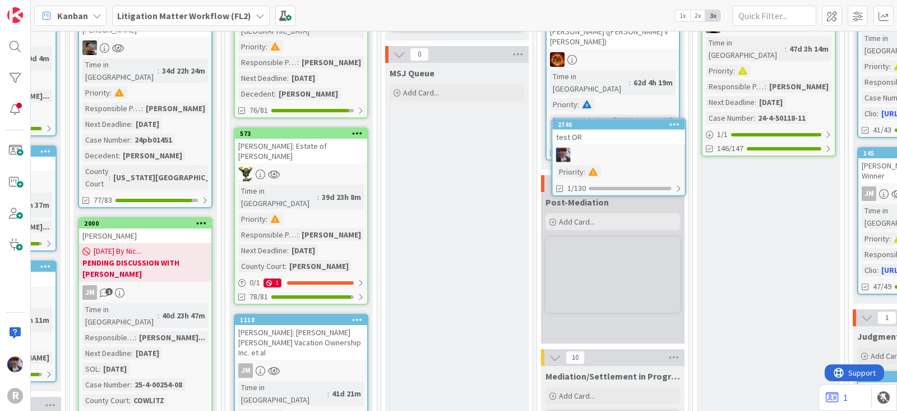
scroll to position [597, 581]
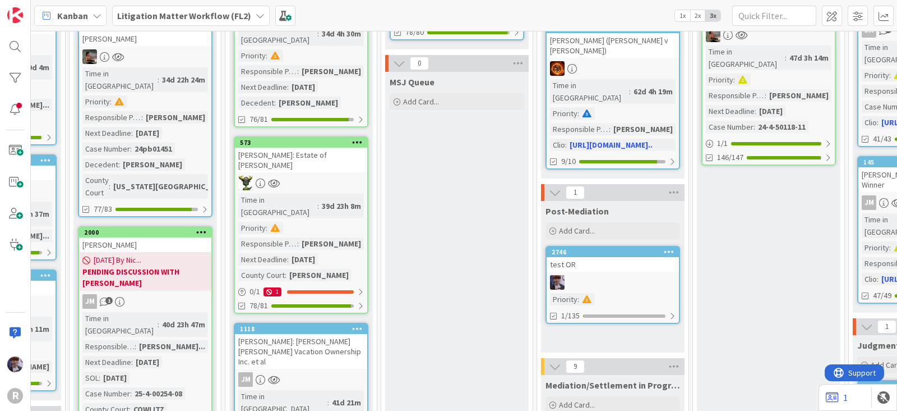
click at [601, 257] on div "test OR" at bounding box center [613, 264] width 132 height 15
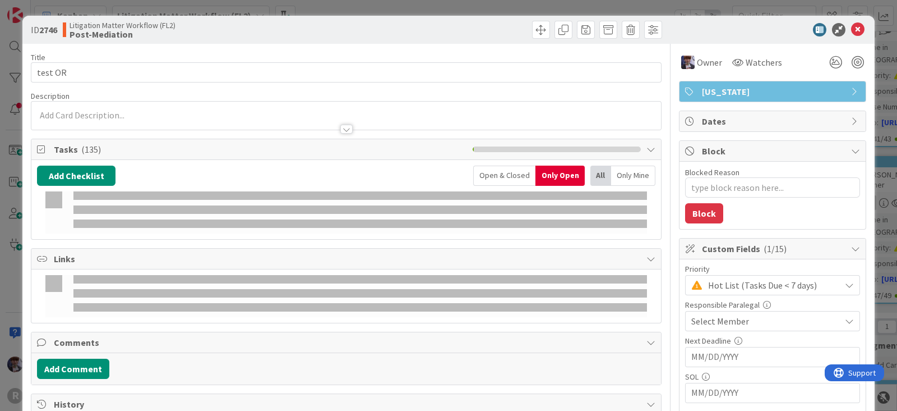
type textarea "x"
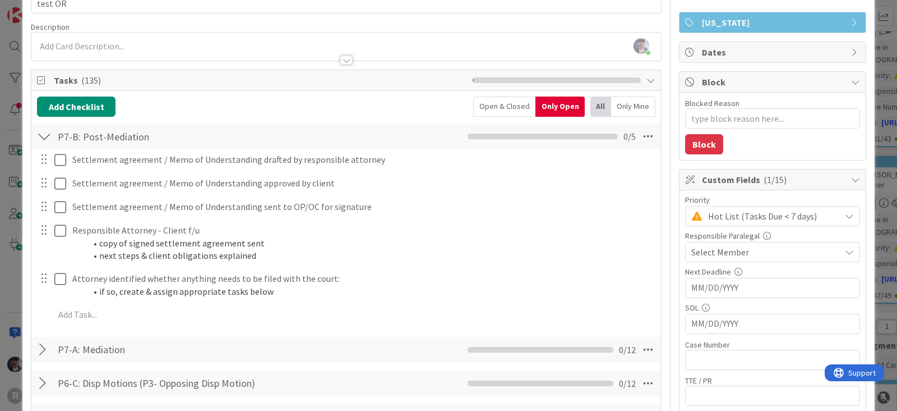
scroll to position [70, 0]
click at [15, 269] on div "ID 2746 Litigation Matter Workflow (FL2) Post-Mediation Title 7 / 128 test OR D…" at bounding box center [448, 205] width 897 height 411
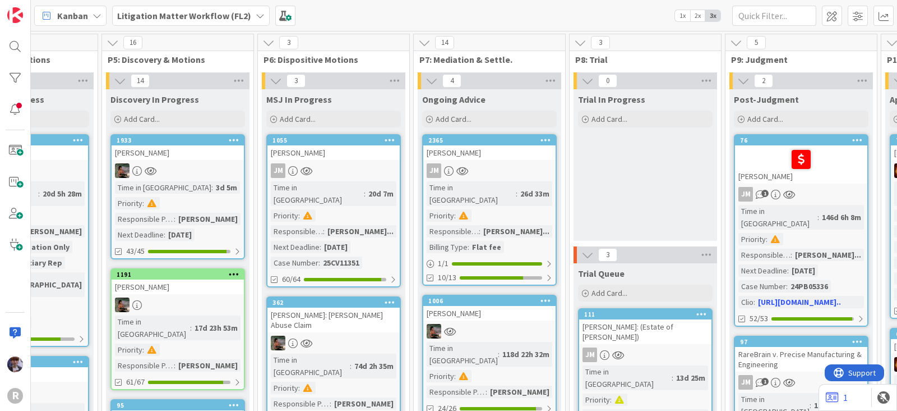
scroll to position [0, 707]
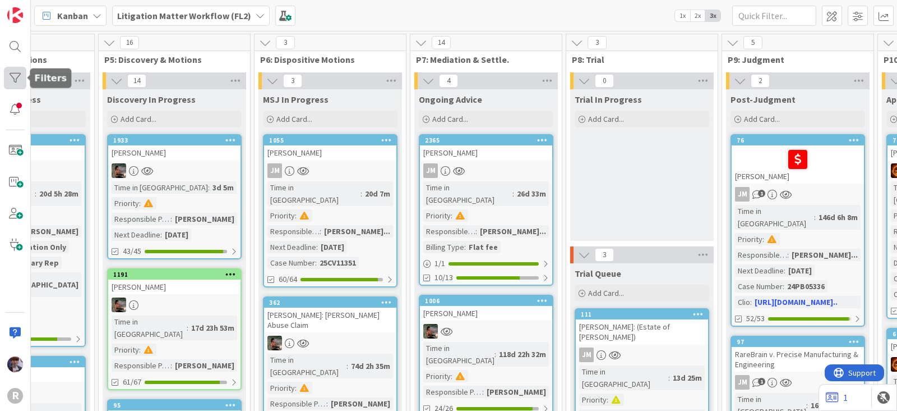
click at [8, 75] on div at bounding box center [15, 78] width 22 height 22
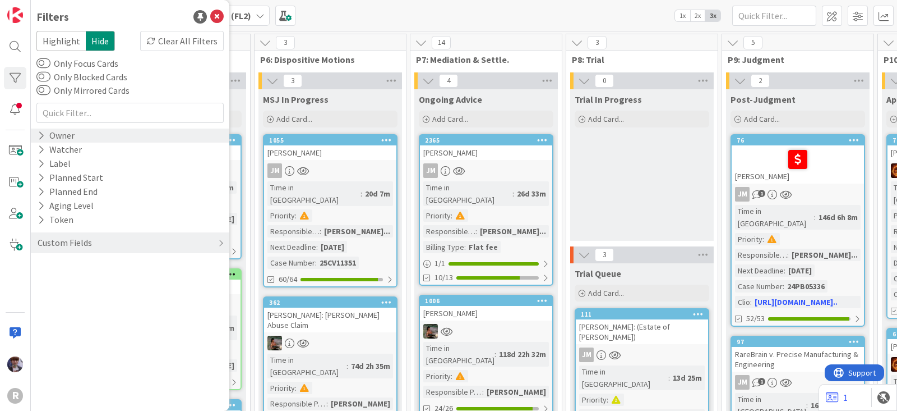
click at [62, 136] on div "Owner" at bounding box center [55, 135] width 39 height 14
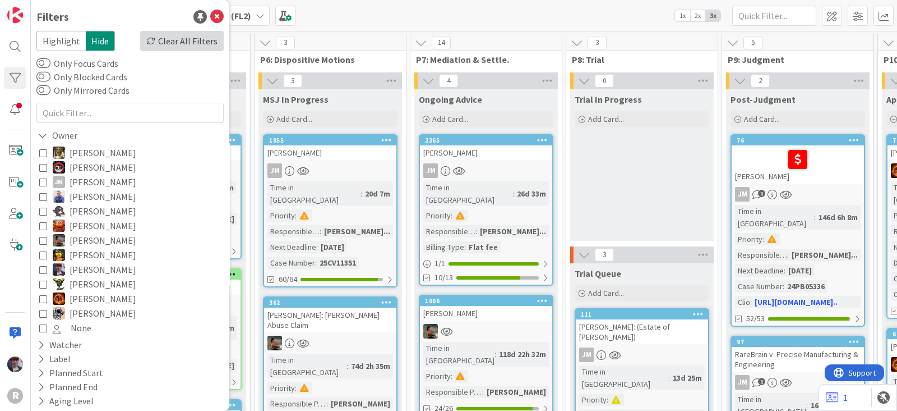
click at [189, 44] on div "Clear All Filters" at bounding box center [182, 41] width 84 height 20
click at [210, 19] on icon at bounding box center [216, 16] width 13 height 13
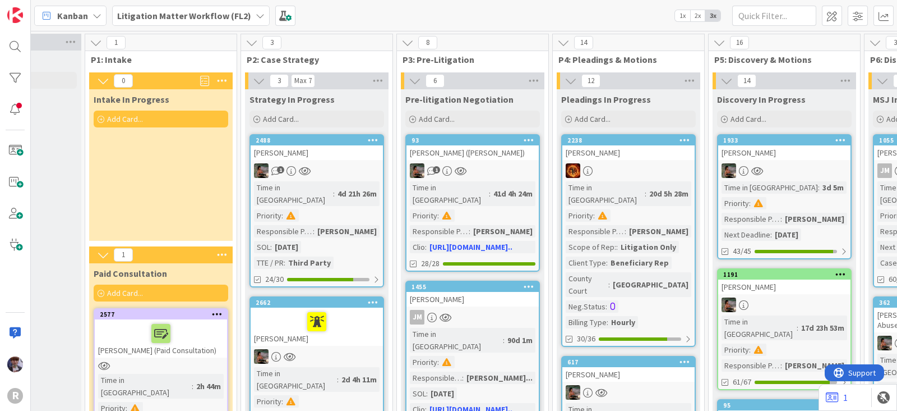
scroll to position [0, 79]
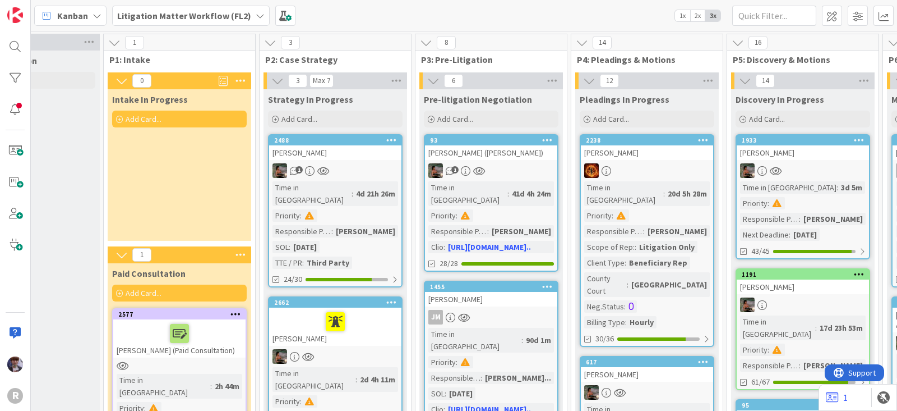
click at [177, 188] on div "Intake In Progress Add Card..." at bounding box center [180, 164] width 144 height 151
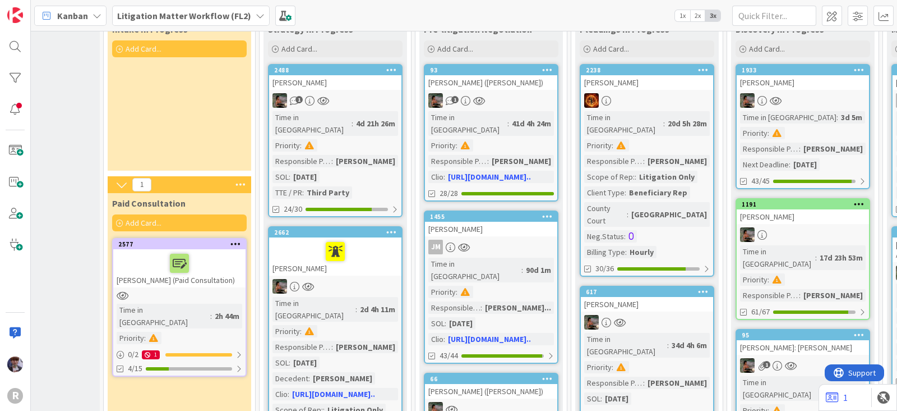
scroll to position [70, 79]
click at [159, 140] on div "Intake In Progress Add Card..." at bounding box center [180, 95] width 144 height 151
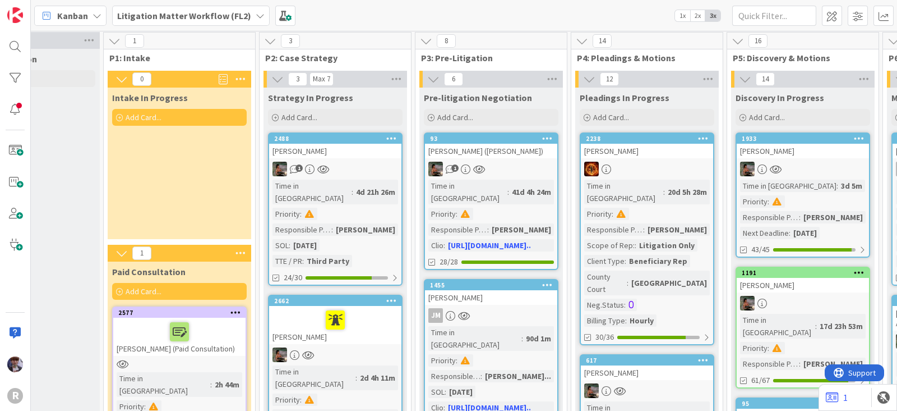
scroll to position [1, 79]
click at [145, 186] on div "Intake In Progress Add Card..." at bounding box center [180, 163] width 144 height 151
click at [151, 175] on div "Intake In Progress Add Card..." at bounding box center [180, 163] width 144 height 151
click at [182, 6] on div "Litigation Matter Workflow (FL2)" at bounding box center [191, 16] width 158 height 20
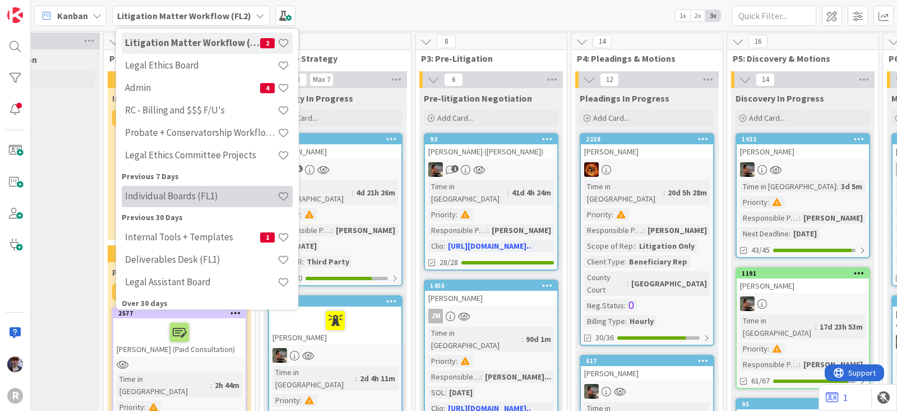
scroll to position [69, 0]
click at [168, 200] on h4 "Individual Boards (FL1)" at bounding box center [201, 195] width 153 height 11
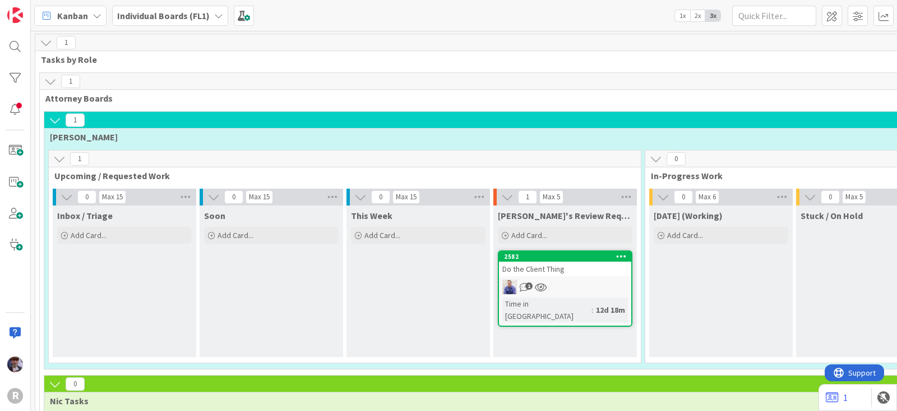
click at [52, 122] on icon at bounding box center [55, 120] width 12 height 12
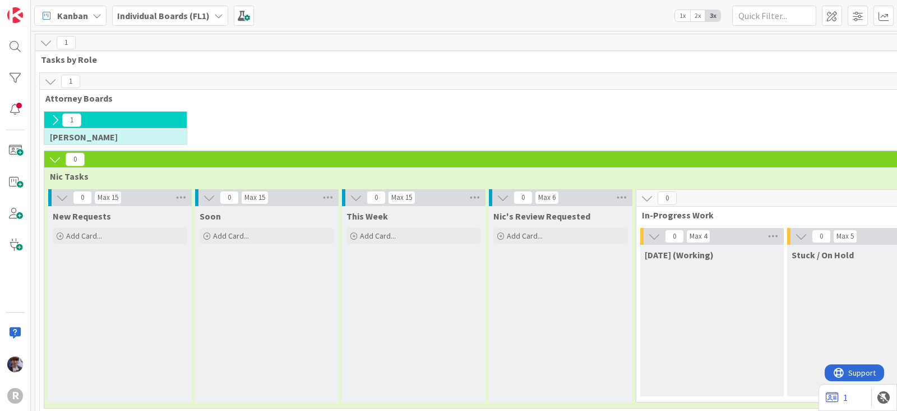
click at [49, 156] on icon at bounding box center [55, 159] width 12 height 12
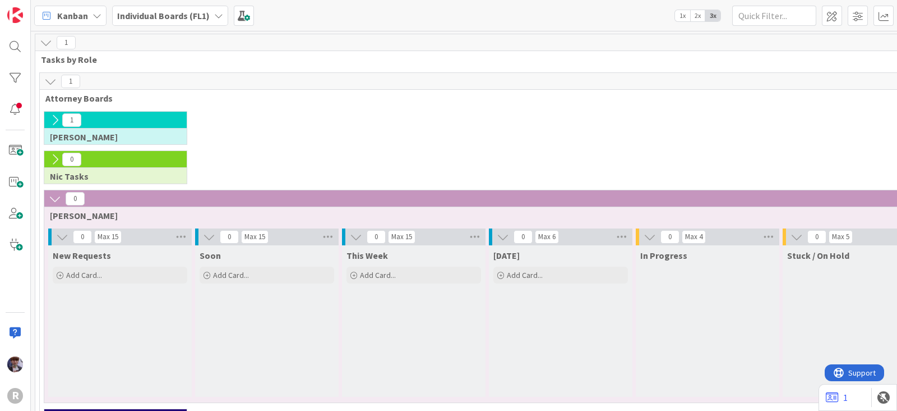
click at [50, 204] on button at bounding box center [55, 198] width 15 height 15
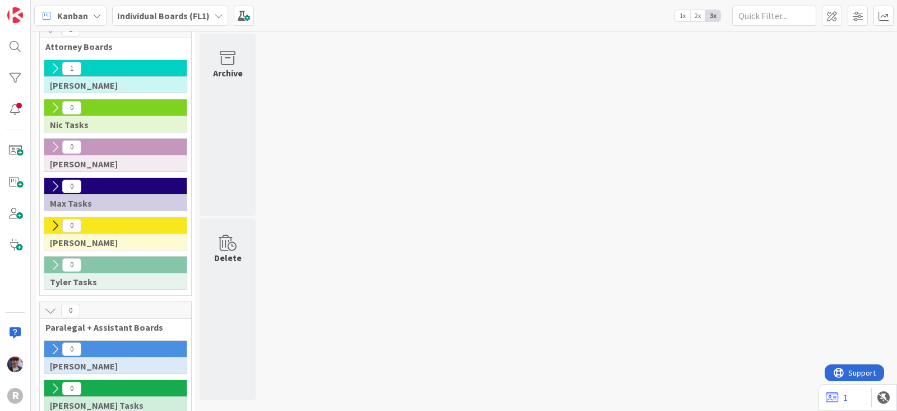
scroll to position [51, 0]
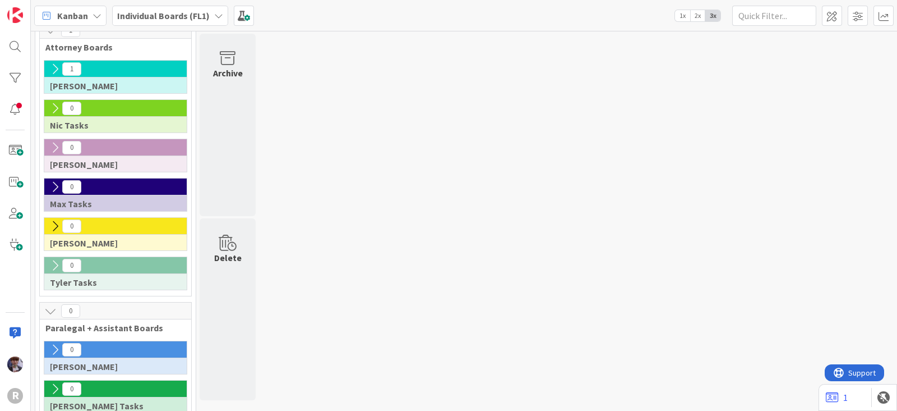
click at [359, 173] on div "1 Tasks by Role 1 Attorney Boards 1 Ted Tasks 0 Nic Tasks 0 Jeff Tasks 0 Max Ta…" at bounding box center [464, 232] width 862 height 499
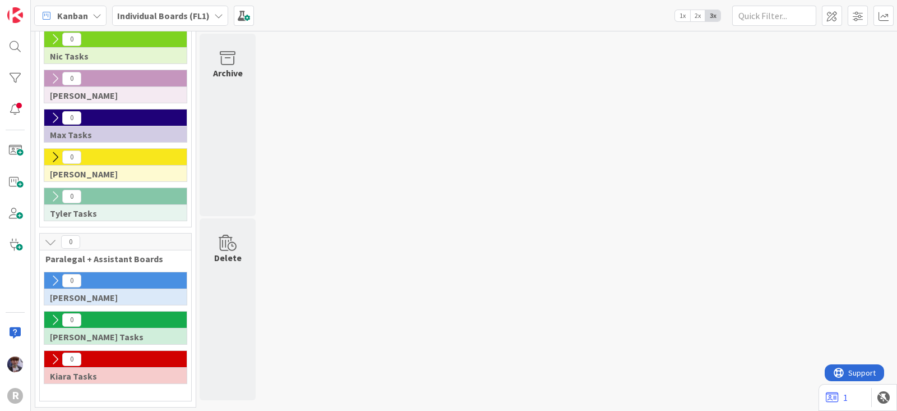
scroll to position [121, 0]
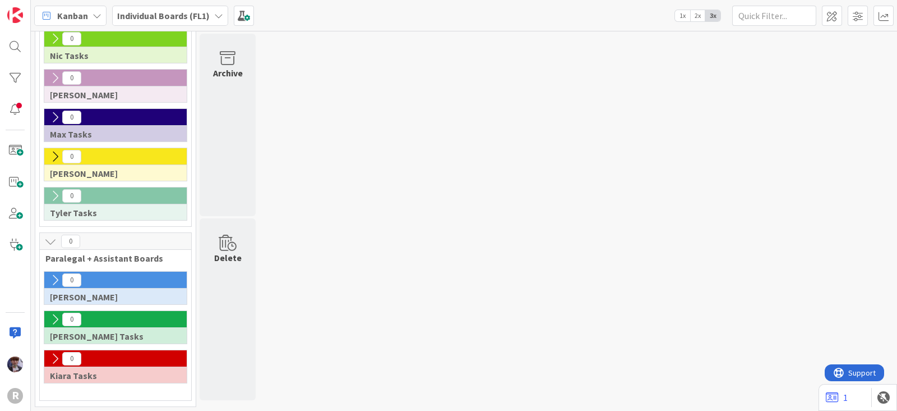
click at [187, 13] on b "Individual Boards (FL1)" at bounding box center [163, 15] width 93 height 11
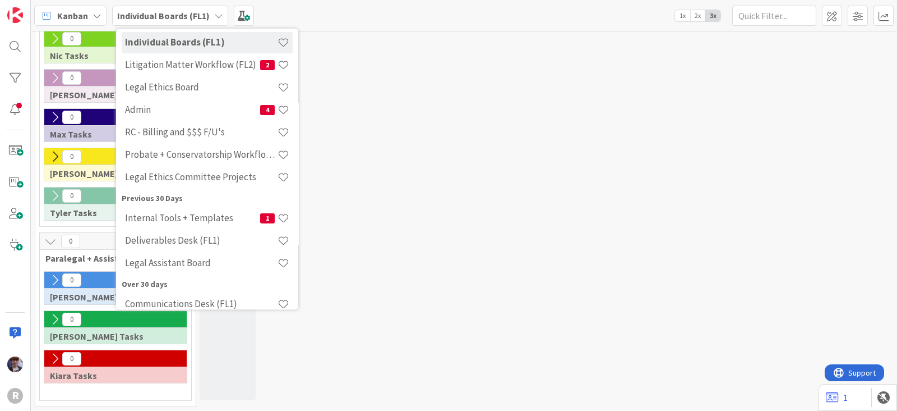
scroll to position [0, 0]
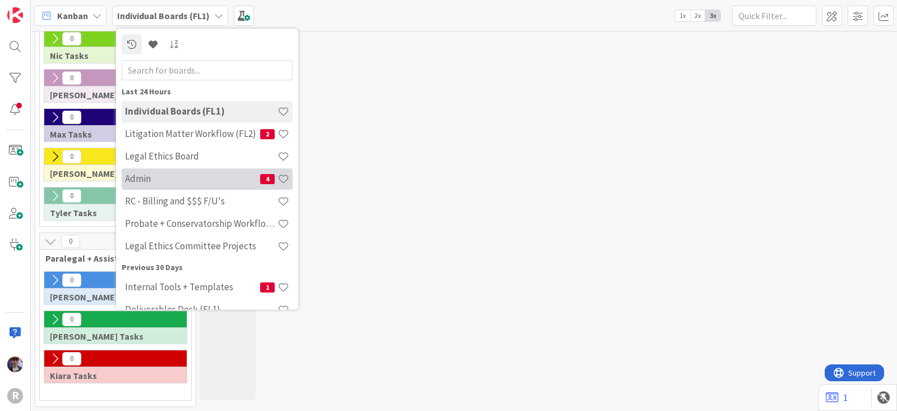
click at [155, 175] on h4 "Admin" at bounding box center [192, 178] width 135 height 11
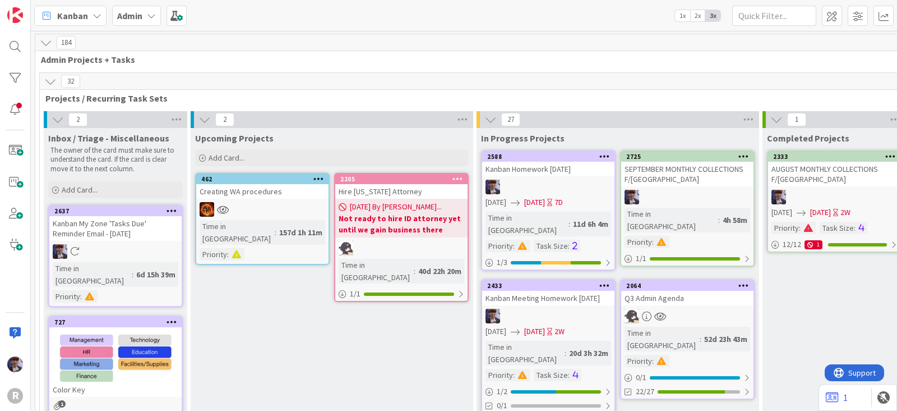
click at [45, 80] on icon at bounding box center [50, 81] width 12 height 12
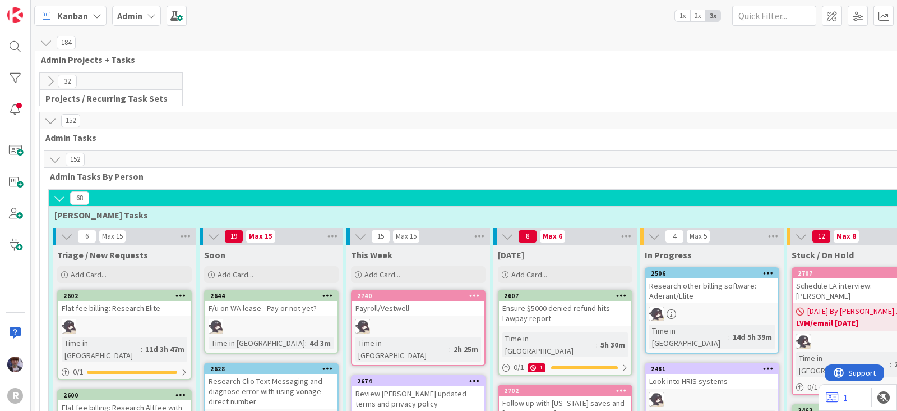
click at [57, 195] on icon at bounding box center [59, 198] width 12 height 12
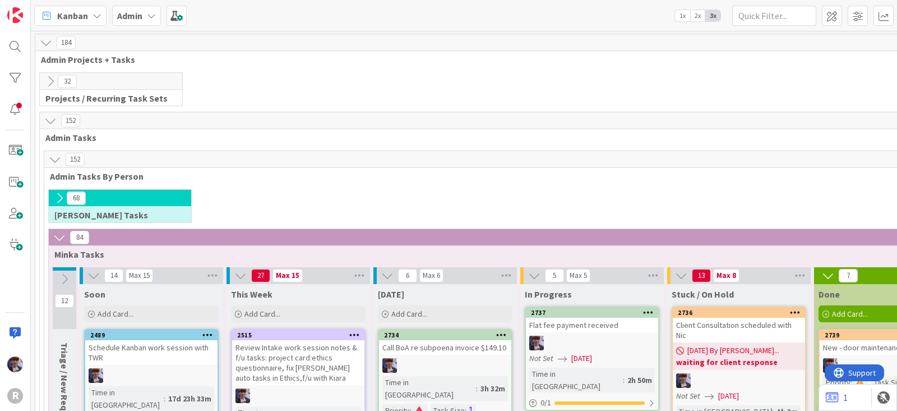
click at [55, 234] on icon at bounding box center [59, 237] width 12 height 12
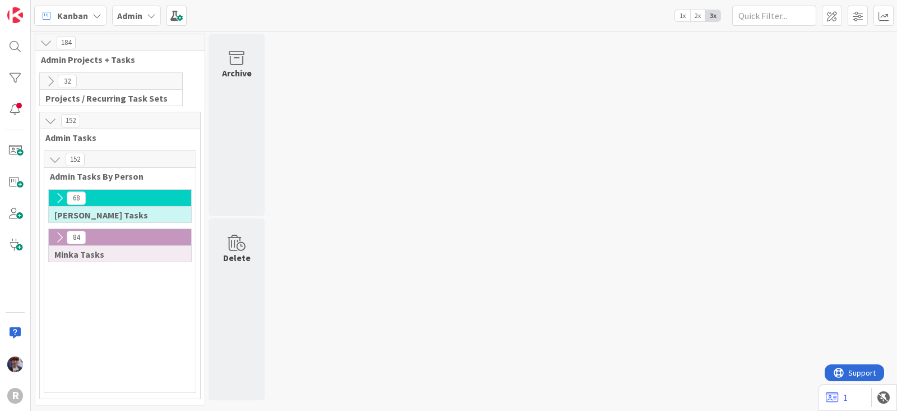
click at [58, 233] on icon at bounding box center [59, 237] width 12 height 12
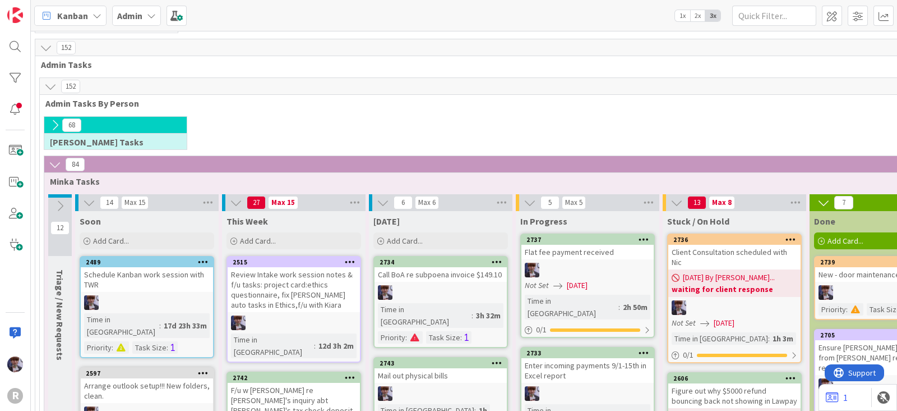
scroll to position [73, 4]
click at [141, 15] on b "Admin" at bounding box center [129, 15] width 25 height 11
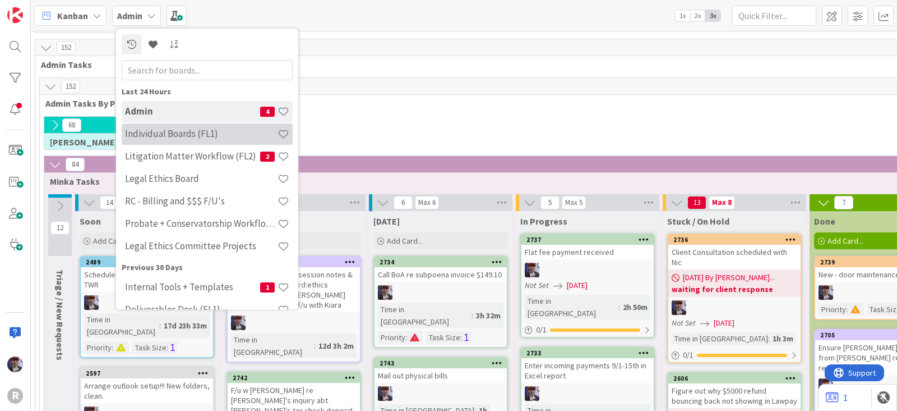
click at [164, 142] on div "Individual Boards (FL1)" at bounding box center [207, 133] width 171 height 21
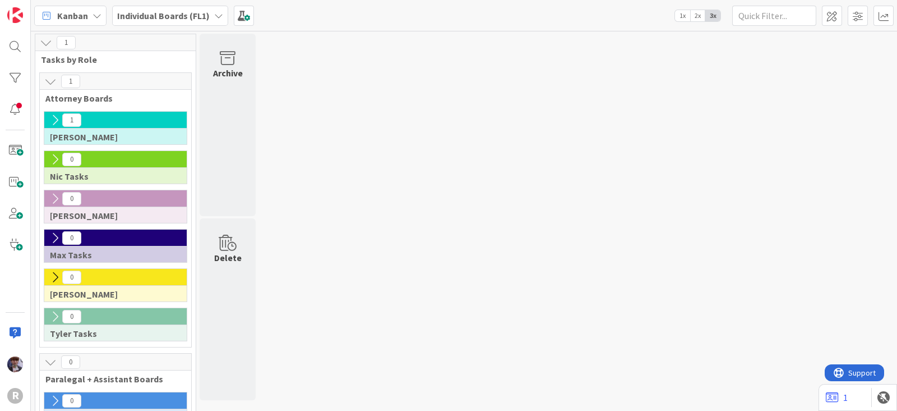
click at [52, 158] on icon at bounding box center [55, 159] width 12 height 12
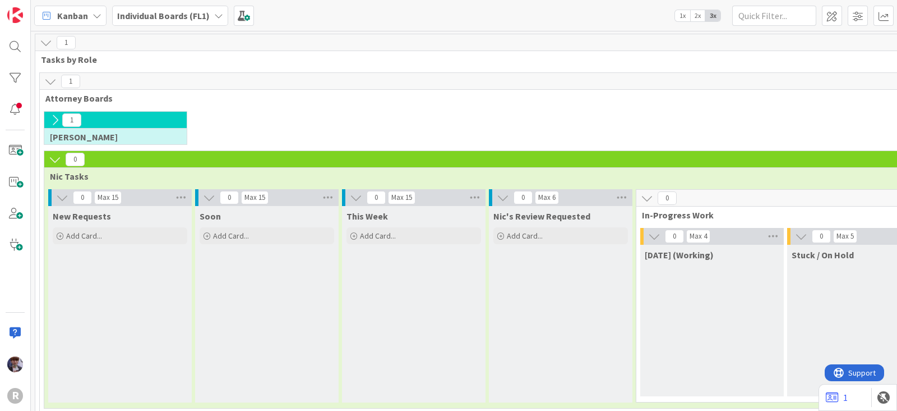
click at [52, 119] on icon at bounding box center [55, 120] width 12 height 12
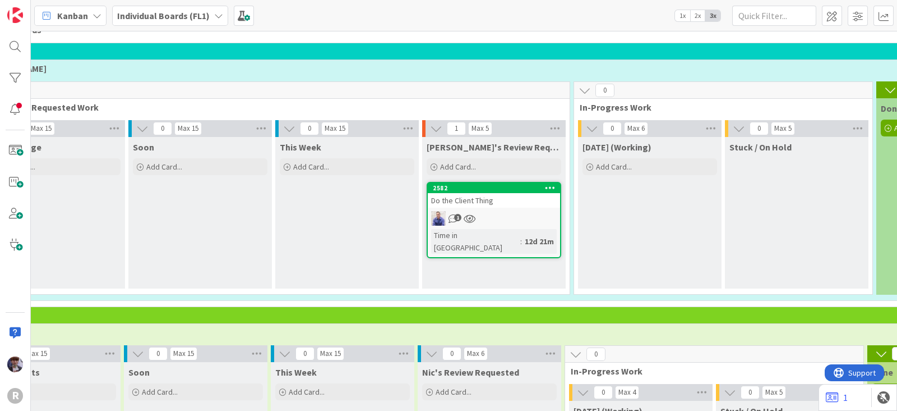
scroll to position [69, 71]
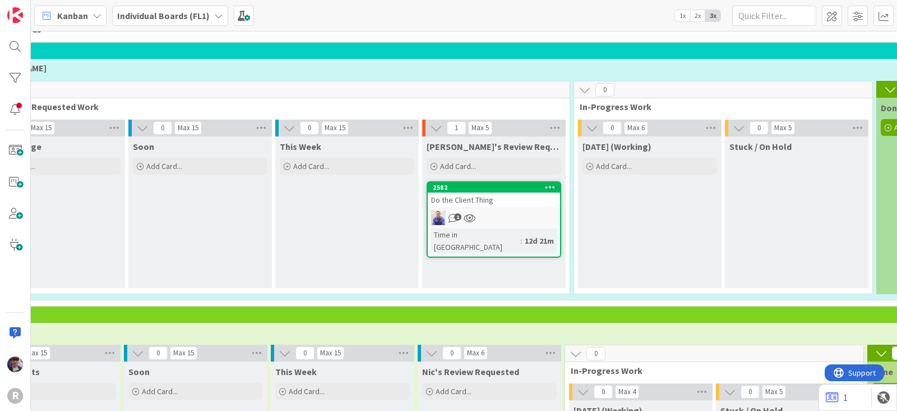
click at [338, 260] on div "This Week Add Card..." at bounding box center [347, 211] width 144 height 151
click at [286, 228] on div "This Week Add Card..." at bounding box center [347, 211] width 144 height 151
click at [183, 12] on b "Individual Boards (FL1)" at bounding box center [163, 15] width 93 height 11
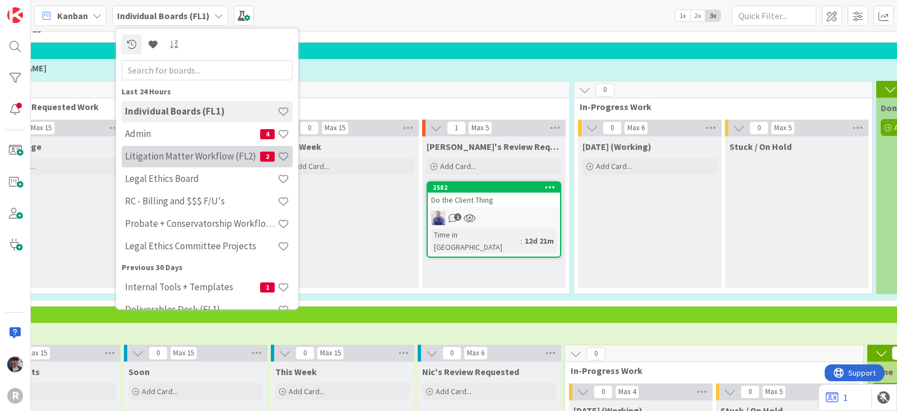
click at [177, 158] on h4 "Litigation Matter Workflow (FL2)" at bounding box center [192, 156] width 135 height 11
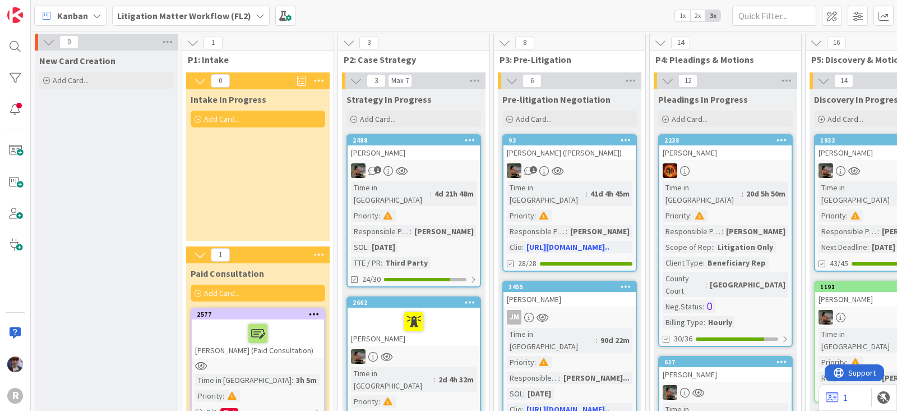
click at [252, 176] on div "Intake In Progress Add Card..." at bounding box center [258, 164] width 144 height 151
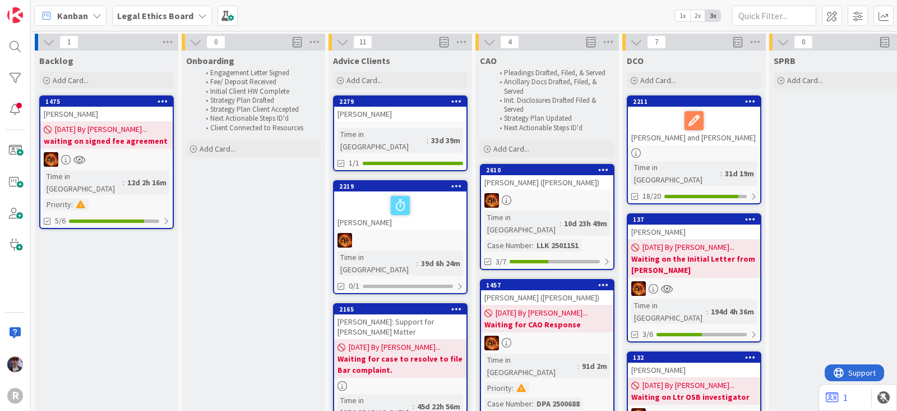
click at [181, 13] on b "Legal Ethics Board" at bounding box center [155, 15] width 76 height 11
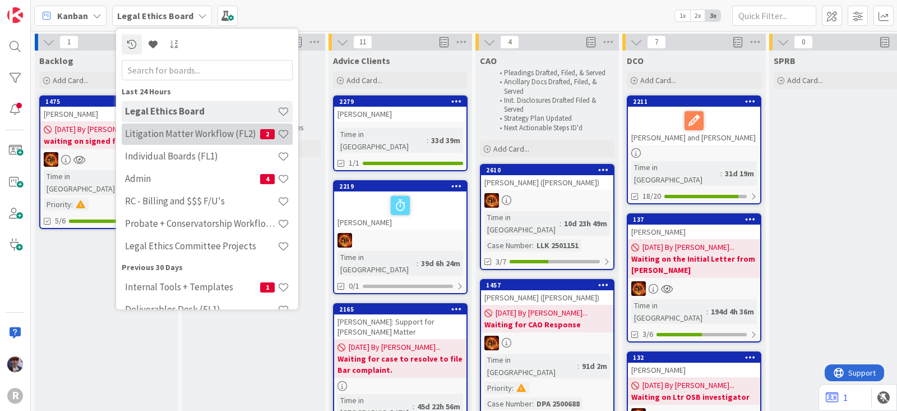
click at [168, 130] on h4 "Litigation Matter Workflow (FL2)" at bounding box center [192, 133] width 135 height 11
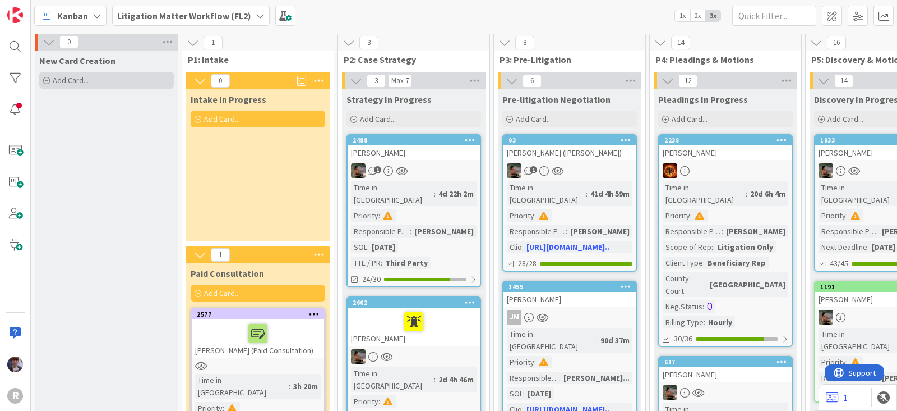
click at [82, 80] on span "Add Card..." at bounding box center [71, 80] width 36 height 10
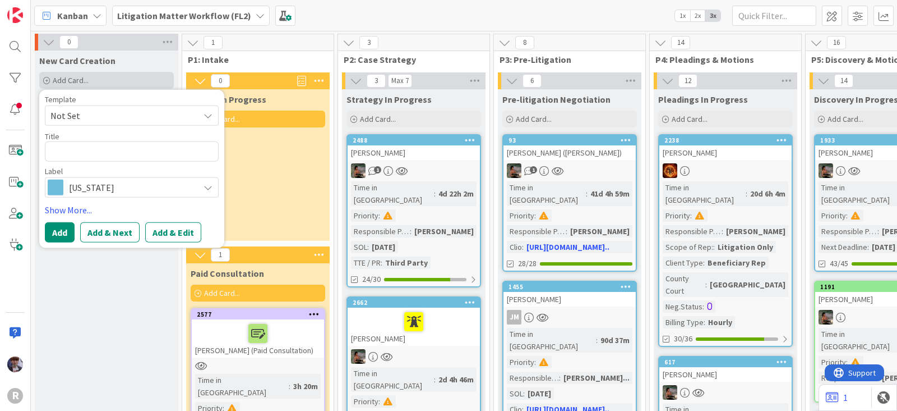
type textarea "x"
type textarea "t"
type textarea "x"
type textarea "te"
type textarea "x"
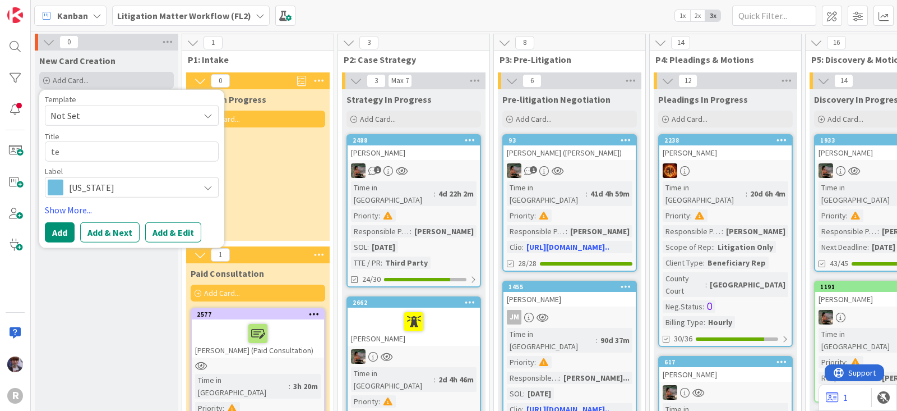
type textarea "tes"
type textarea "x"
type textarea "test"
type textarea "x"
type textarea "test"
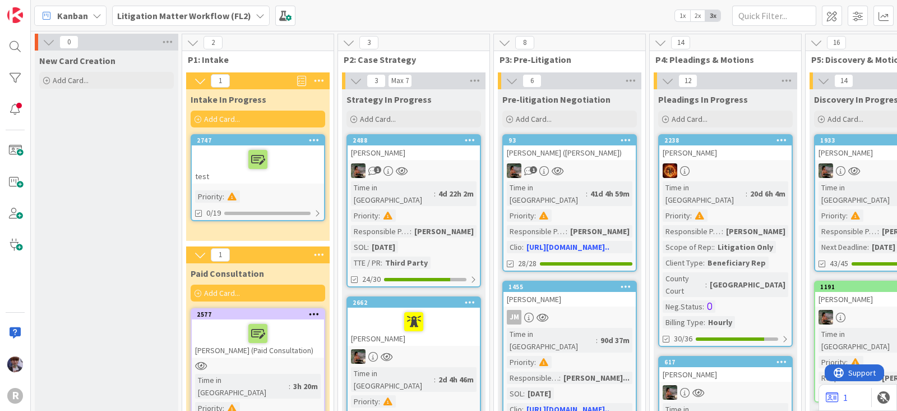
click at [232, 144] on div "2747" at bounding box center [258, 140] width 132 height 10
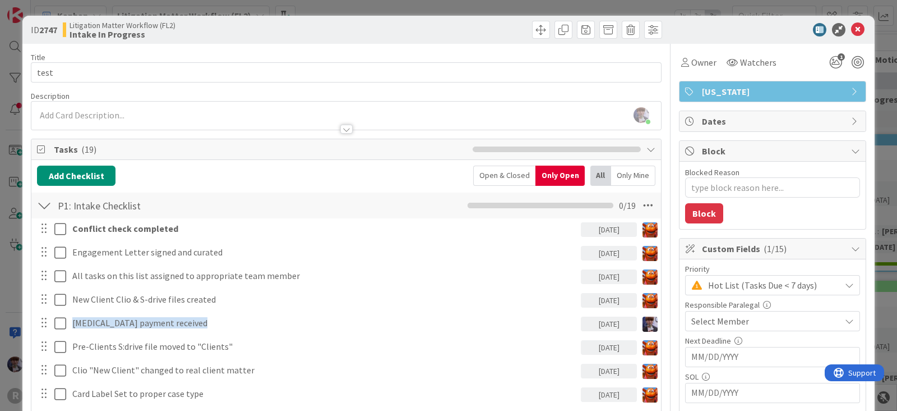
click at [49, 201] on div at bounding box center [44, 205] width 15 height 20
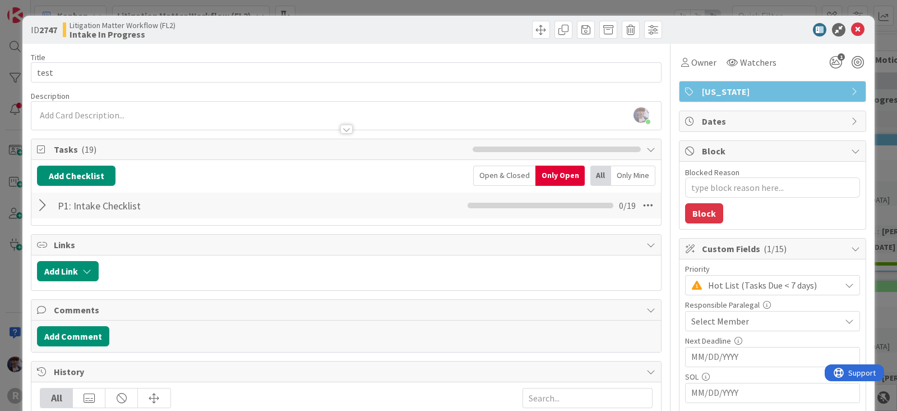
click at [459, 7] on div "ID 2747 Litigation Matter Workflow (FL2) Intake In Progress Title 5 / 128 test …" at bounding box center [448, 205] width 897 height 411
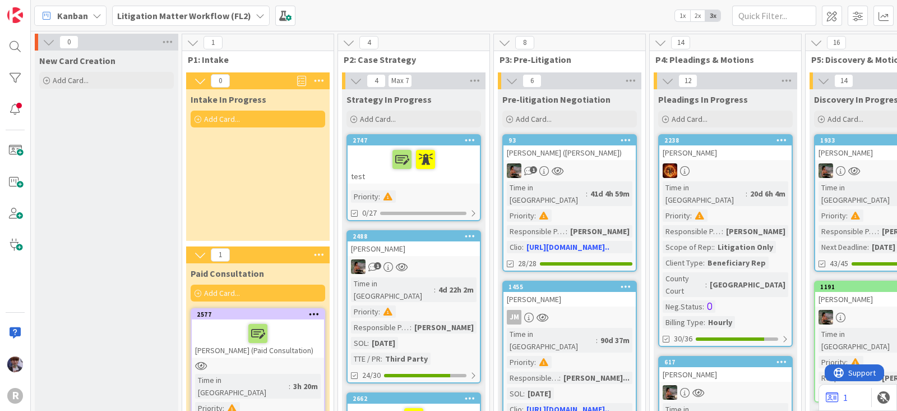
click at [368, 159] on div at bounding box center [414, 160] width 126 height 24
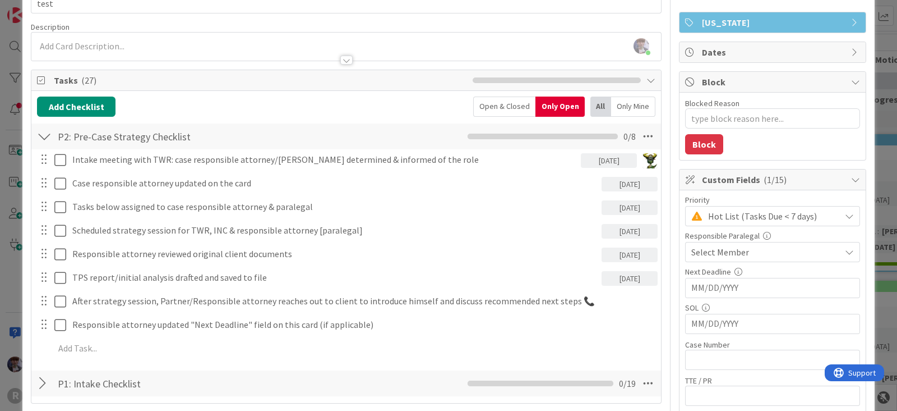
scroll to position [70, 0]
click at [20, 271] on div "ID 2747 Litigation Matter Workflow (FL2) Strategy In Progress Title 5 / 128 tes…" at bounding box center [448, 205] width 897 height 411
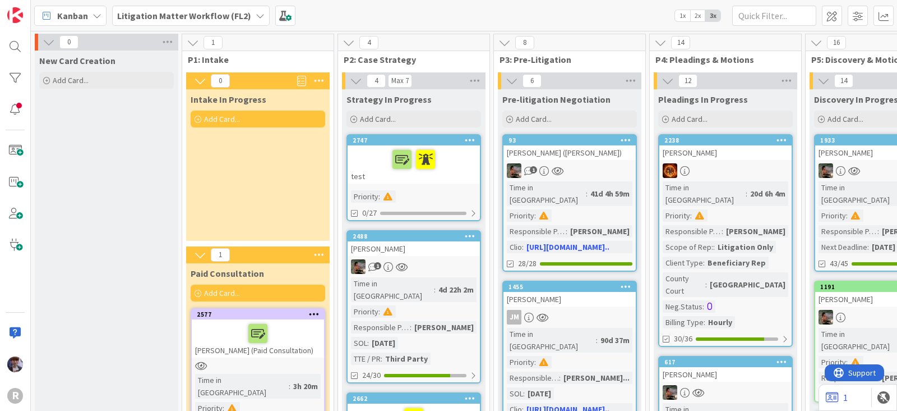
click at [378, 174] on div "test" at bounding box center [414, 164] width 132 height 38
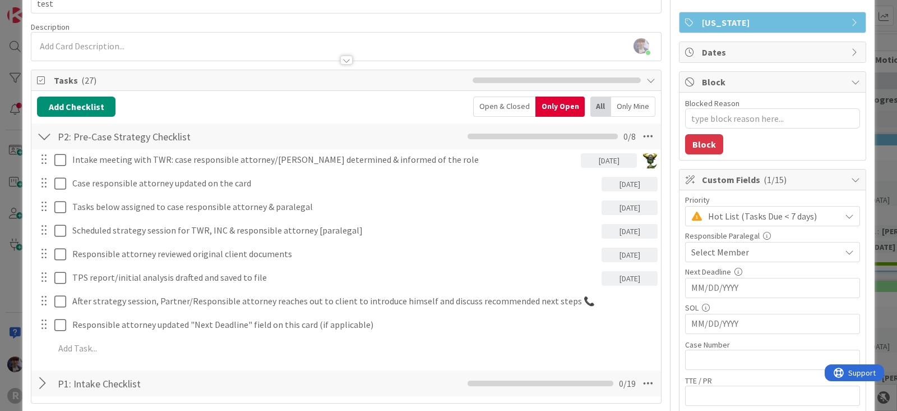
scroll to position [70, 0]
click at [8, 258] on div "ID 2747 Litigation Matter Workflow (FL2) Strategy In Progress Title 5 / 128 tes…" at bounding box center [448, 205] width 897 height 411
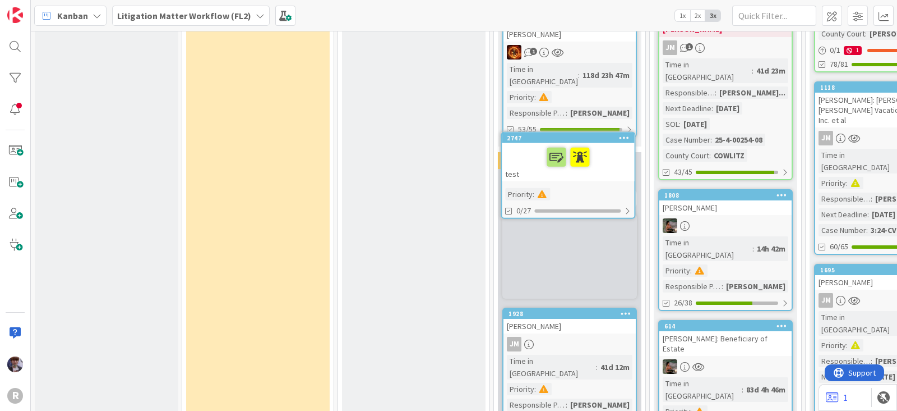
scroll to position [839, 0]
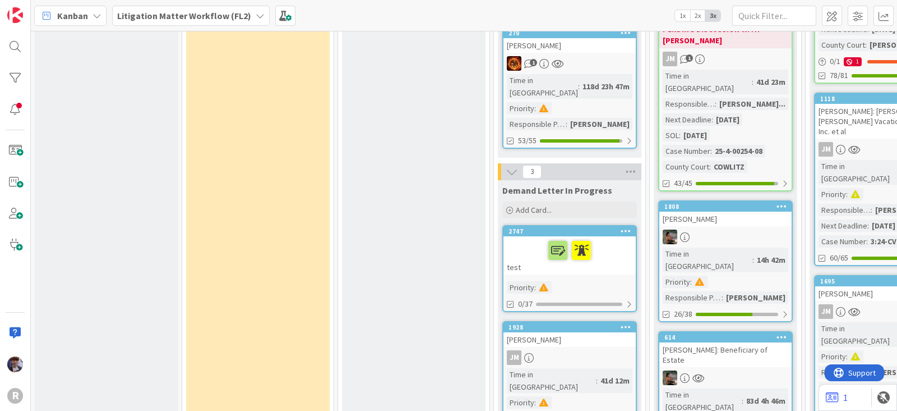
click at [519, 238] on div at bounding box center [570, 250] width 126 height 24
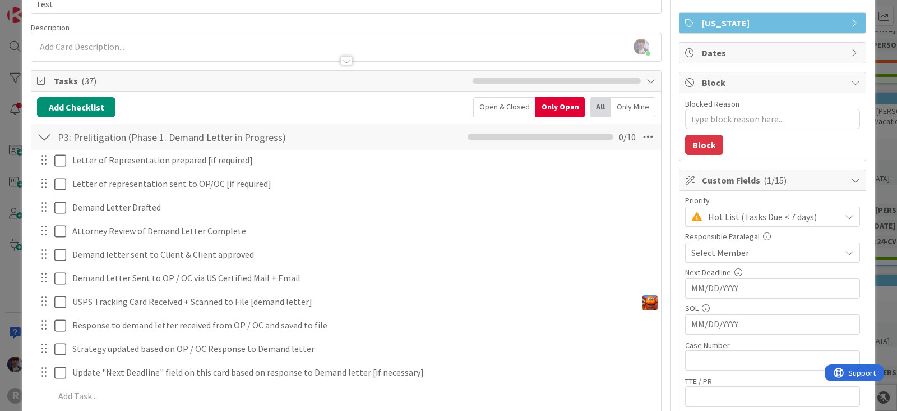
scroll to position [69, 0]
click at [43, 133] on div at bounding box center [44, 136] width 15 height 20
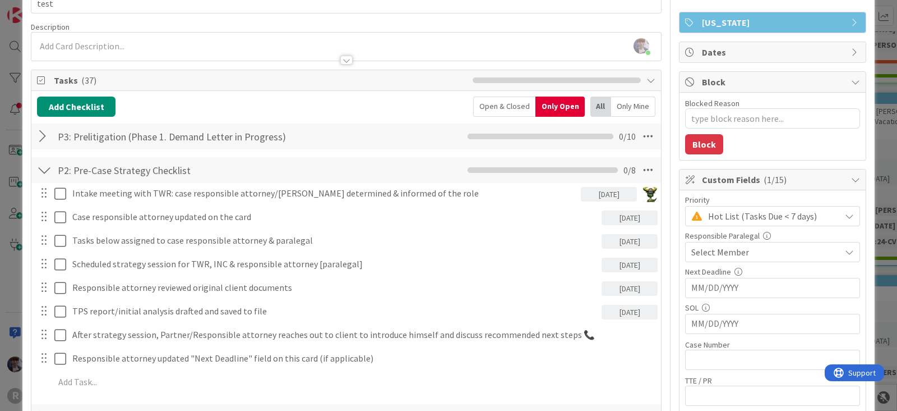
click at [44, 166] on div at bounding box center [44, 170] width 15 height 20
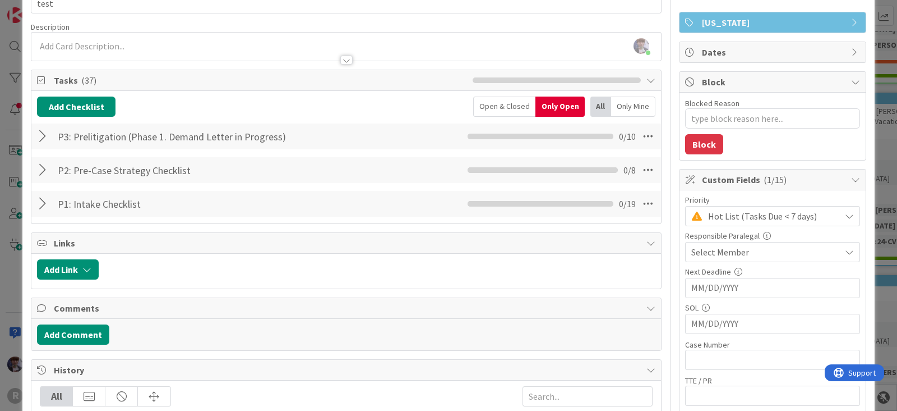
click at [38, 131] on div at bounding box center [44, 136] width 15 height 20
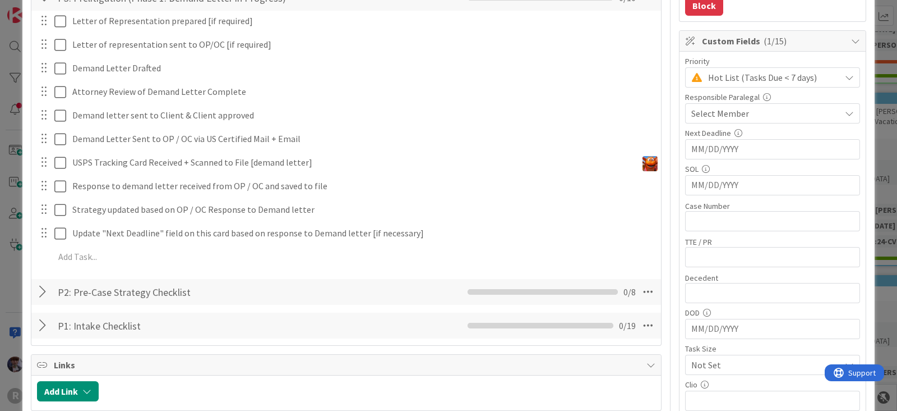
scroll to position [208, 0]
click at [44, 290] on div at bounding box center [44, 291] width 15 height 20
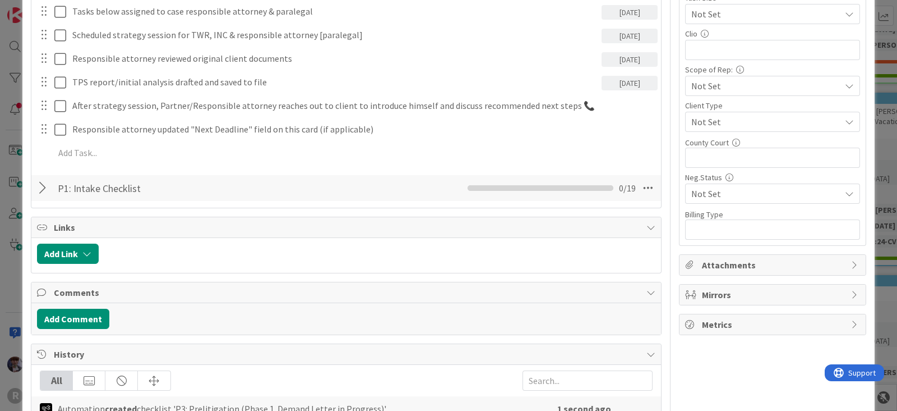
scroll to position [559, 0]
click at [45, 189] on div at bounding box center [44, 187] width 15 height 20
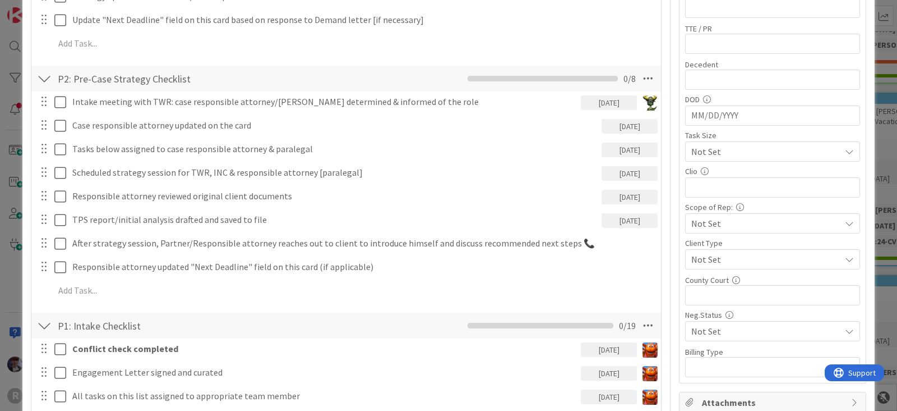
scroll to position [418, 0]
click at [40, 326] on div at bounding box center [44, 327] width 15 height 20
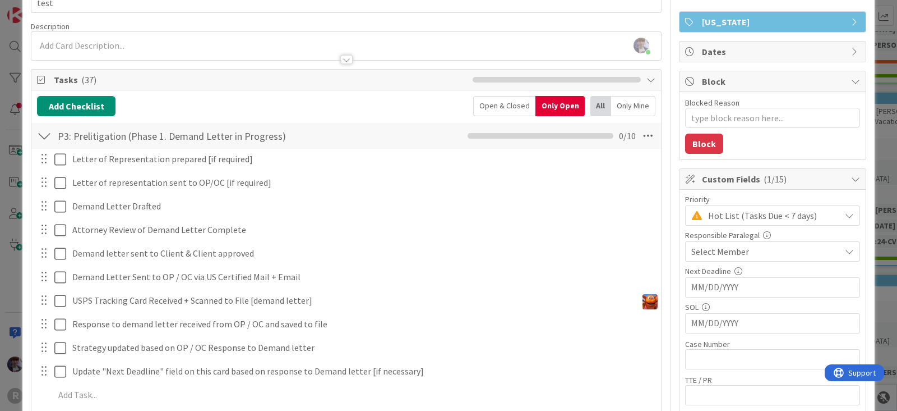
scroll to position [69, 0]
click at [44, 133] on div at bounding box center [44, 136] width 15 height 20
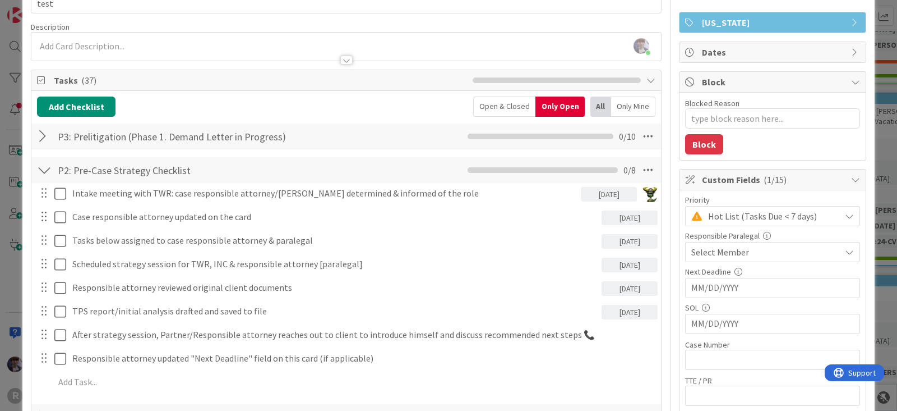
click at [45, 157] on div "P2: Pre-Case Strategy Checklist Checklist Name 31 / 64 P2: Pre-Case Strategy Ch…" at bounding box center [346, 170] width 630 height 26
click at [40, 178] on div at bounding box center [44, 170] width 15 height 20
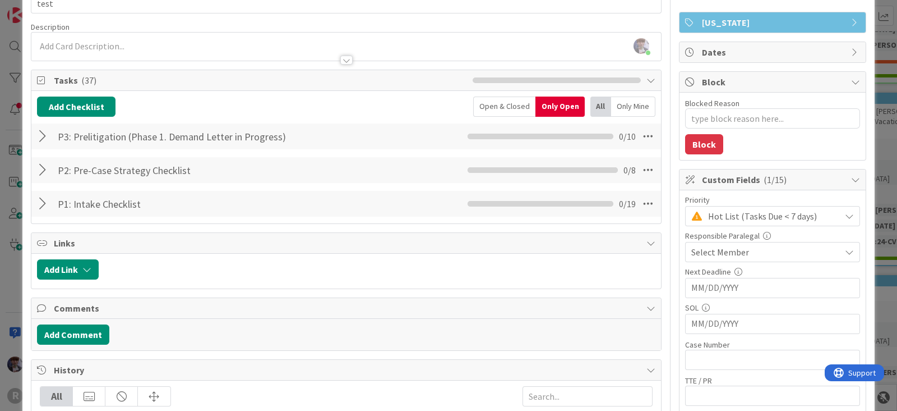
click at [8, 262] on div "ID 2747 Litigation Matter Workflow (FL2) Demand Letter In Progress Title 5 / 12…" at bounding box center [448, 205] width 897 height 411
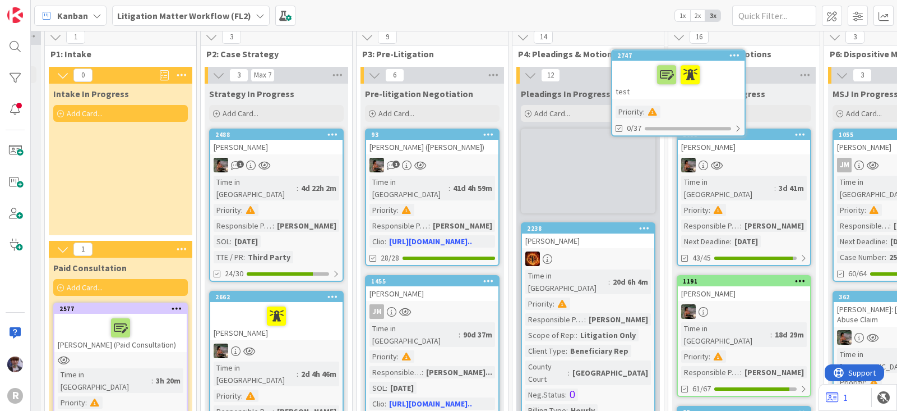
scroll to position [0, 137]
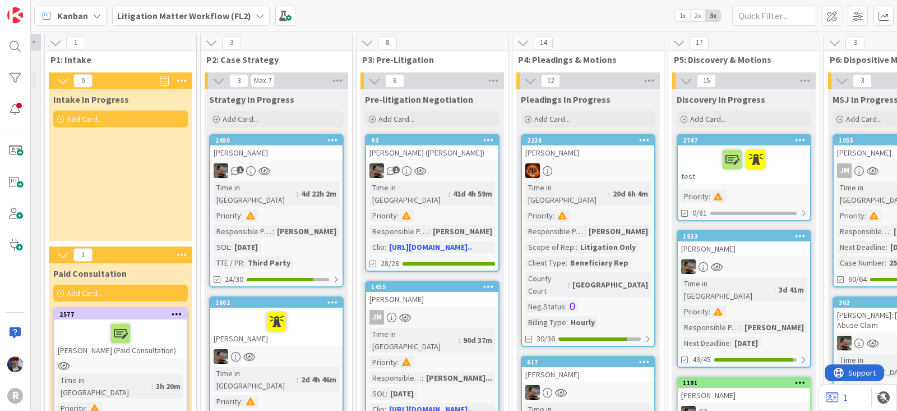
click at [699, 160] on div at bounding box center [745, 160] width 126 height 24
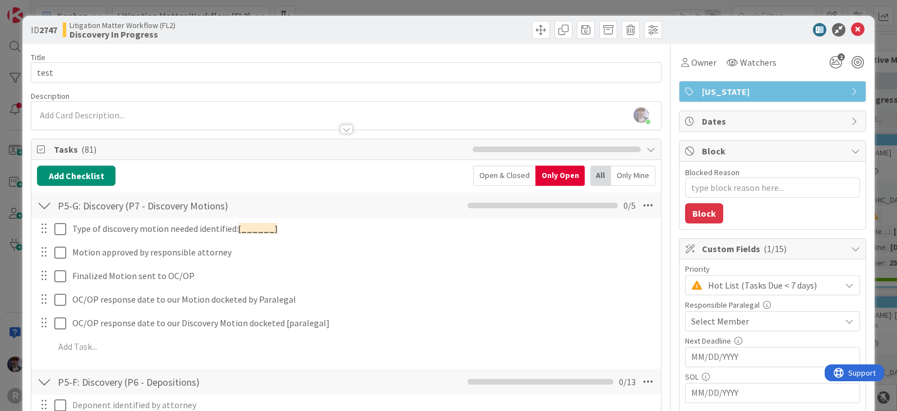
click at [45, 203] on div at bounding box center [44, 205] width 15 height 20
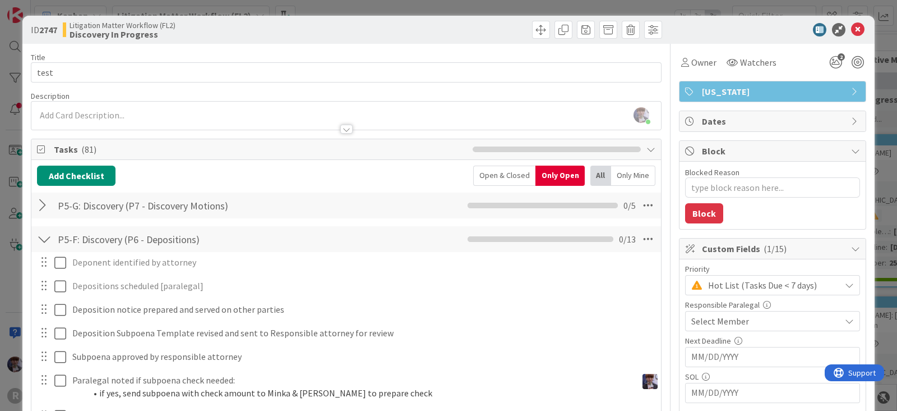
click at [42, 240] on div at bounding box center [44, 239] width 15 height 20
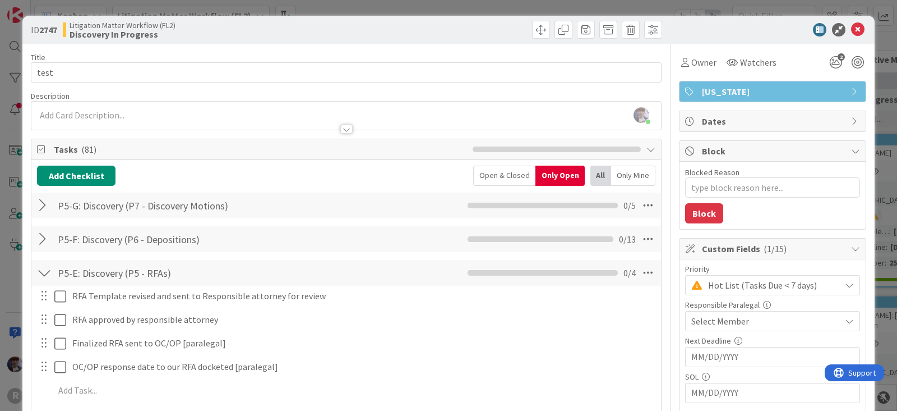
click at [42, 273] on div at bounding box center [44, 273] width 15 height 20
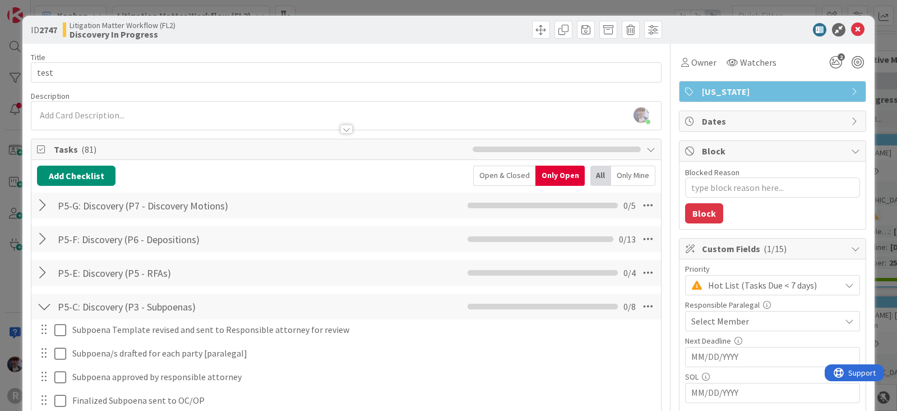
click at [42, 302] on div at bounding box center [44, 306] width 15 height 20
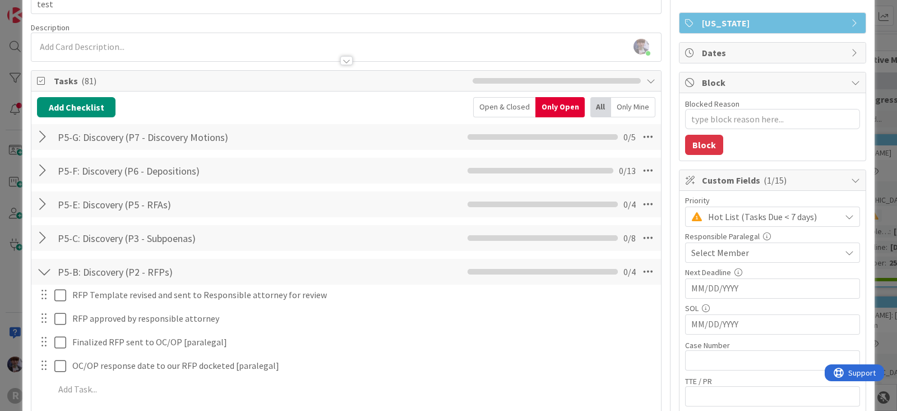
click at [42, 268] on div at bounding box center [44, 271] width 15 height 20
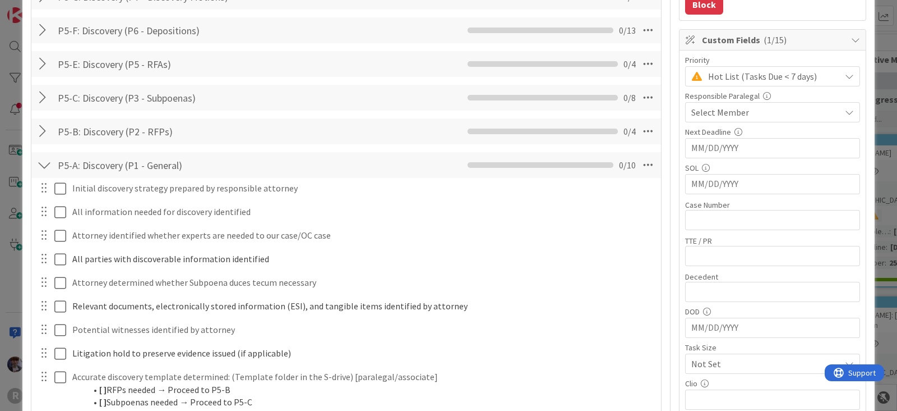
scroll to position [209, 0]
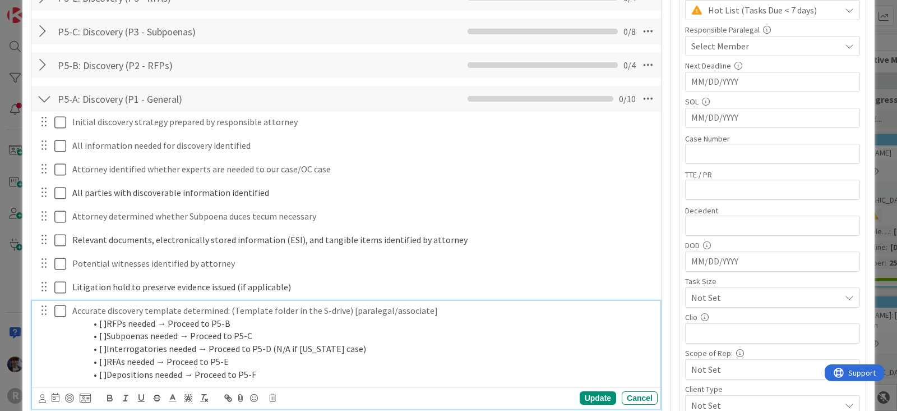
type textarea "x"
click at [102, 323] on strong "[ ]" at bounding box center [102, 322] width 7 height 11
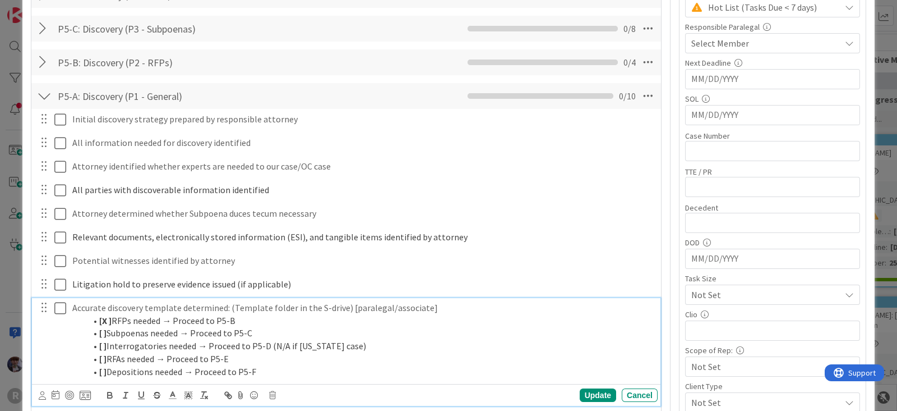
click at [345, 329] on li "[ ] Subpoenas needed → Proceed to P5-C" at bounding box center [370, 332] width 568 height 13
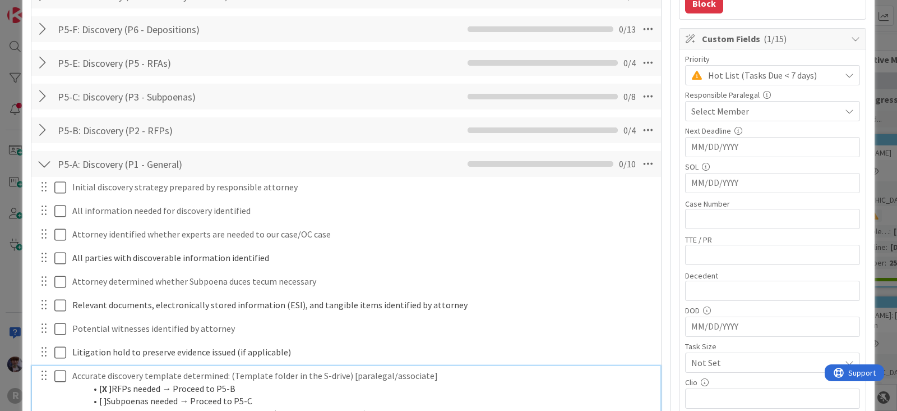
scroll to position [209, 0]
click at [42, 127] on div at bounding box center [44, 131] width 15 height 20
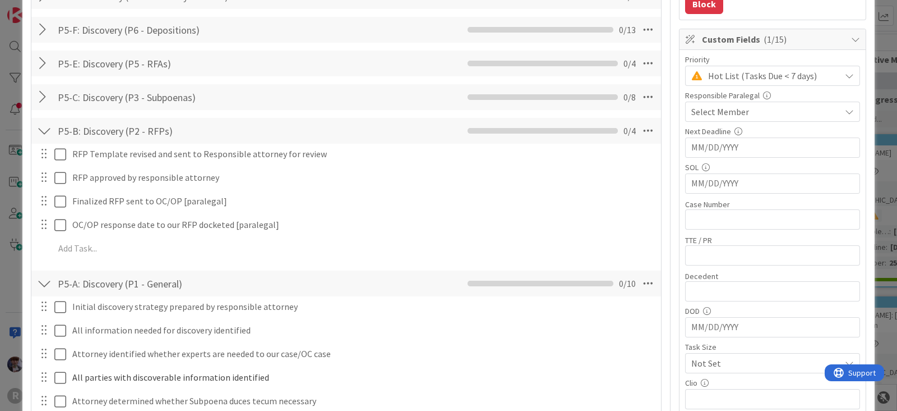
type textarea "x"
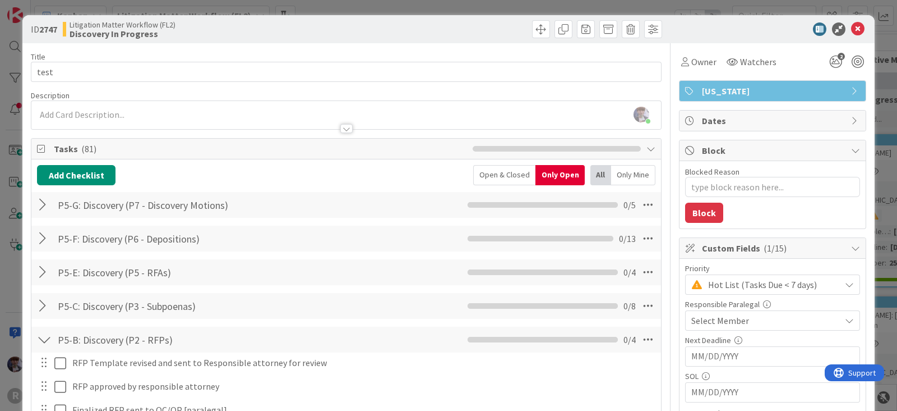
scroll to position [0, 0]
click at [638, 240] on icon at bounding box center [648, 239] width 20 height 20
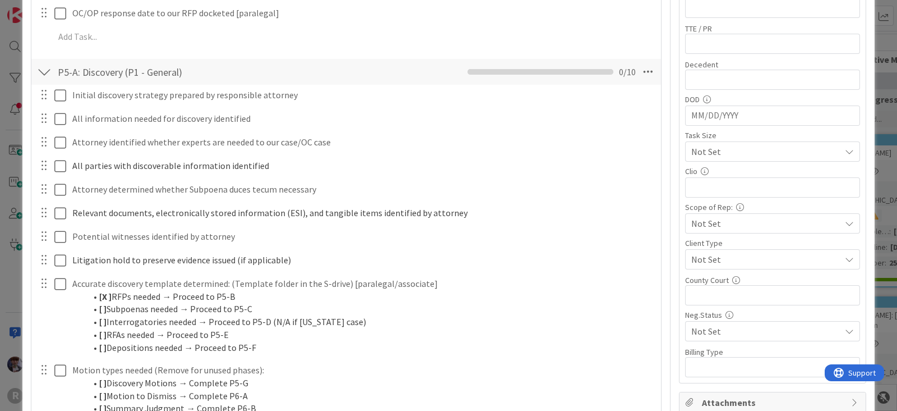
scroll to position [421, 0]
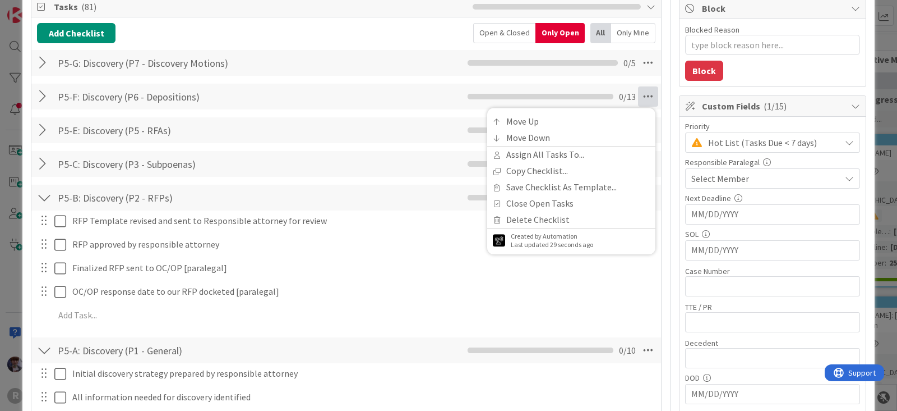
click at [43, 192] on div at bounding box center [44, 197] width 15 height 20
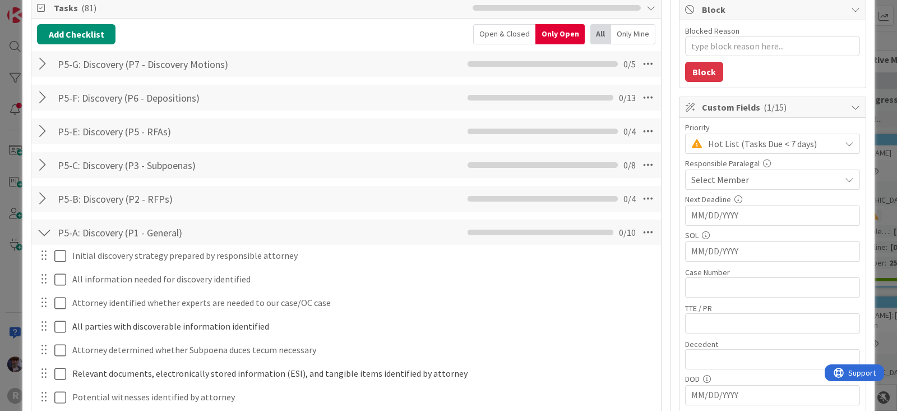
scroll to position [140, 0]
click at [49, 238] on div at bounding box center [44, 233] width 15 height 20
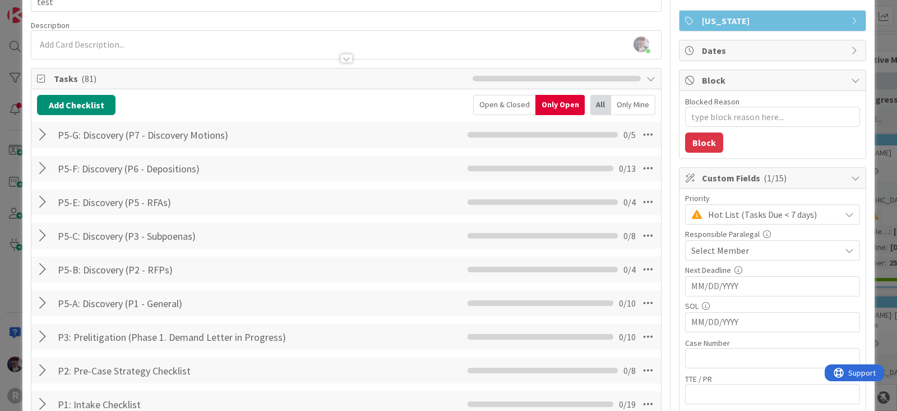
scroll to position [70, 0]
click at [10, 287] on div "ID 2747 Litigation Matter Workflow (FL2) Discovery In Progress Title 5 / 128 te…" at bounding box center [448, 205] width 897 height 411
